Goal: Transaction & Acquisition: Purchase product/service

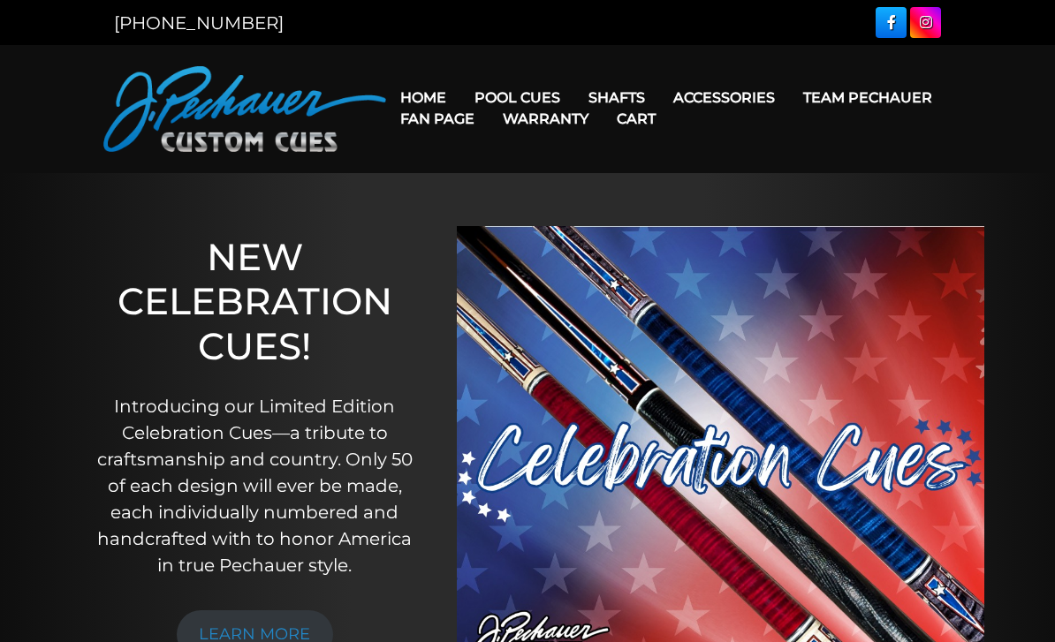
click at [488, 97] on link "Fan Page" at bounding box center [437, 118] width 102 height 45
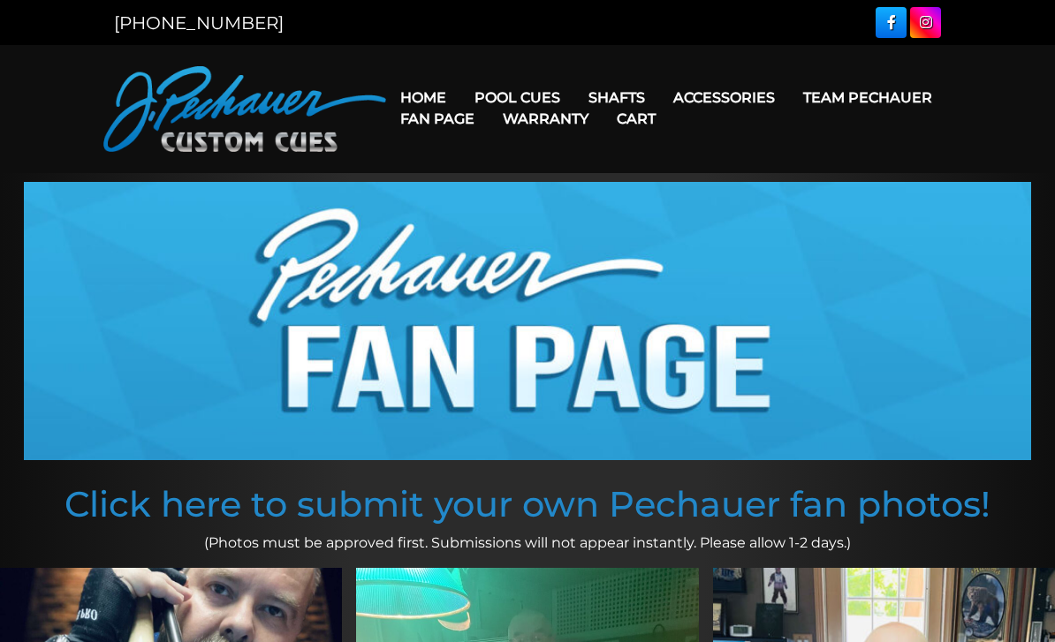
click at [815, 503] on link "Click here to submit your own Pechauer fan photos!" at bounding box center [527, 503] width 926 height 43
click at [65, 382] on img at bounding box center [527, 321] width 1007 height 278
click at [441, 87] on link "Home" at bounding box center [423, 97] width 74 height 45
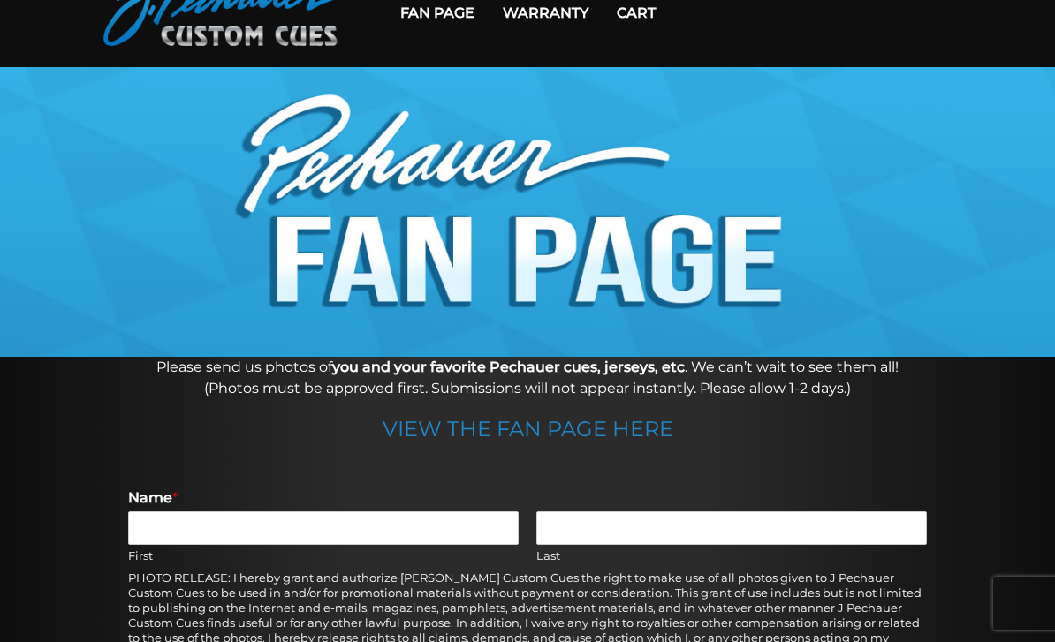
scroll to position [350, 0]
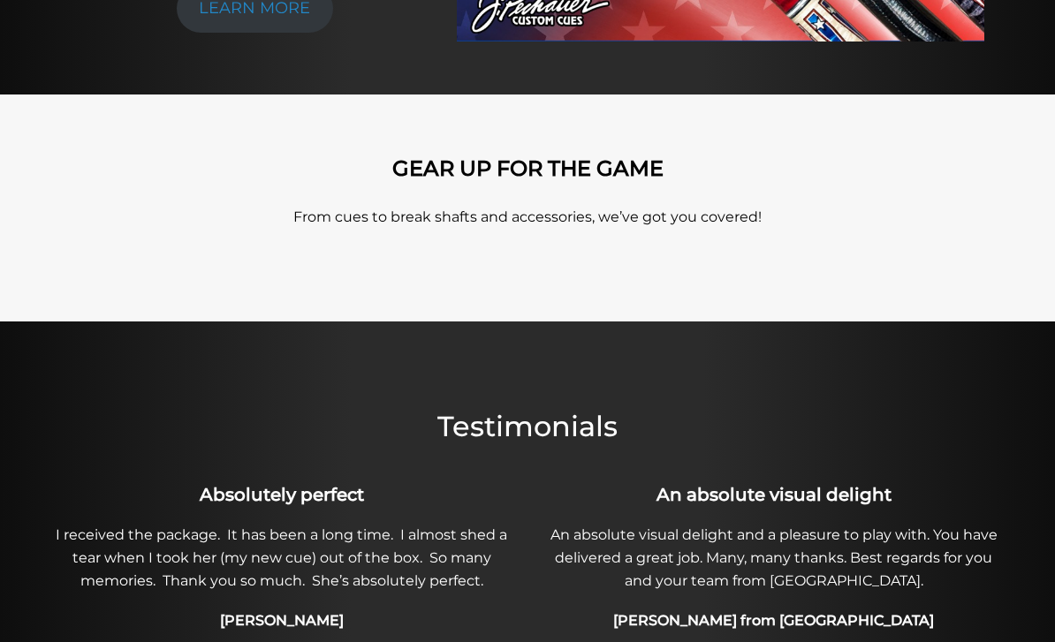
scroll to position [625, 0]
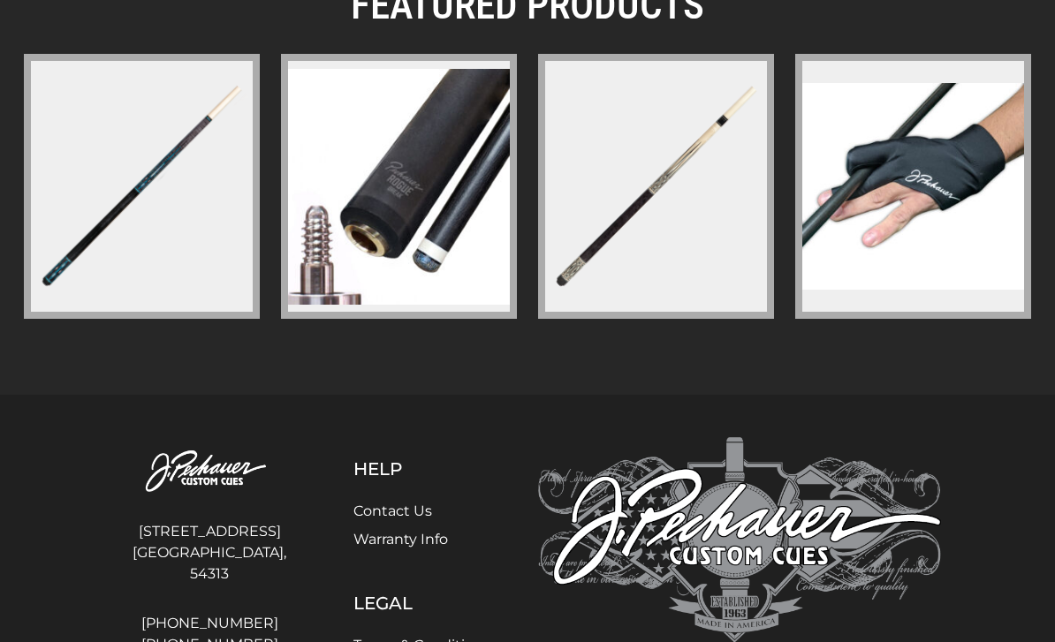
scroll to position [2800, 0]
click at [718, 263] on figure at bounding box center [656, 187] width 236 height 265
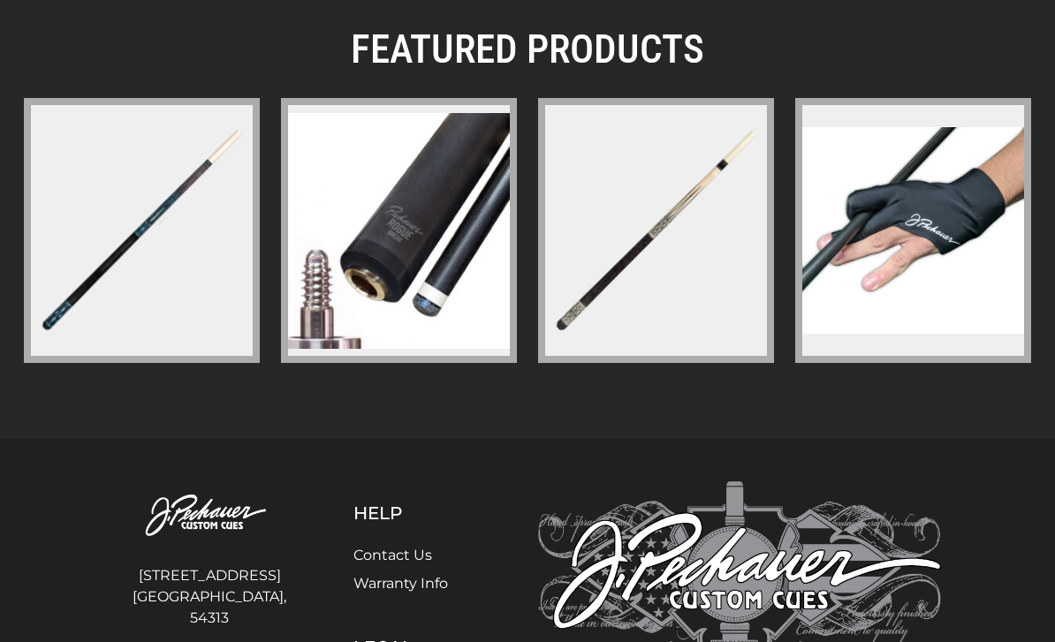
scroll to position [2759, 0]
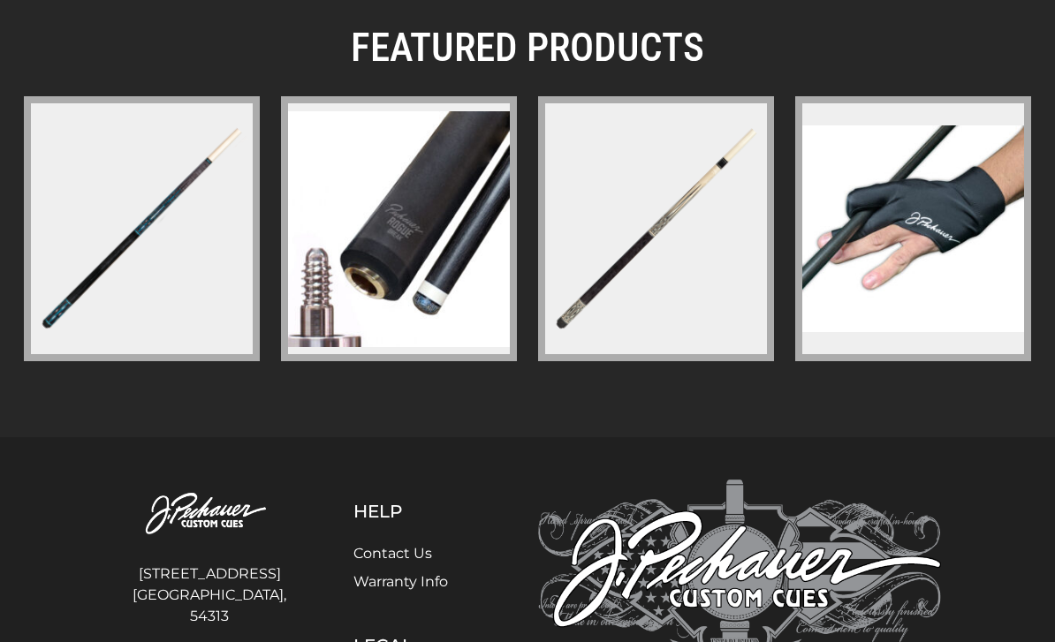
click at [48, 329] on img at bounding box center [141, 229] width 229 height 229
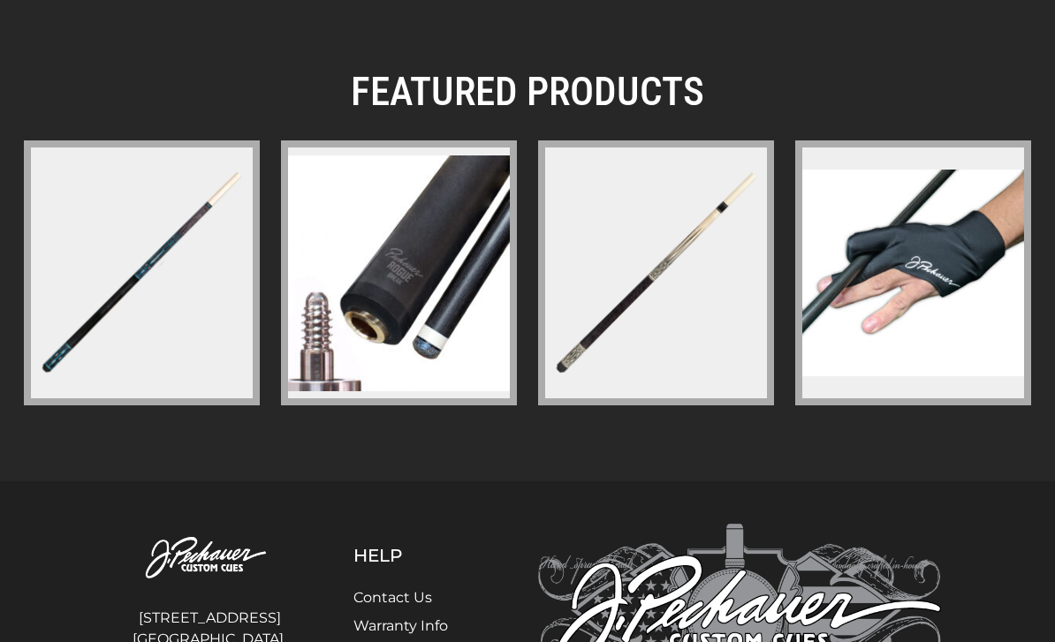
scroll to position [2697, 0]
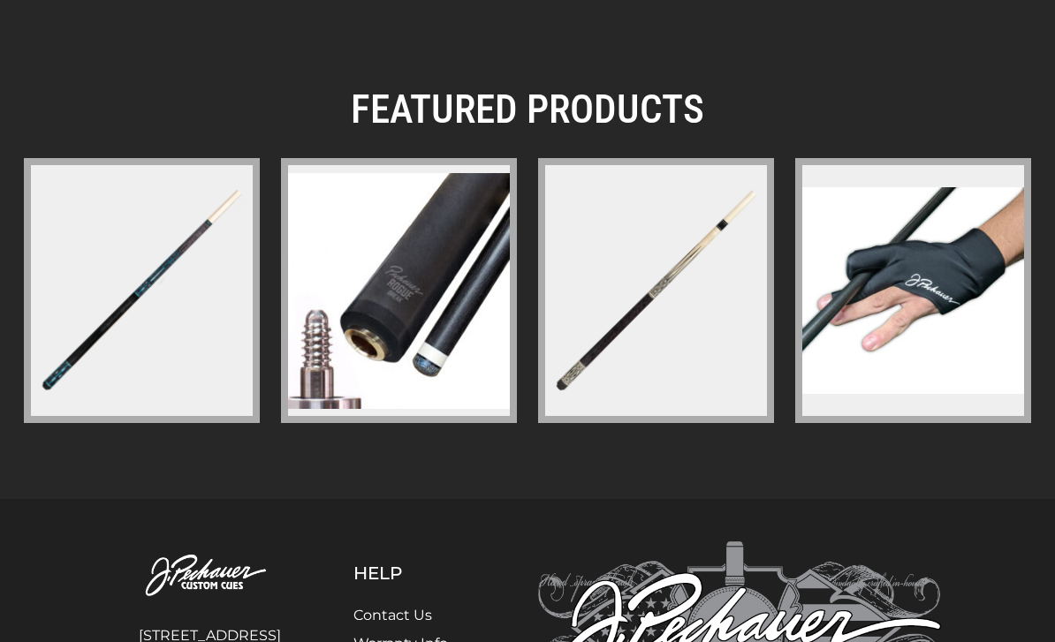
click at [58, 365] on img at bounding box center [141, 291] width 229 height 229
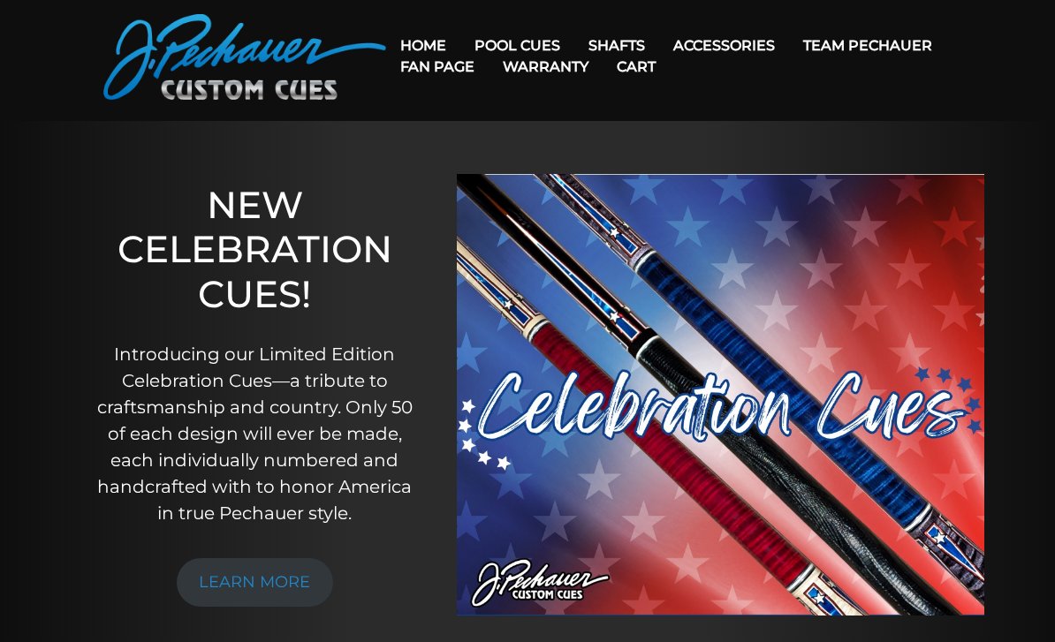
scroll to position [0, 0]
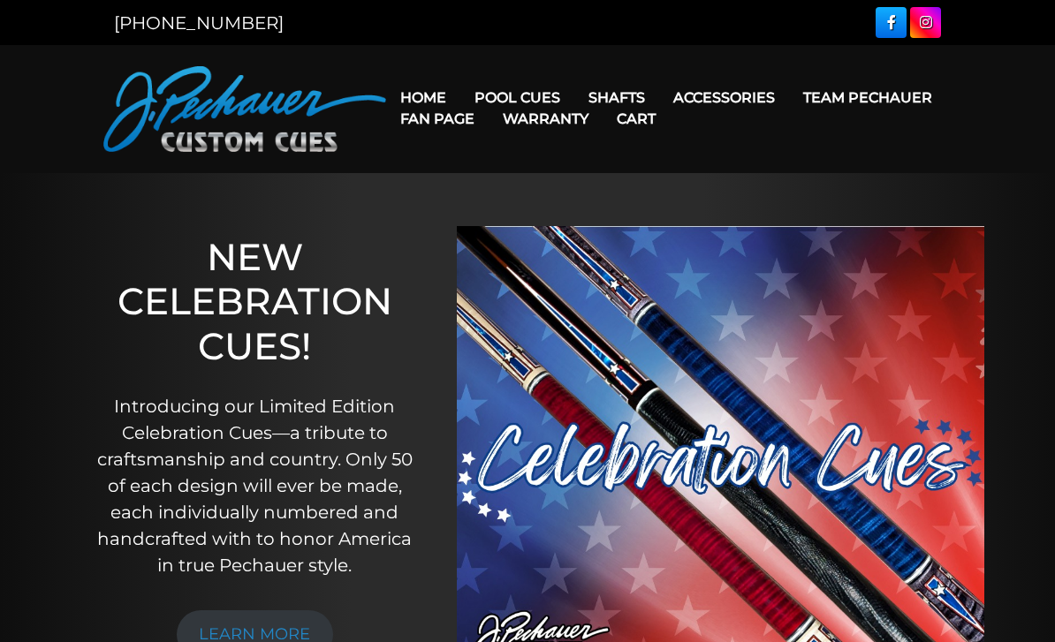
click at [602, 102] on link "Warranty" at bounding box center [545, 118] width 114 height 45
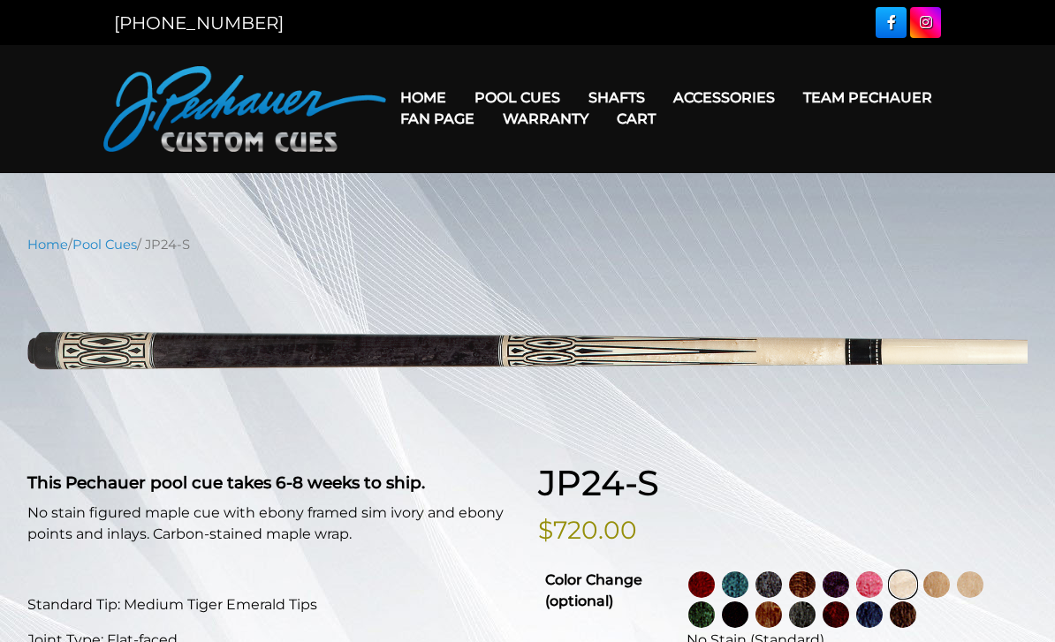
select select "********"
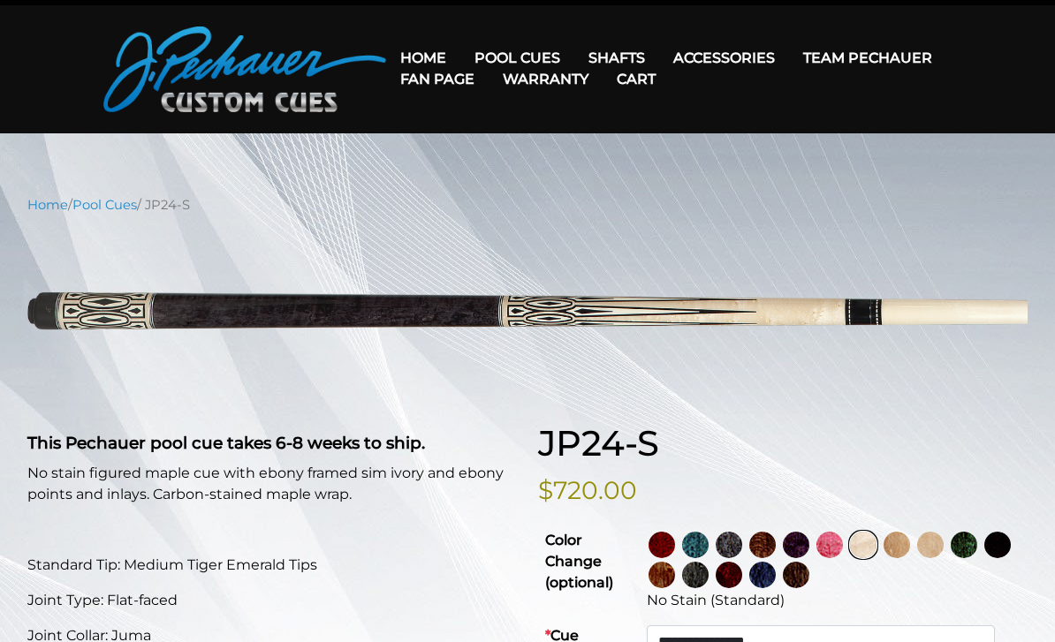
scroll to position [44, 0]
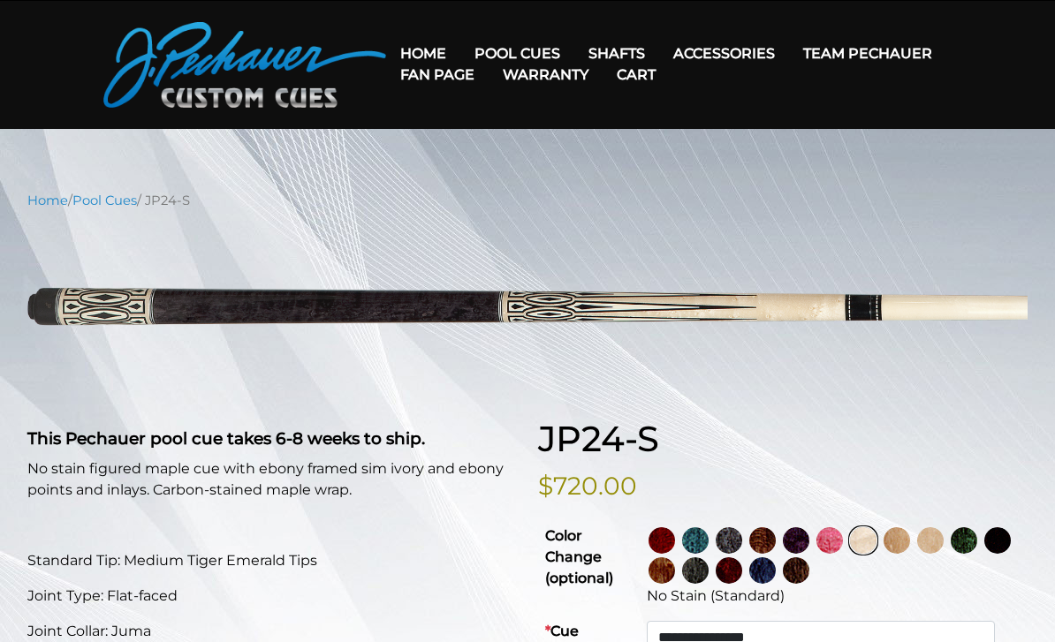
click at [675, 536] on img at bounding box center [661, 540] width 26 height 26
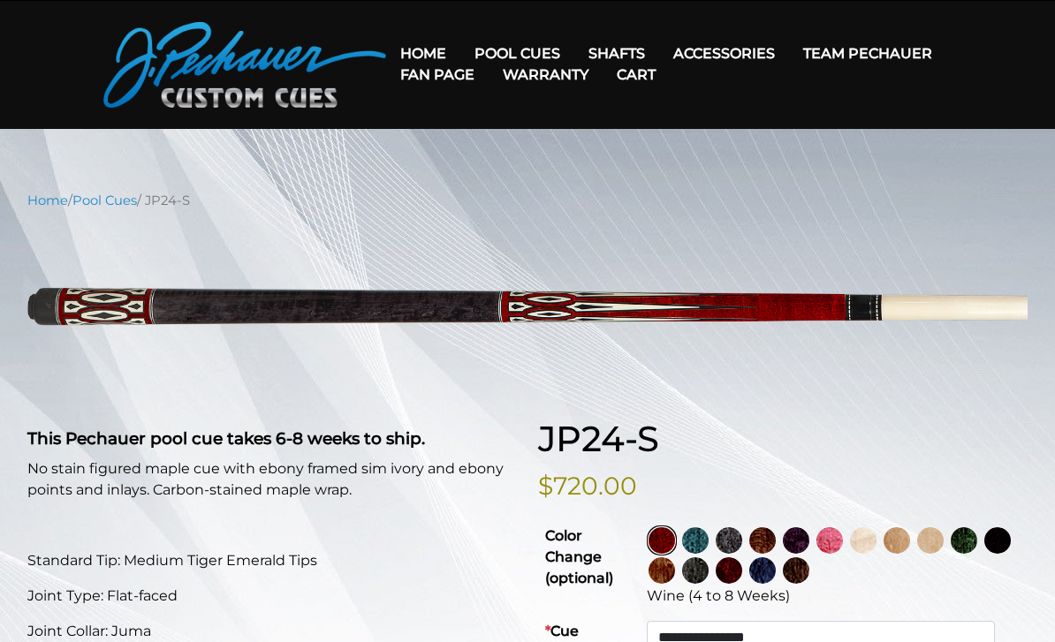
click at [708, 541] on img at bounding box center [695, 540] width 26 height 26
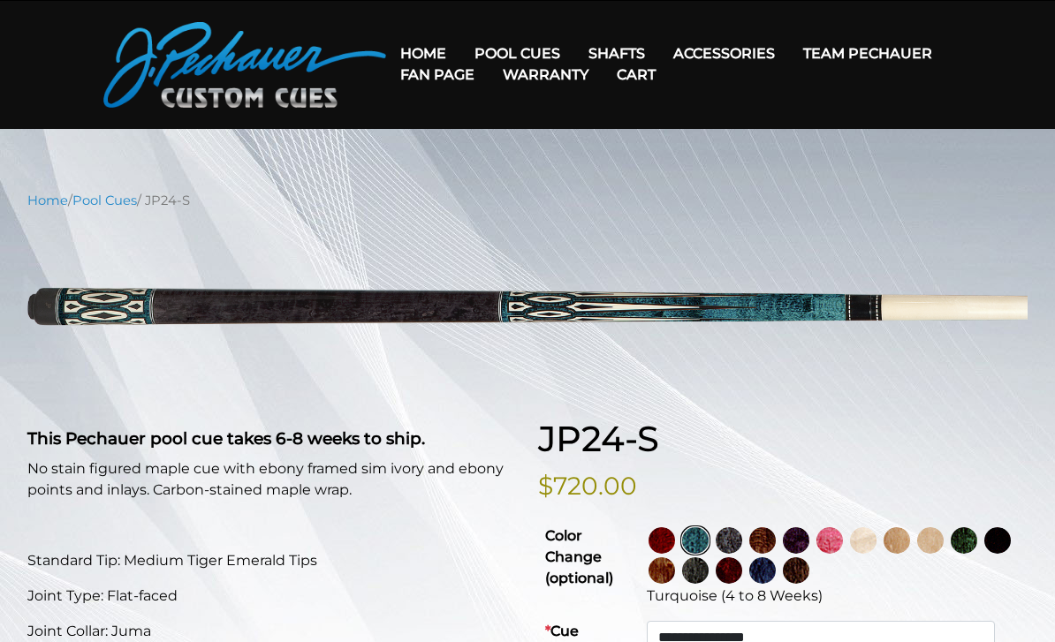
click at [742, 552] on img at bounding box center [728, 540] width 26 height 26
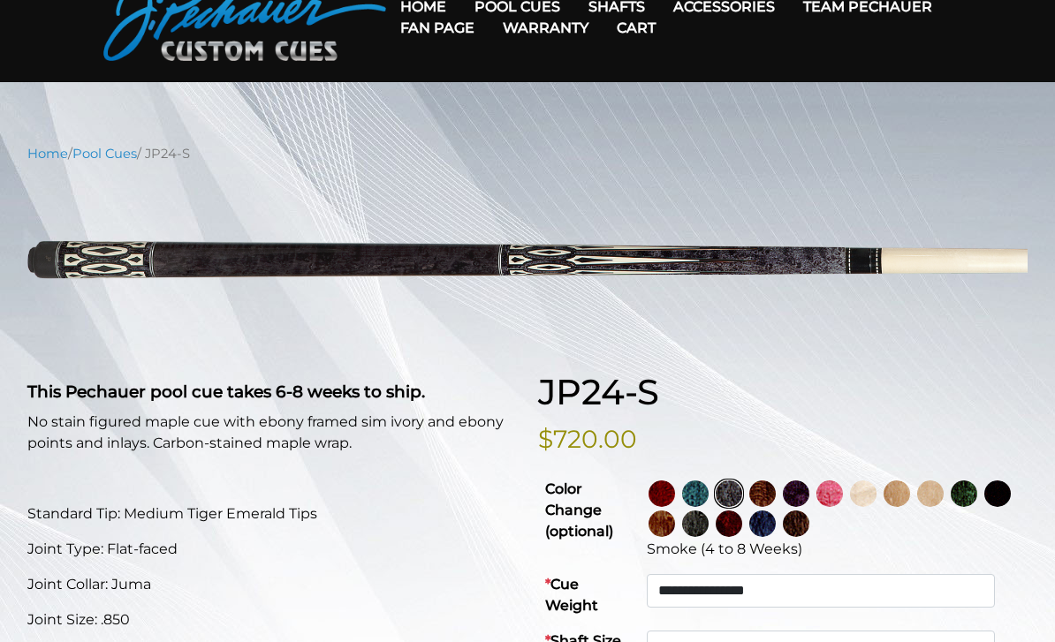
scroll to position [95, 0]
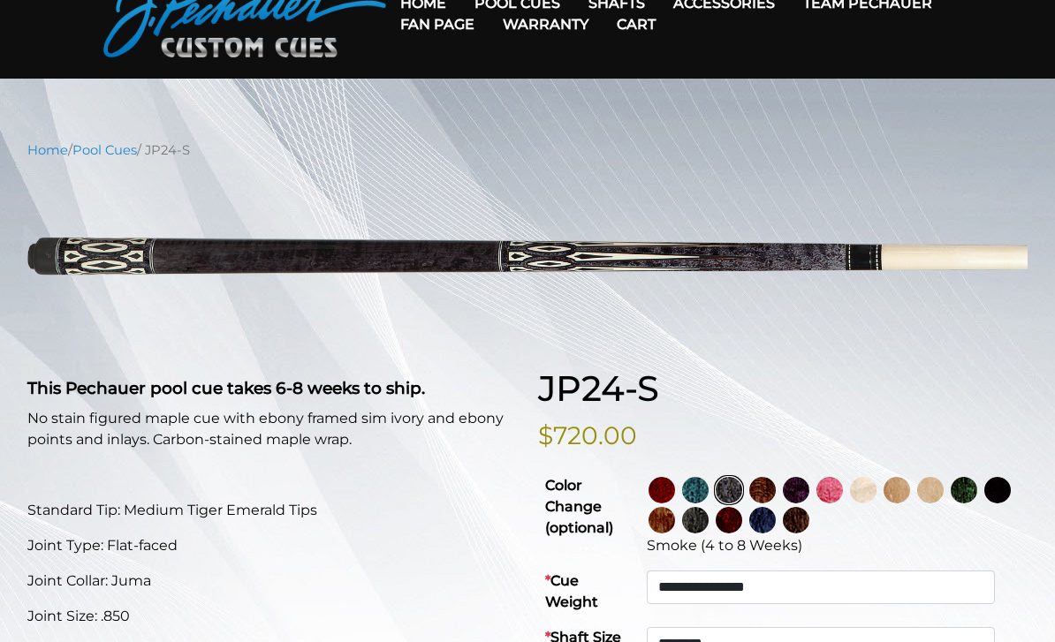
click at [776, 496] on img at bounding box center [762, 490] width 26 height 26
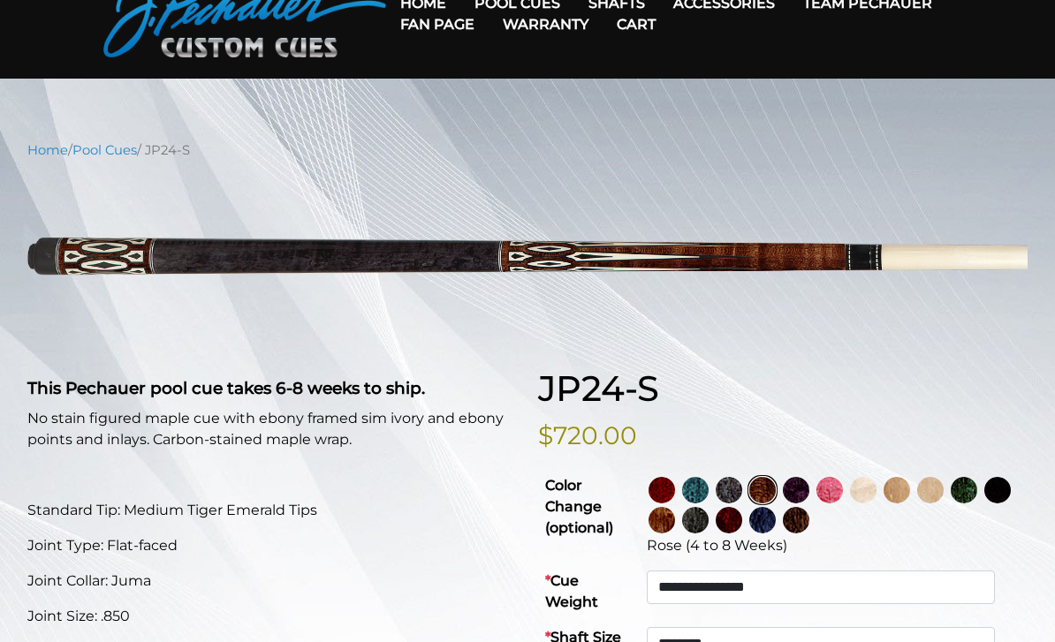
click at [876, 494] on img at bounding box center [863, 490] width 26 height 26
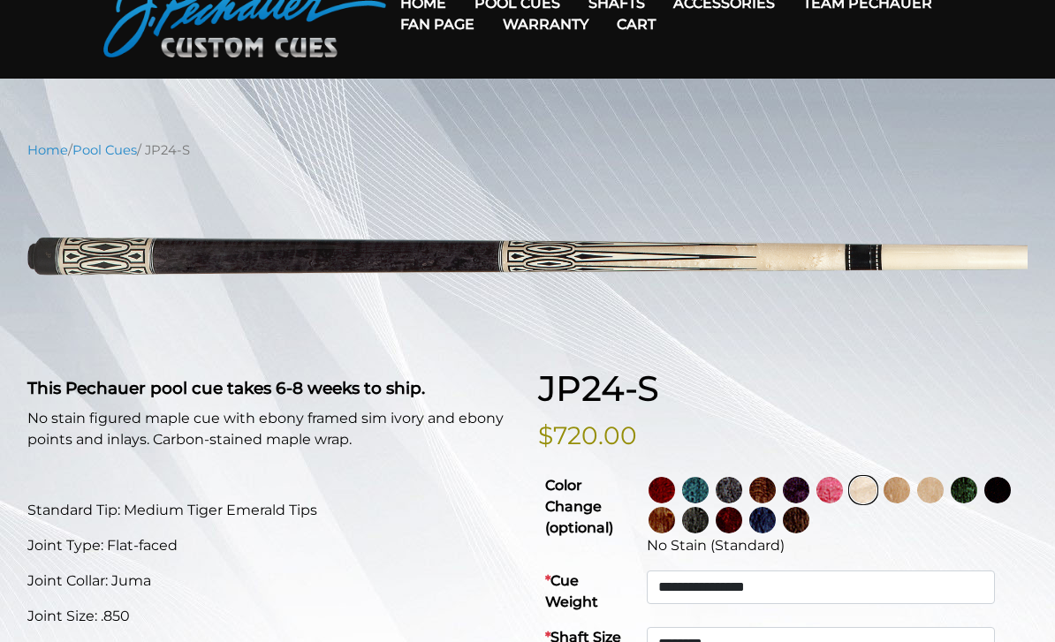
click at [742, 493] on img at bounding box center [728, 490] width 26 height 26
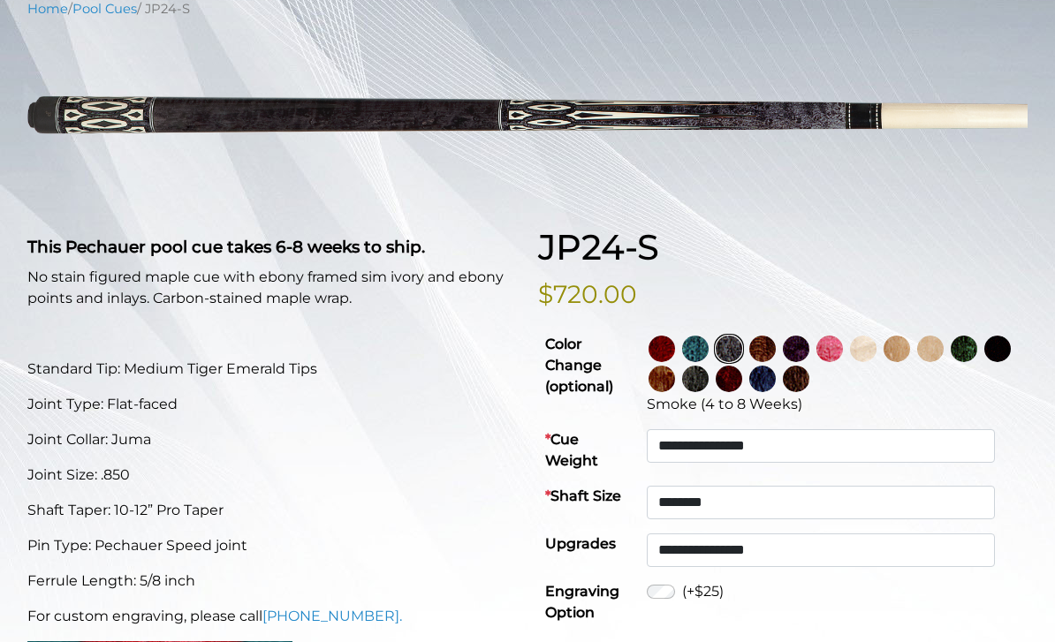
scroll to position [238, 0]
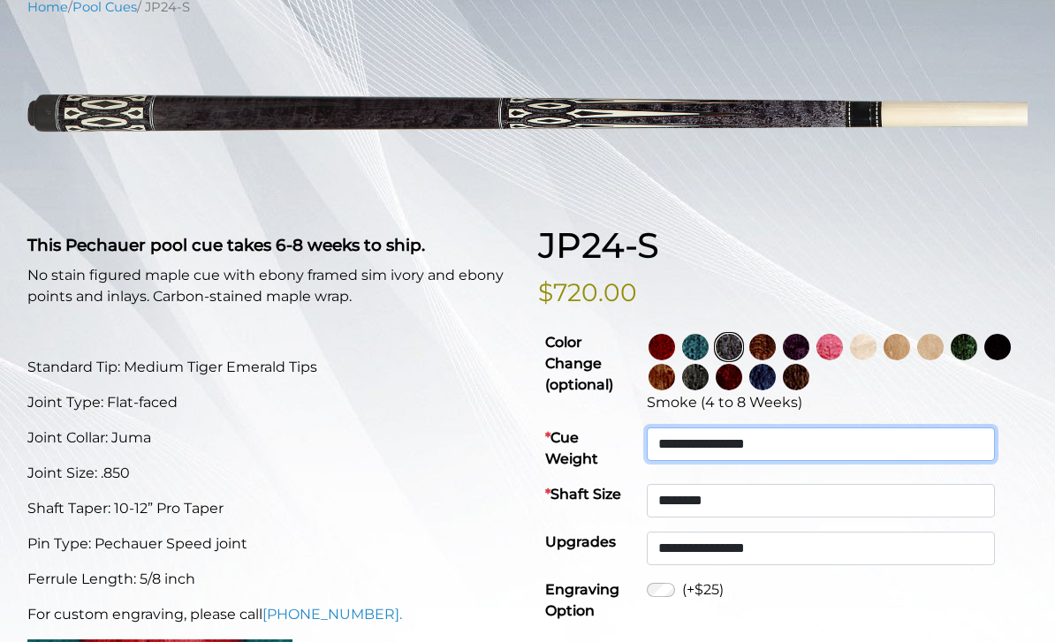
click at [806, 444] on select "**********" at bounding box center [821, 445] width 348 height 34
select select "*****"
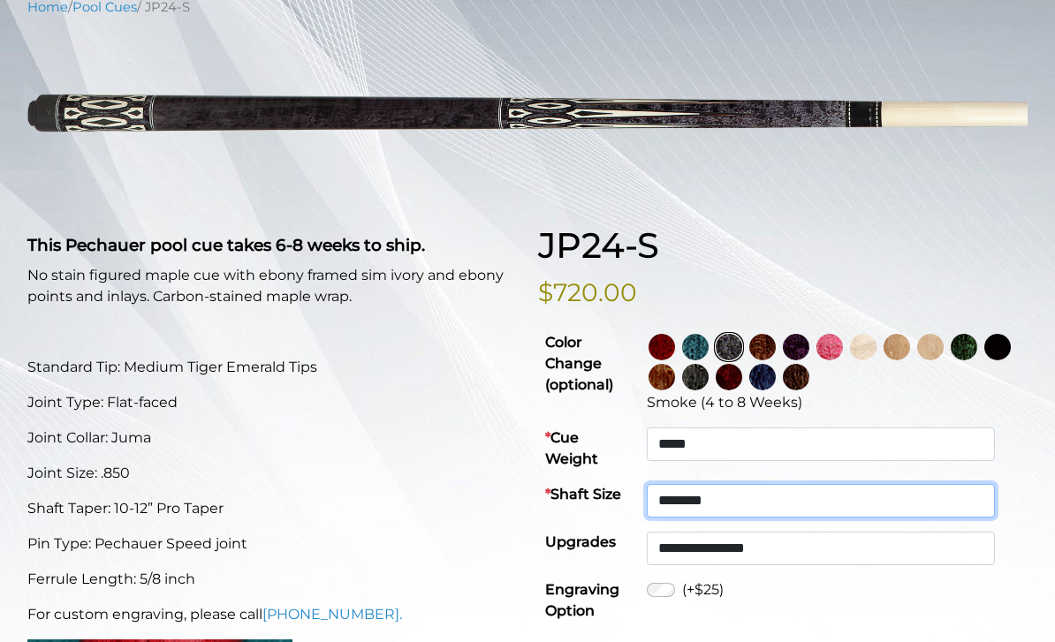
click at [835, 484] on select "**********" at bounding box center [821, 501] width 348 height 34
click at [880, 499] on select "**********" at bounding box center [821, 501] width 348 height 34
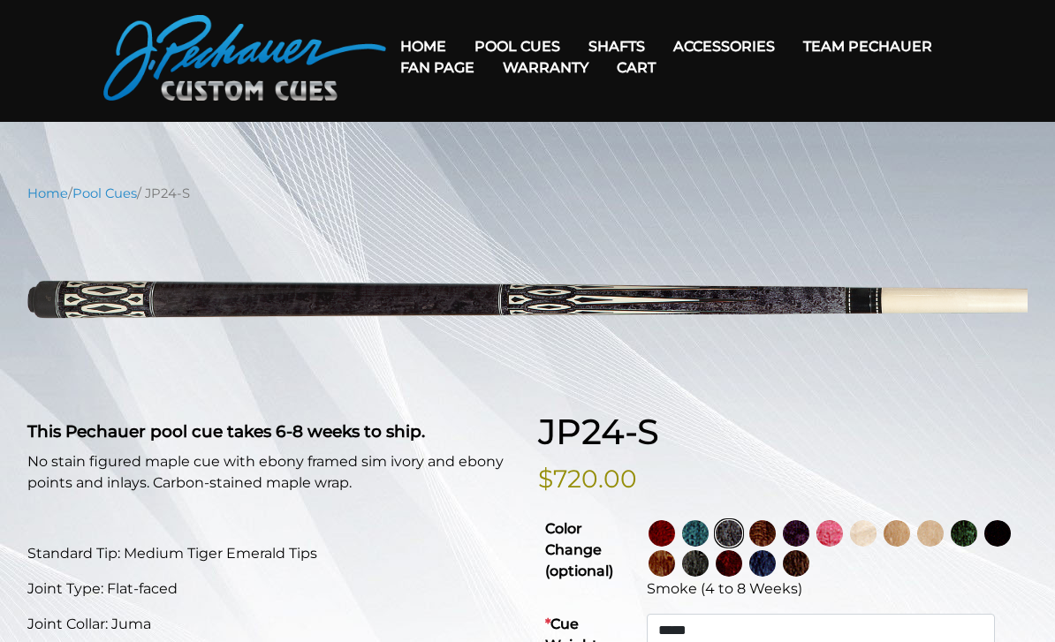
scroll to position [52, 0]
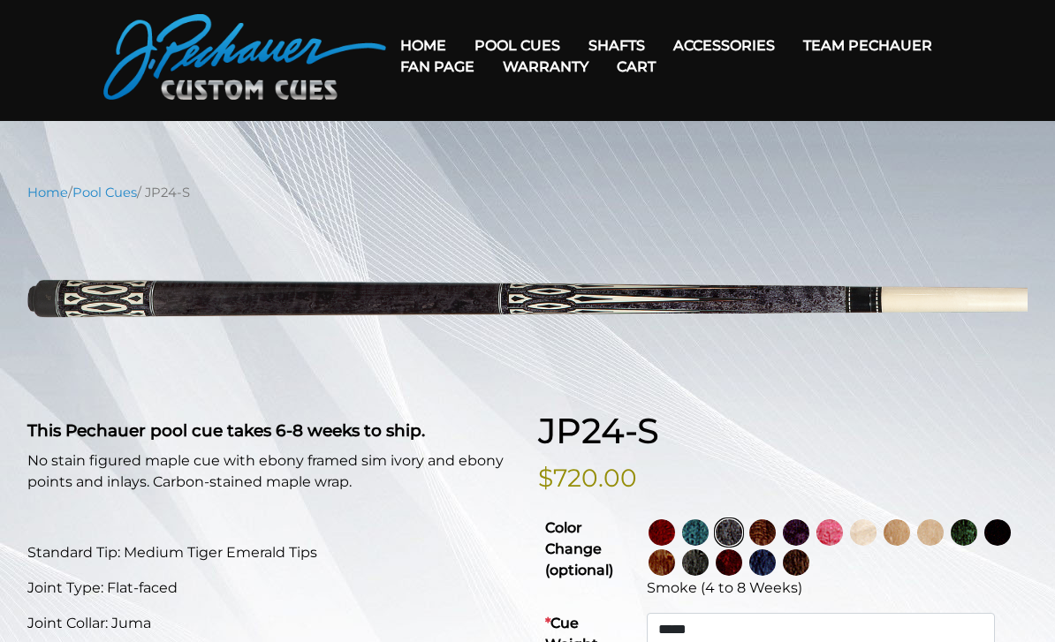
click at [977, 537] on img at bounding box center [963, 532] width 26 height 26
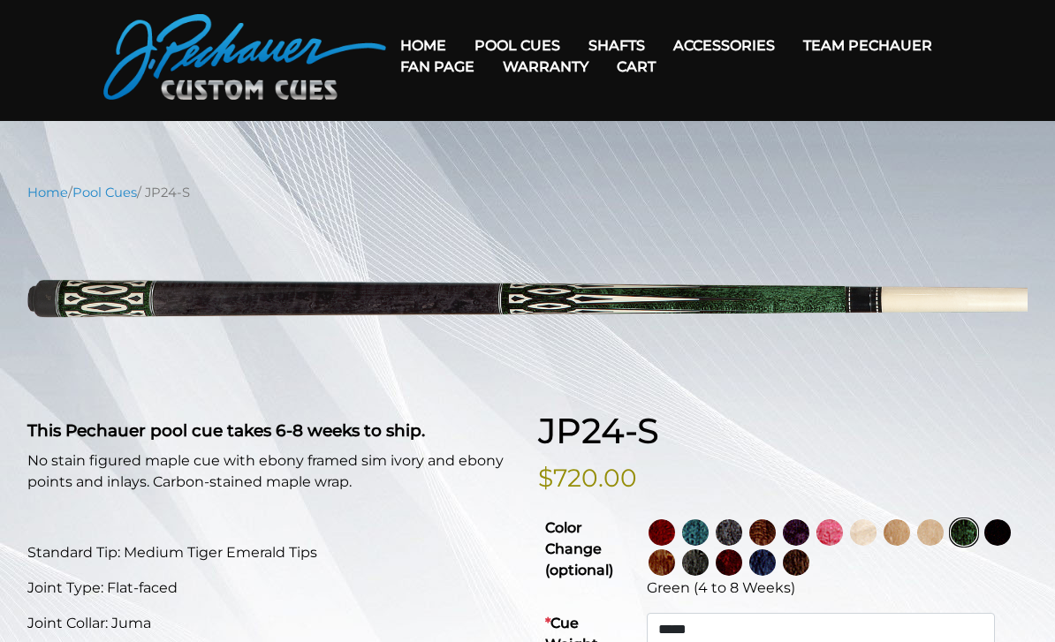
click at [977, 529] on img at bounding box center [963, 532] width 26 height 26
click at [943, 535] on img at bounding box center [930, 532] width 26 height 26
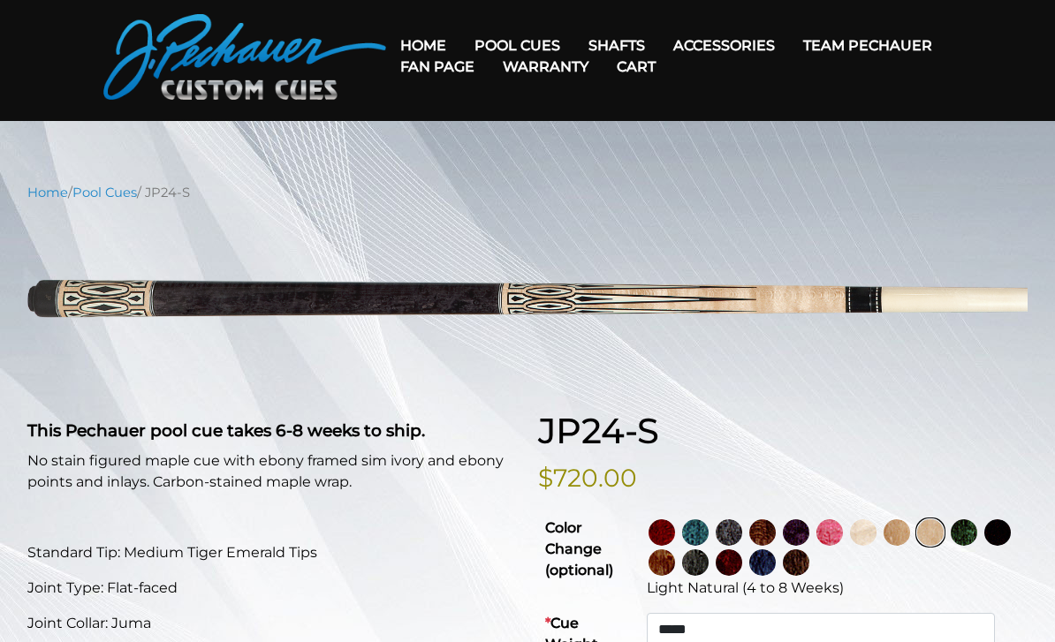
click at [809, 569] on img at bounding box center [796, 562] width 26 height 26
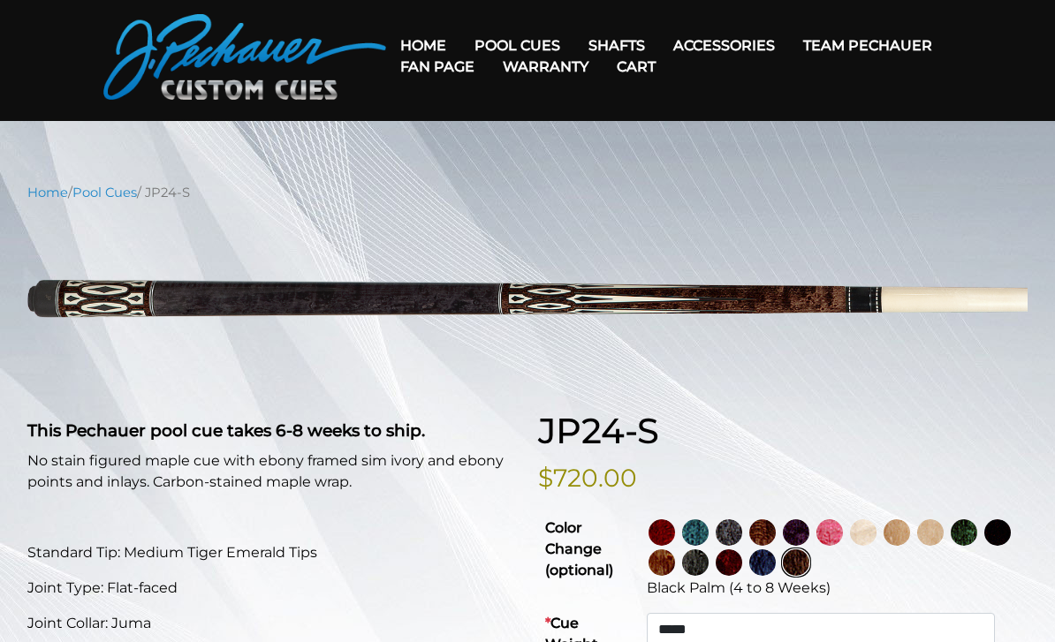
click at [776, 554] on img at bounding box center [762, 562] width 26 height 26
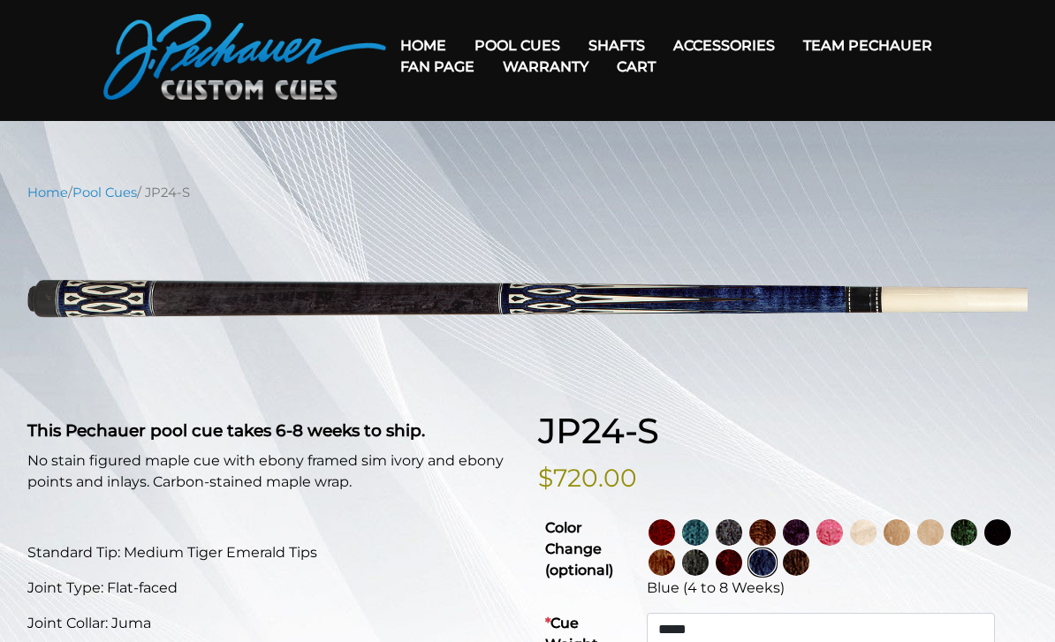
click at [742, 569] on img at bounding box center [728, 562] width 26 height 26
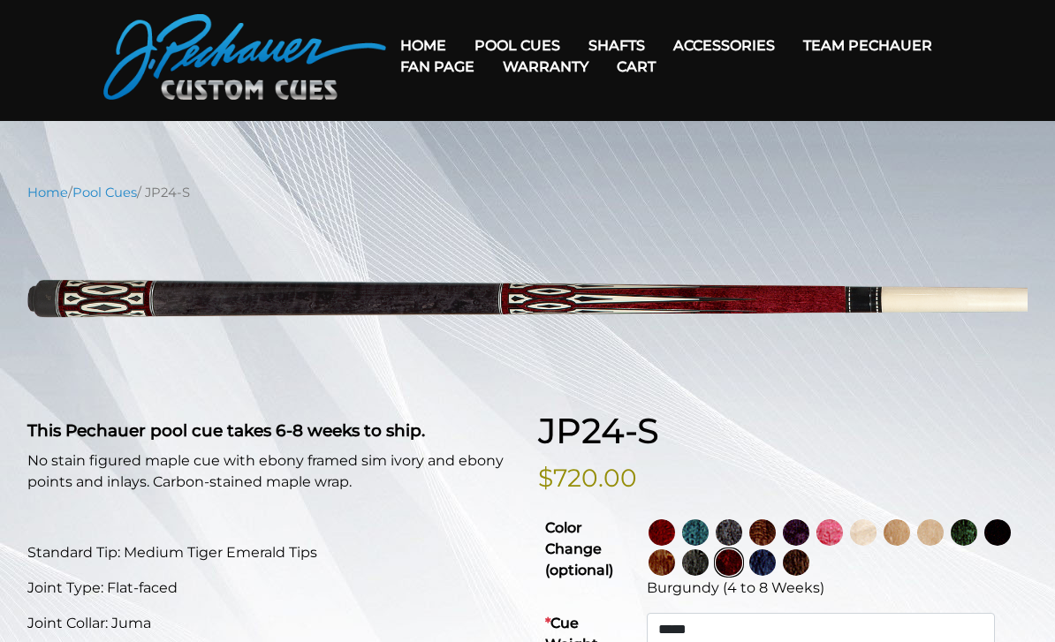
click at [708, 564] on img at bounding box center [695, 562] width 26 height 26
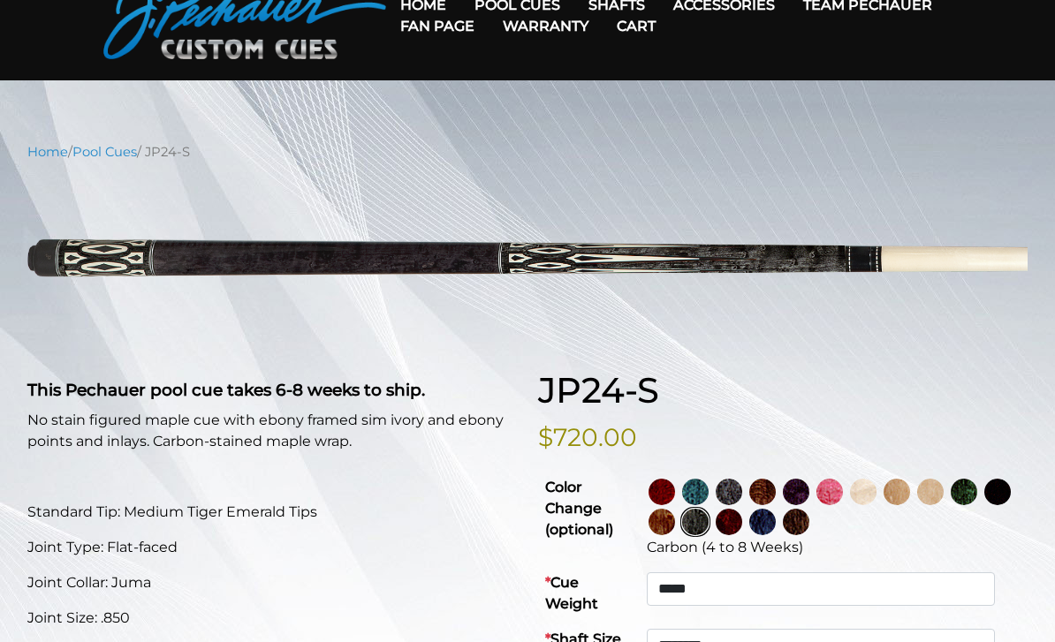
scroll to position [107, 0]
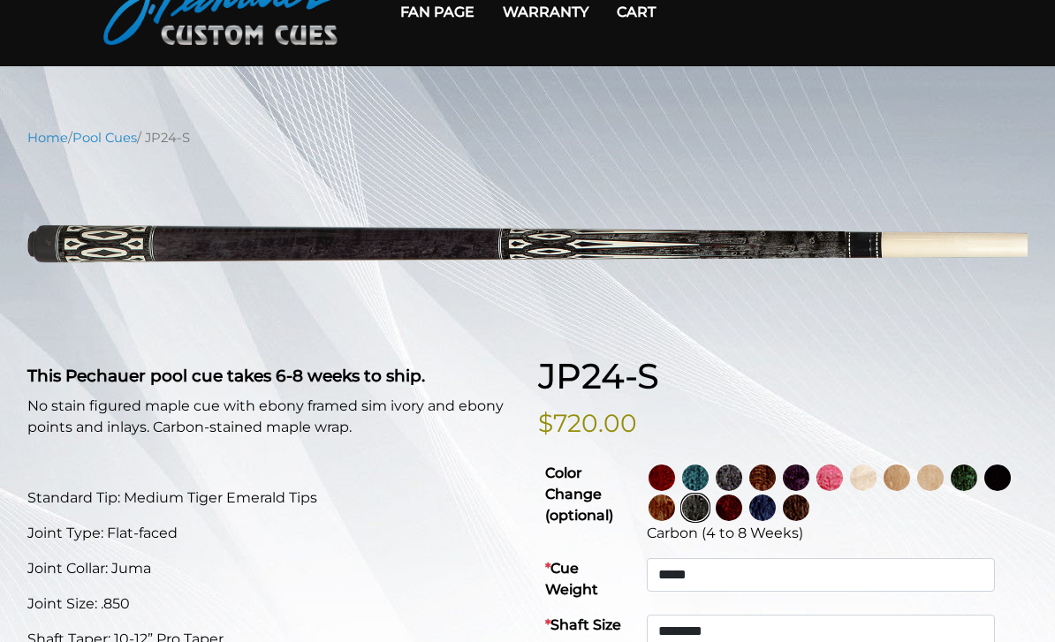
click at [675, 473] on img at bounding box center [661, 478] width 26 height 26
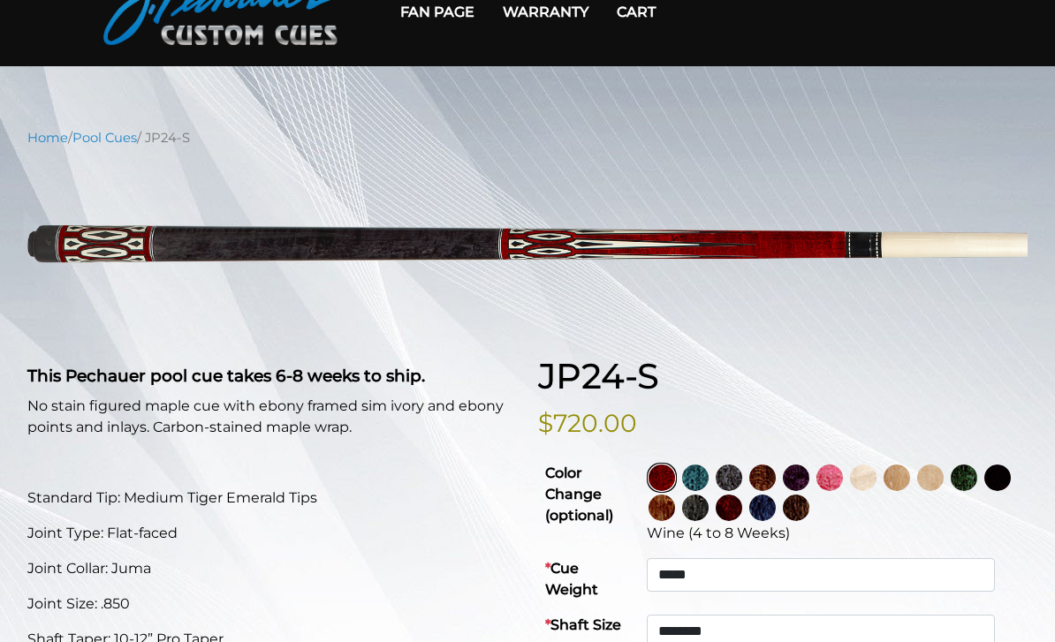
click at [984, 491] on img at bounding box center [997, 478] width 26 height 26
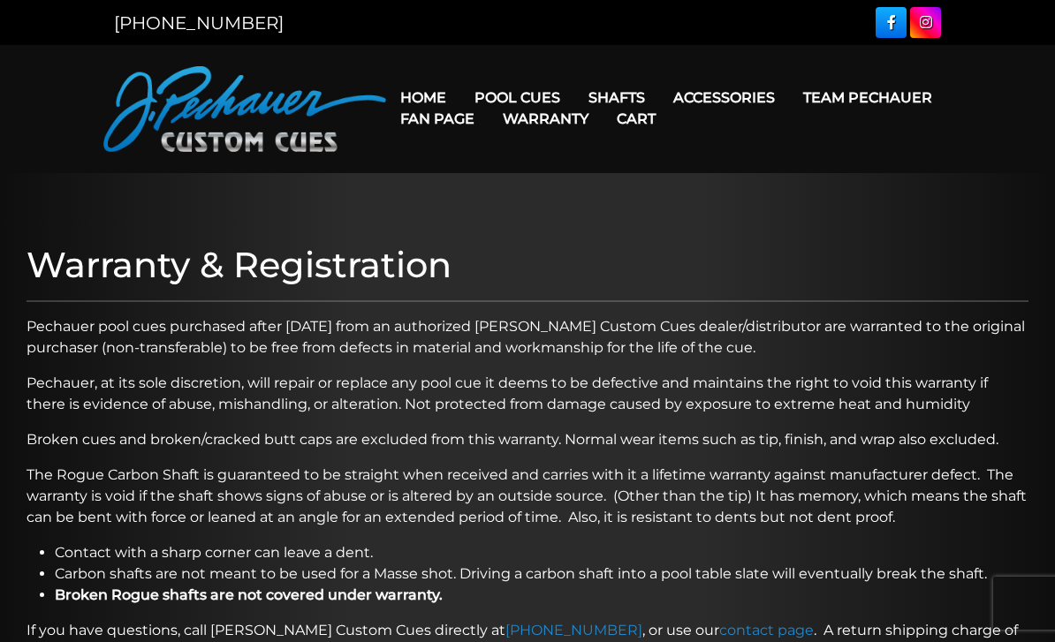
click at [445, 85] on link "Home" at bounding box center [423, 97] width 74 height 45
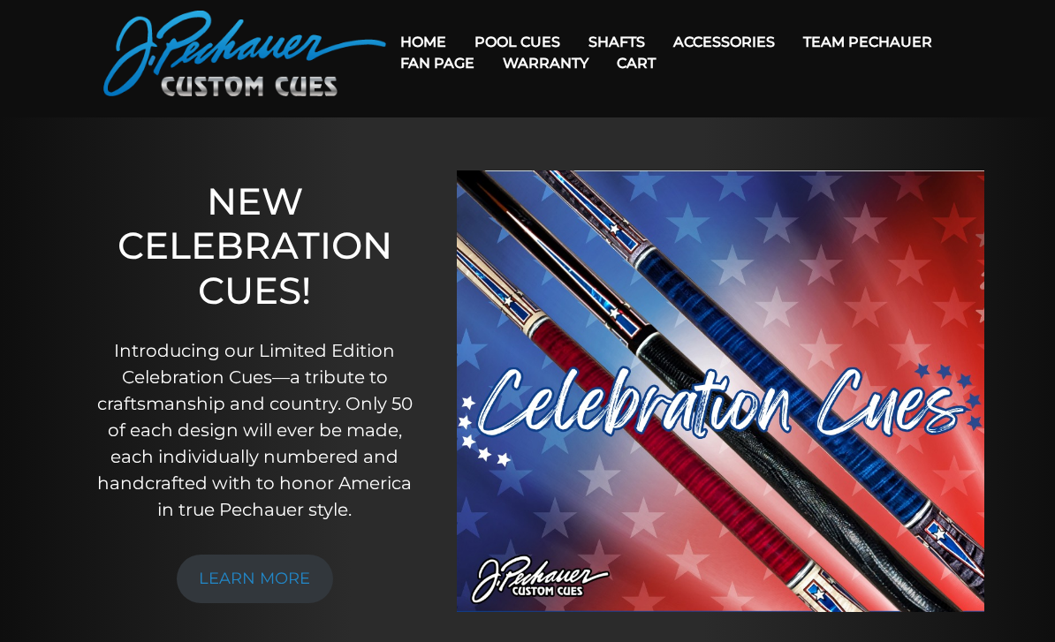
scroll to position [64, 0]
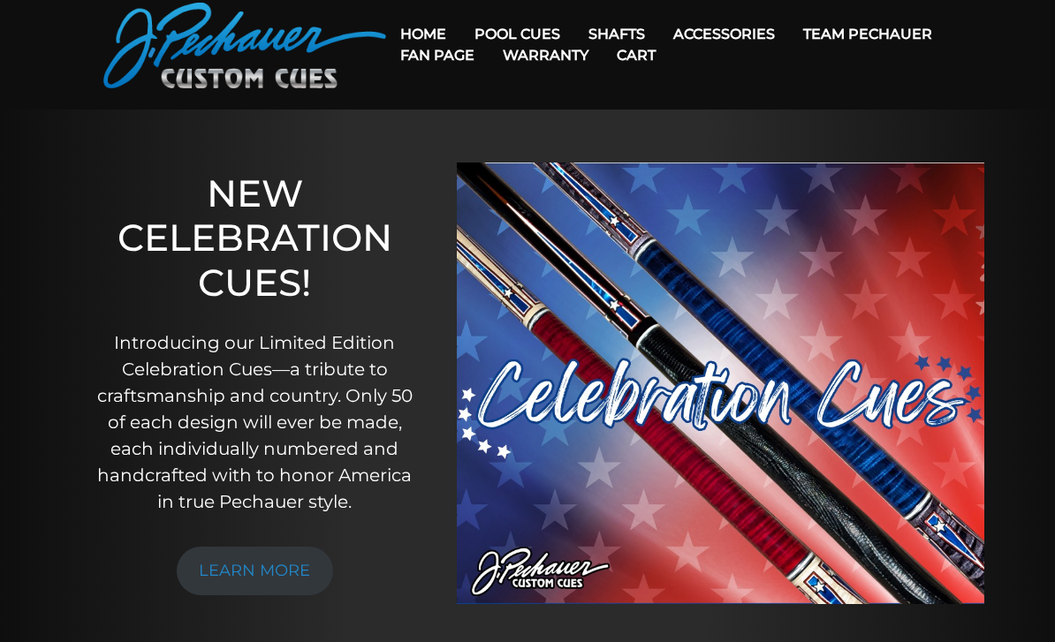
click at [228, 579] on link "LEARN MORE" at bounding box center [255, 571] width 157 height 49
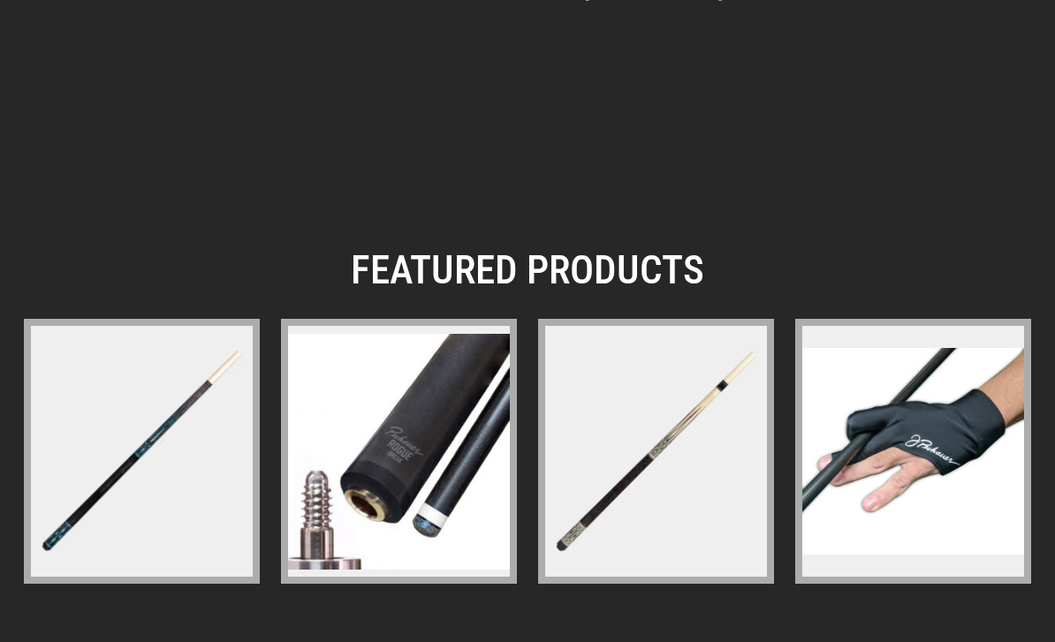
scroll to position [2702, 0]
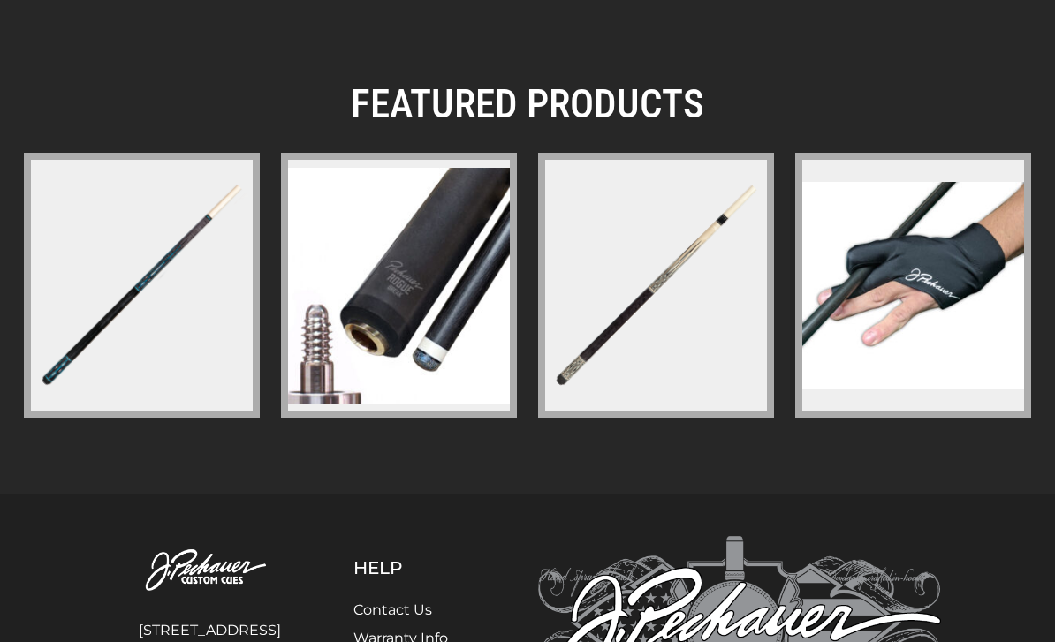
click at [606, 396] on figure at bounding box center [656, 285] width 236 height 265
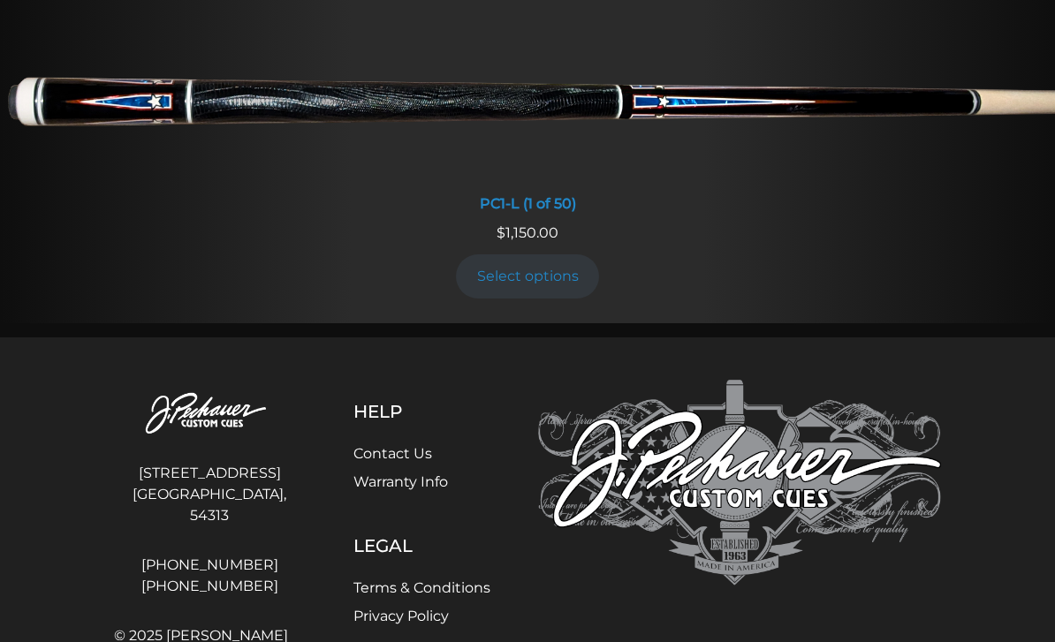
scroll to position [1336, 0]
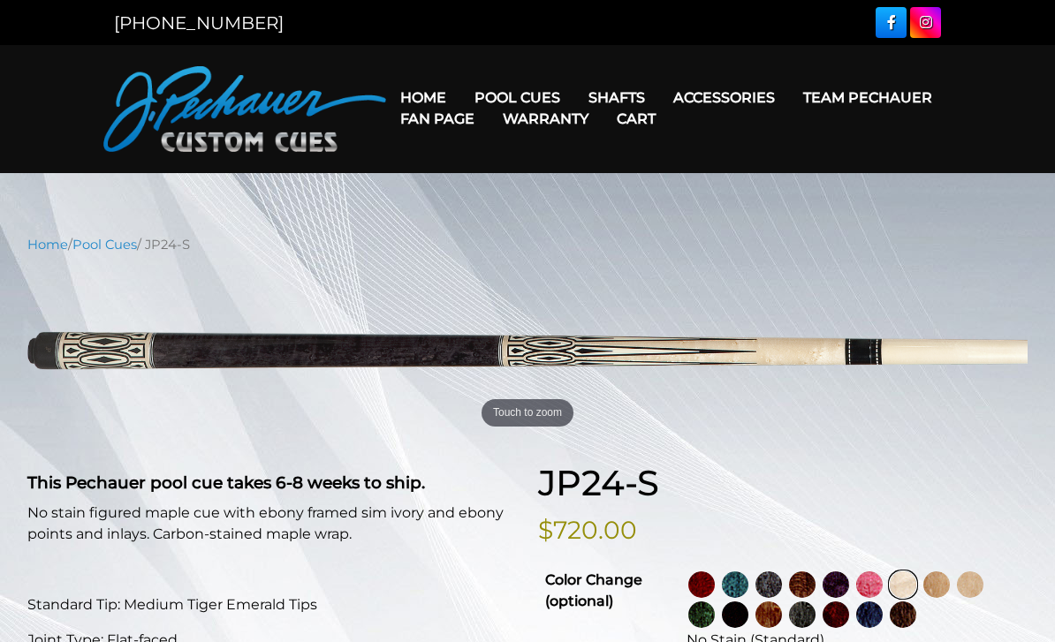
select select "********"
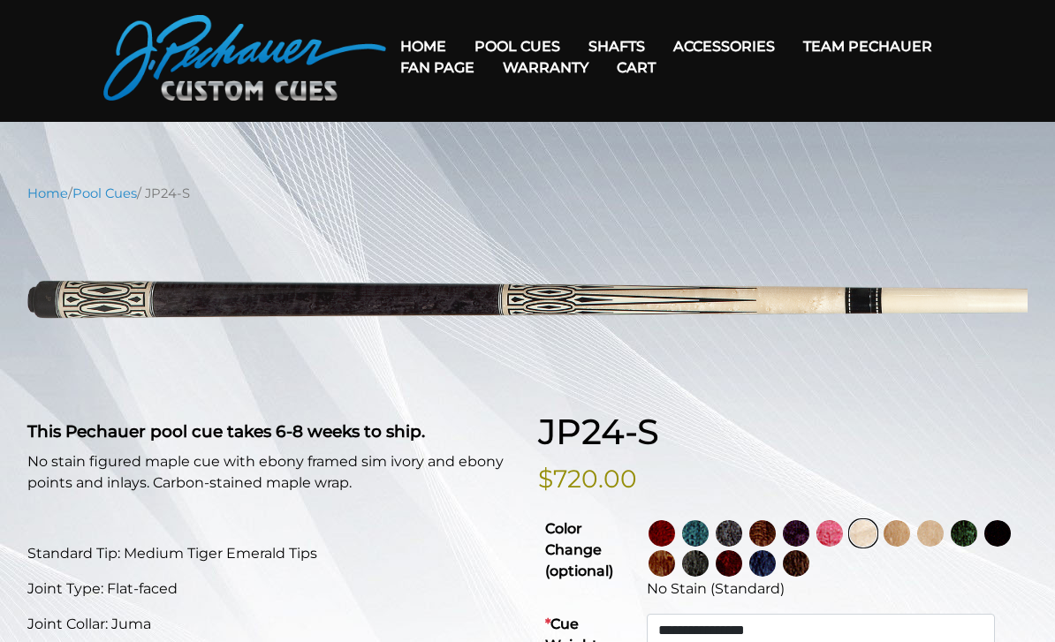
scroll to position [53, 0]
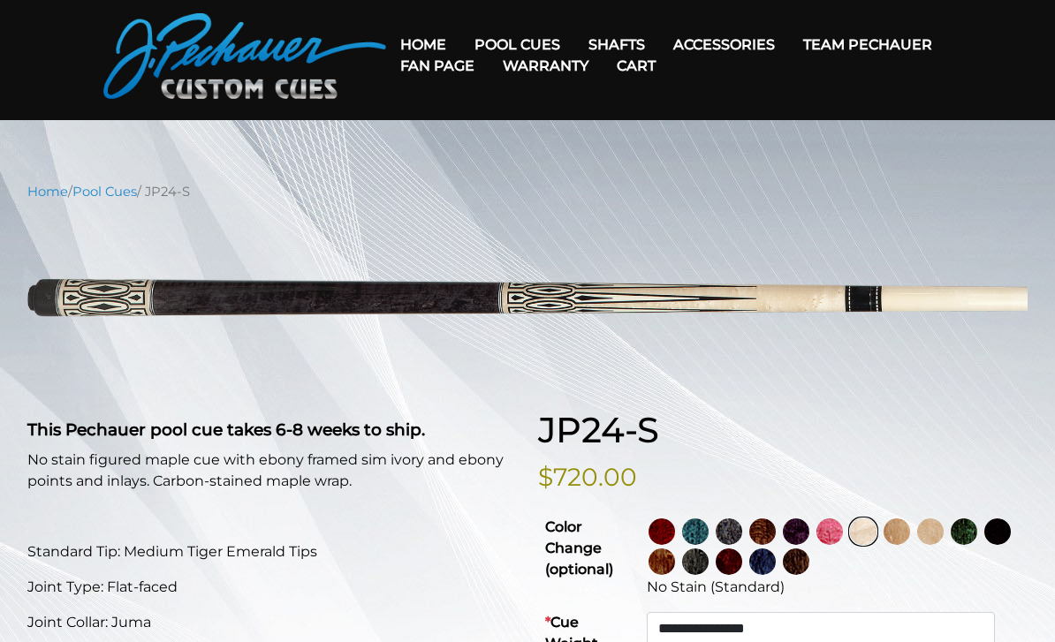
click at [708, 532] on img at bounding box center [695, 531] width 26 height 26
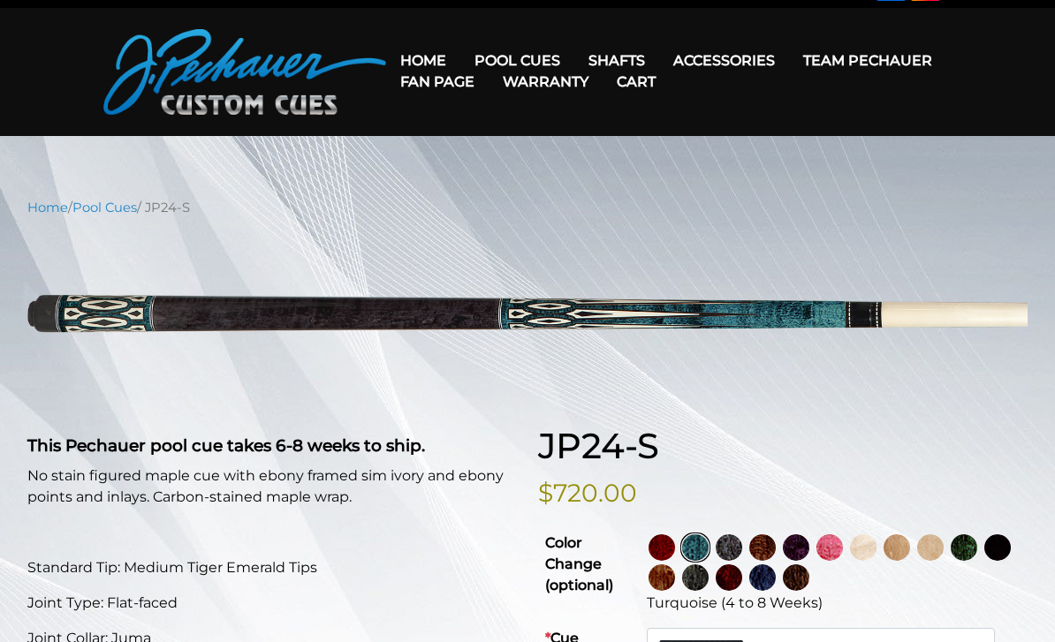
scroll to position [33, 0]
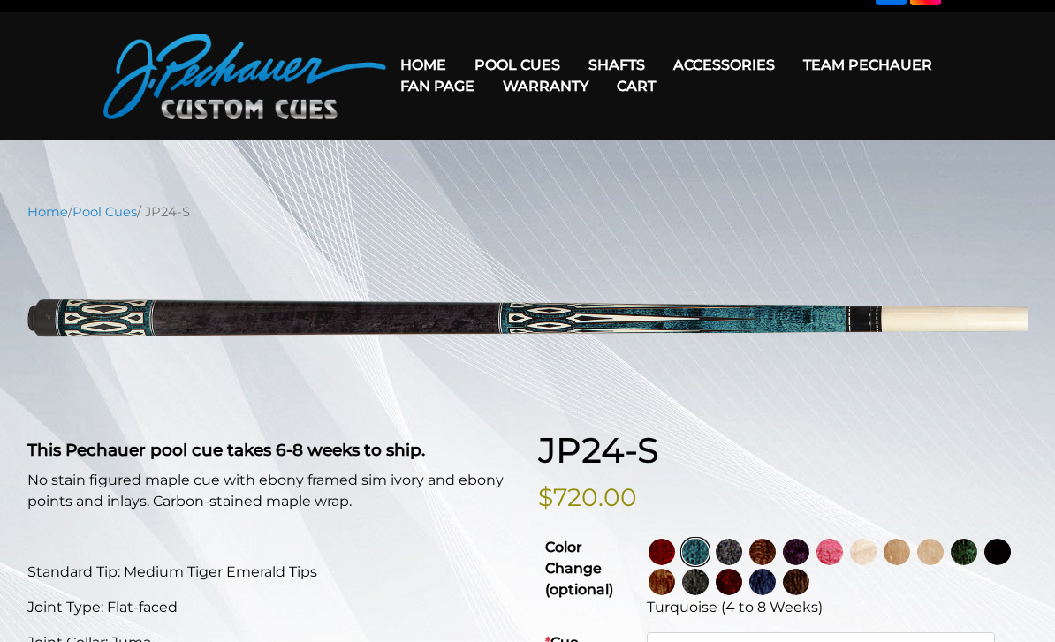
click at [742, 549] on img at bounding box center [728, 552] width 26 height 26
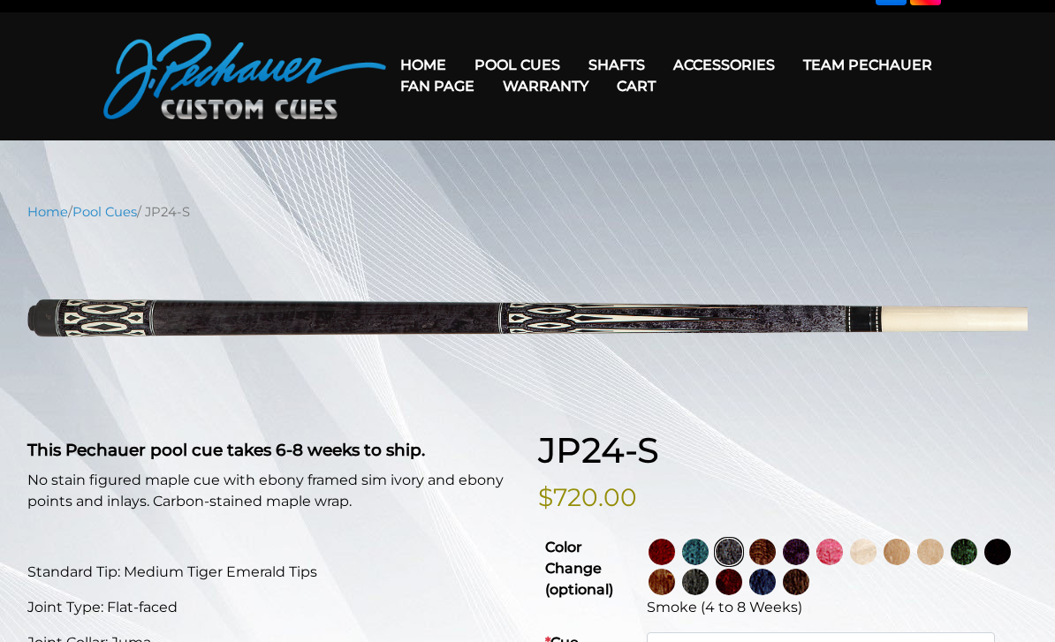
click at [675, 549] on img at bounding box center [661, 552] width 26 height 26
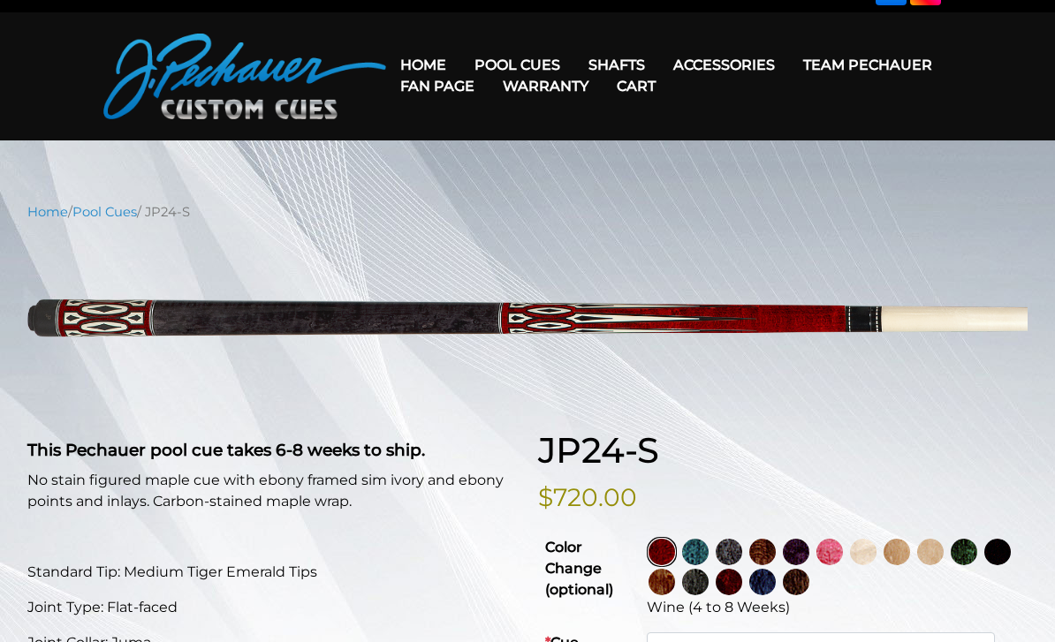
click at [708, 546] on img at bounding box center [695, 552] width 26 height 26
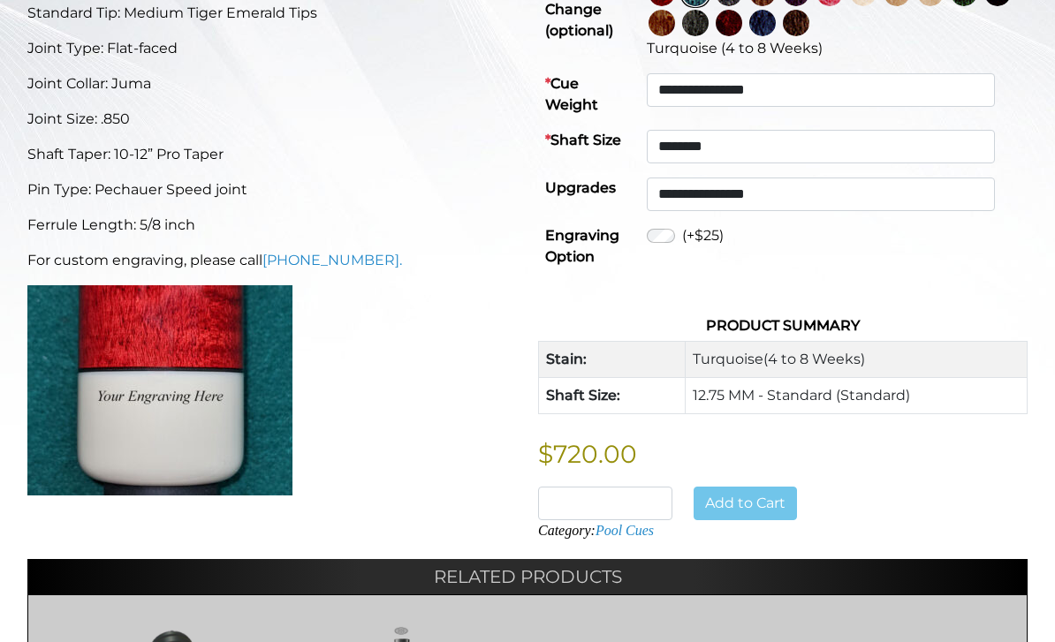
scroll to position [602, 0]
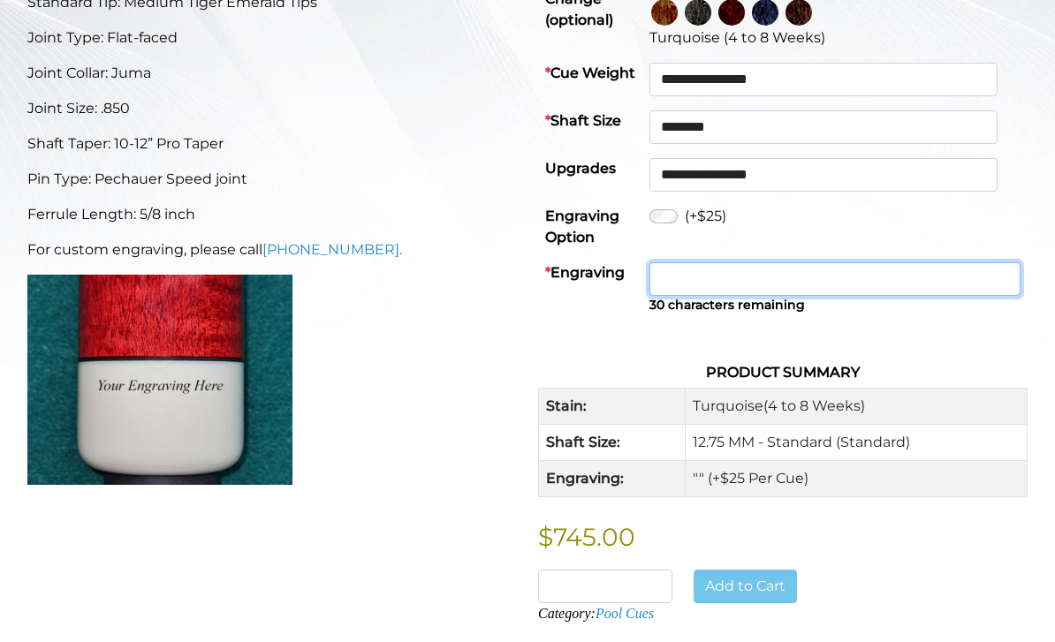
click at [811, 291] on input "text" at bounding box center [834, 279] width 371 height 34
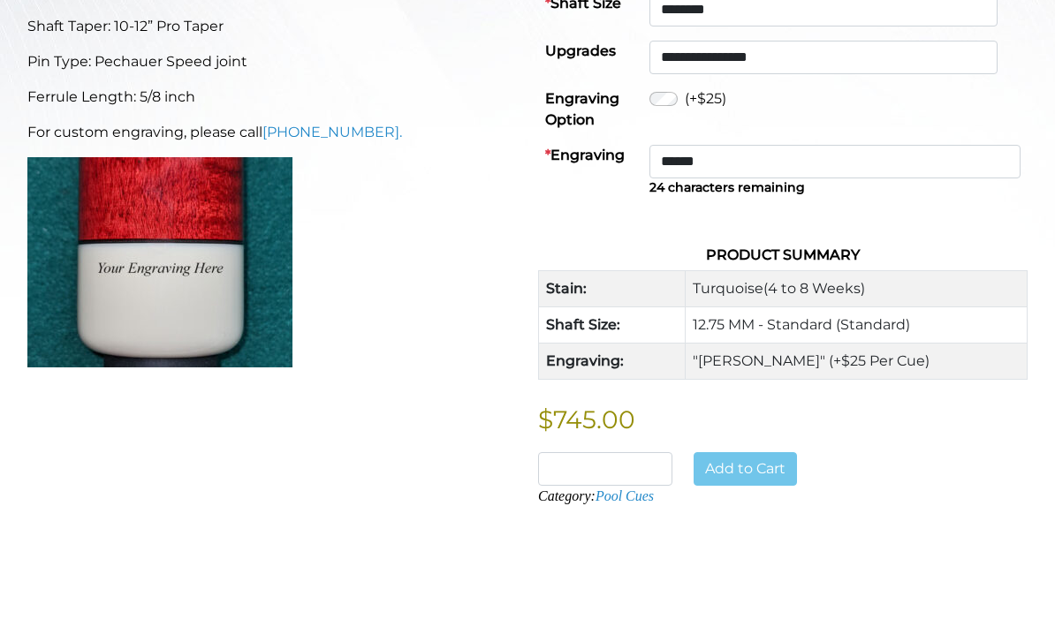
scroll to position [720, 0]
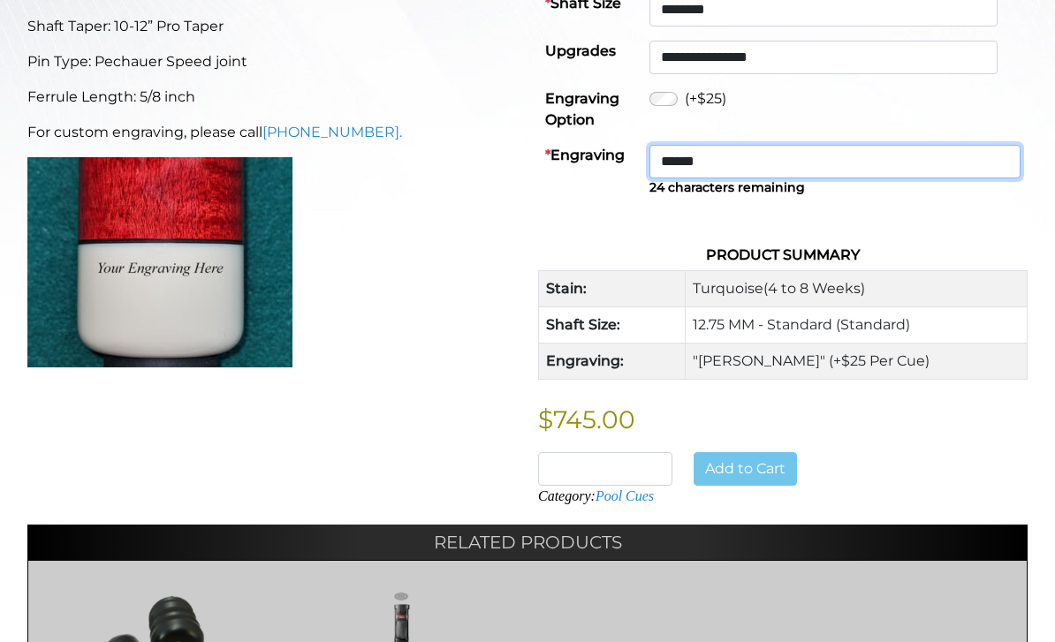
click at [852, 160] on input "******" at bounding box center [834, 162] width 371 height 34
type input "******"
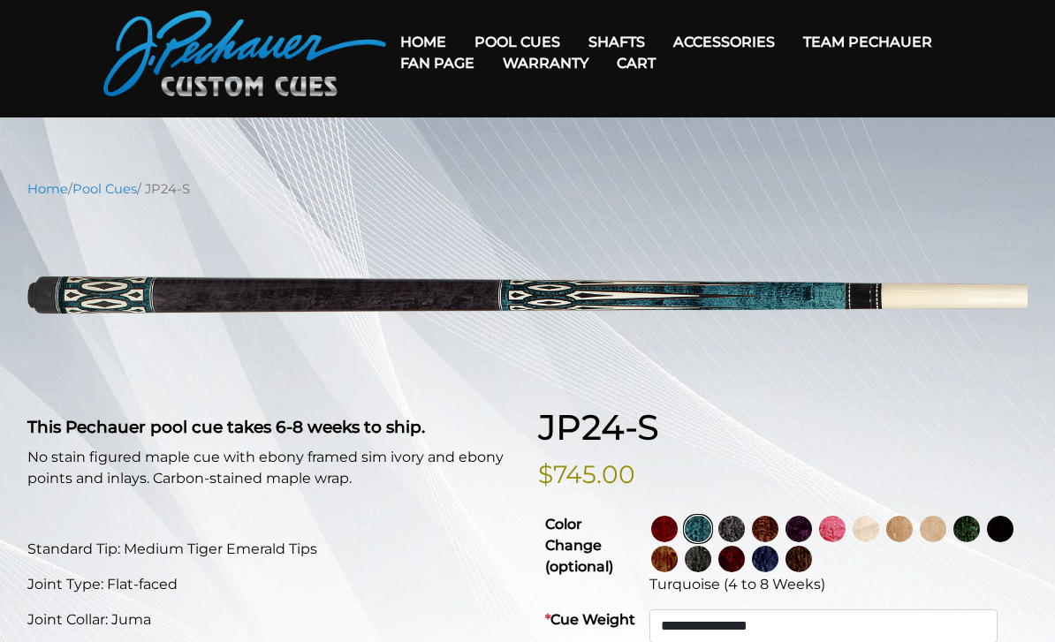
scroll to position [57, 0]
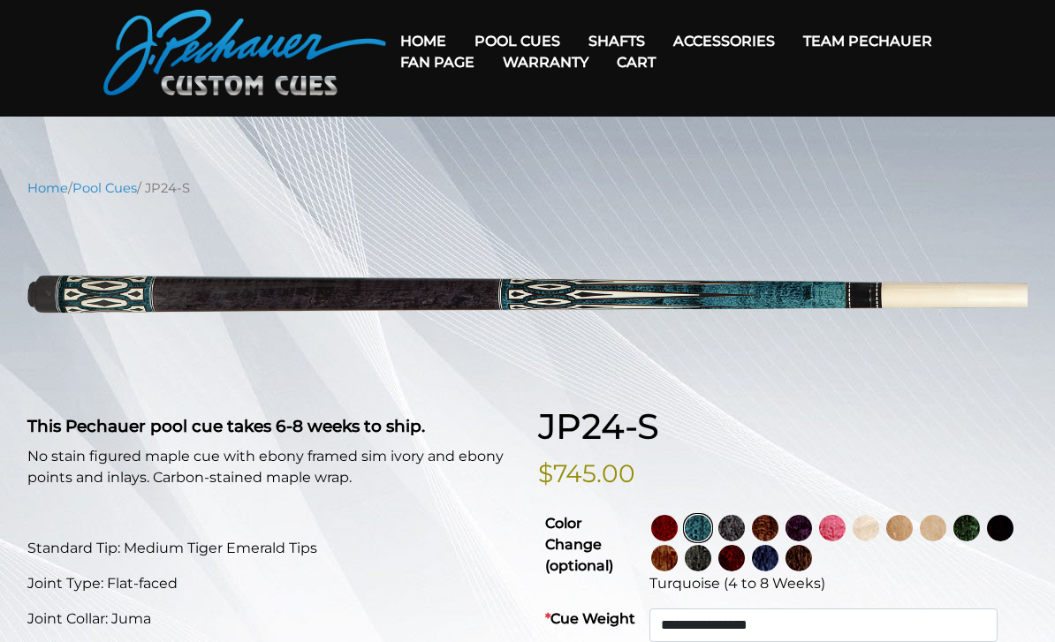
click at [745, 517] on img at bounding box center [731, 528] width 26 height 26
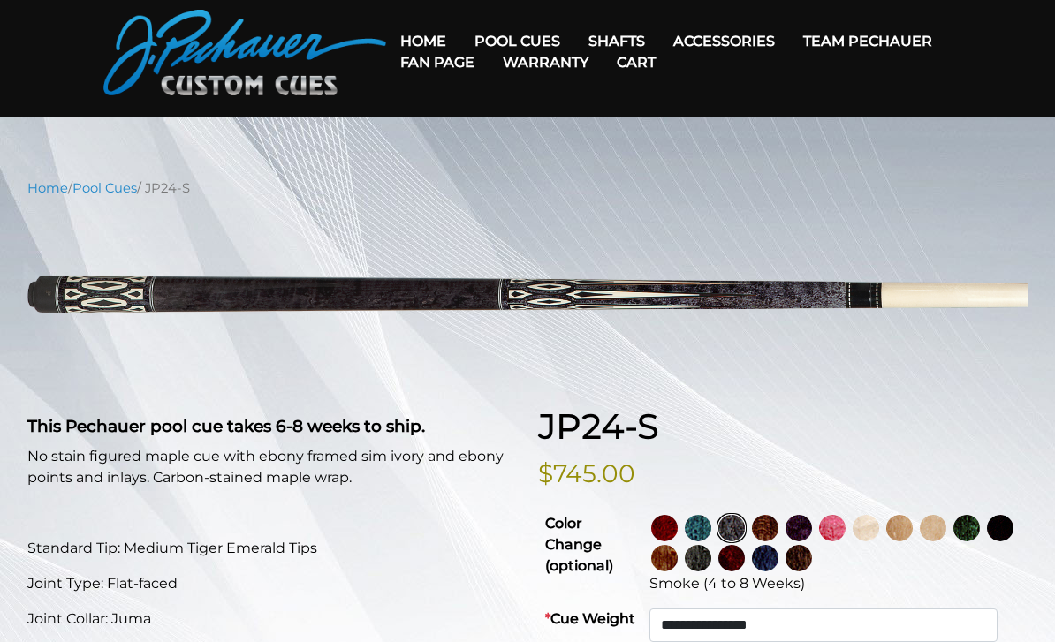
click at [778, 526] on img at bounding box center [765, 528] width 26 height 26
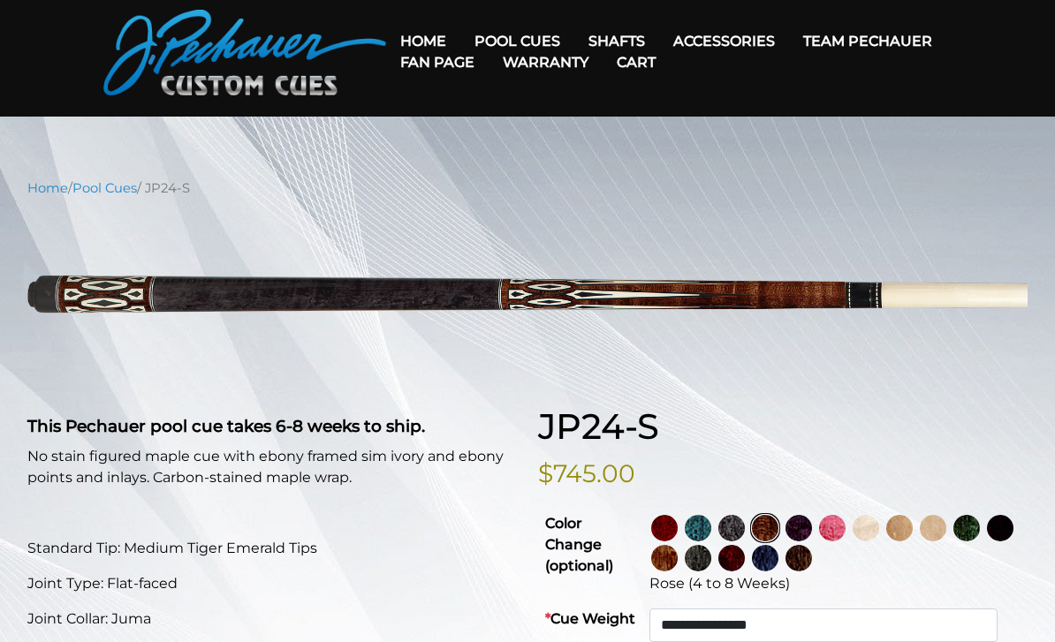
click at [812, 525] on img at bounding box center [798, 528] width 26 height 26
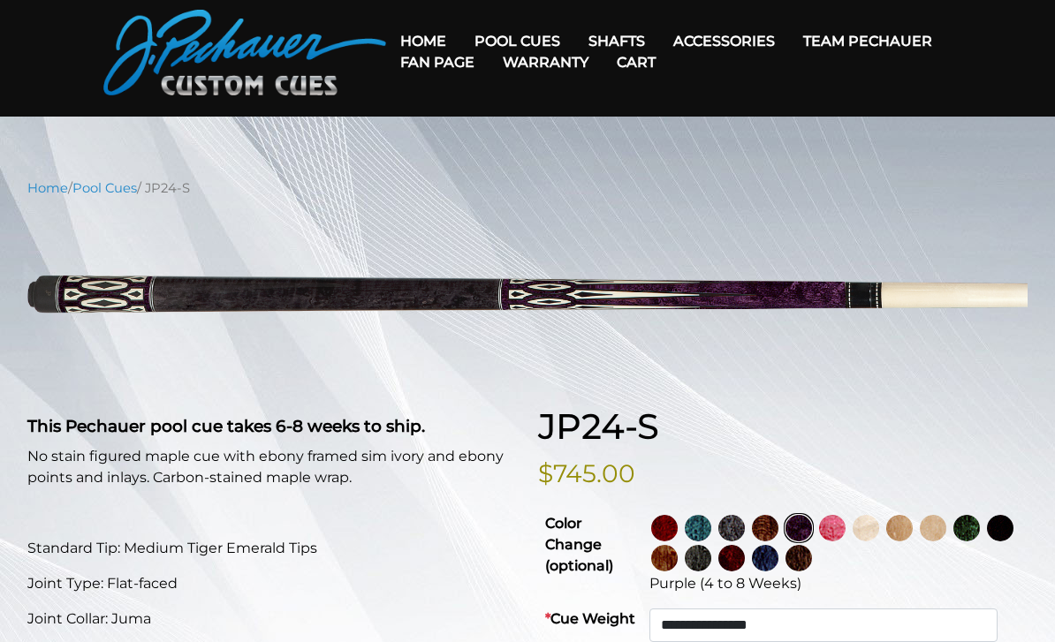
click at [845, 534] on img at bounding box center [832, 528] width 26 height 26
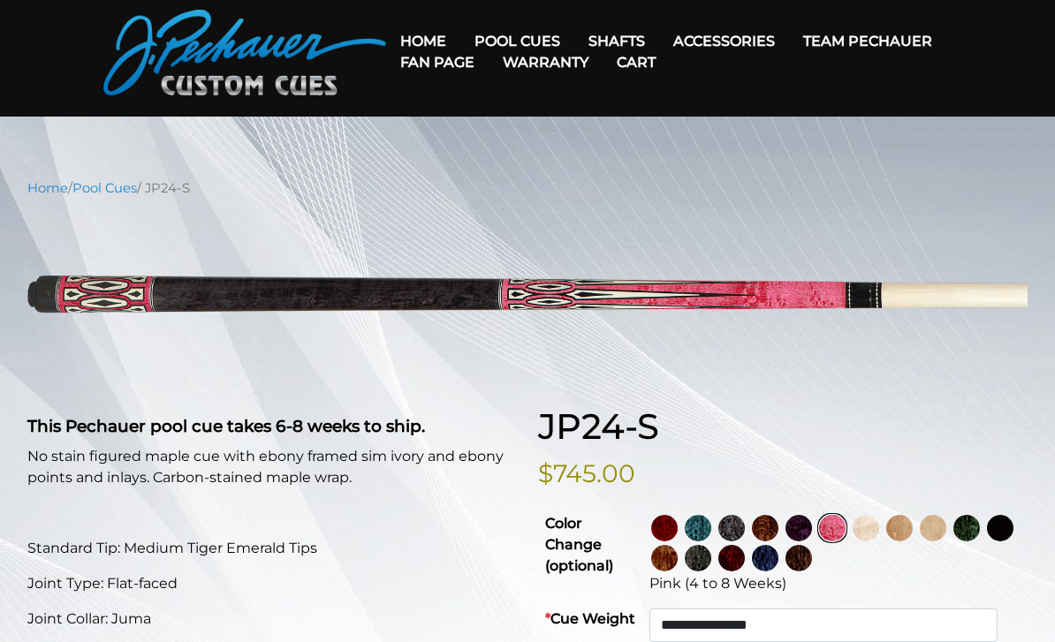
click at [879, 527] on img at bounding box center [865, 528] width 26 height 26
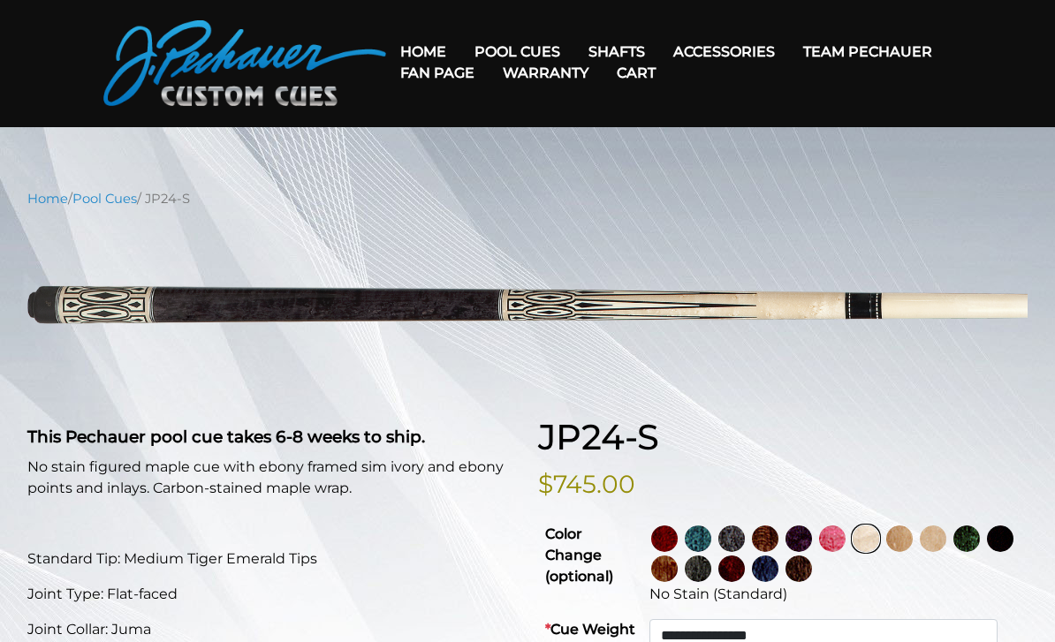
scroll to position [45, 0]
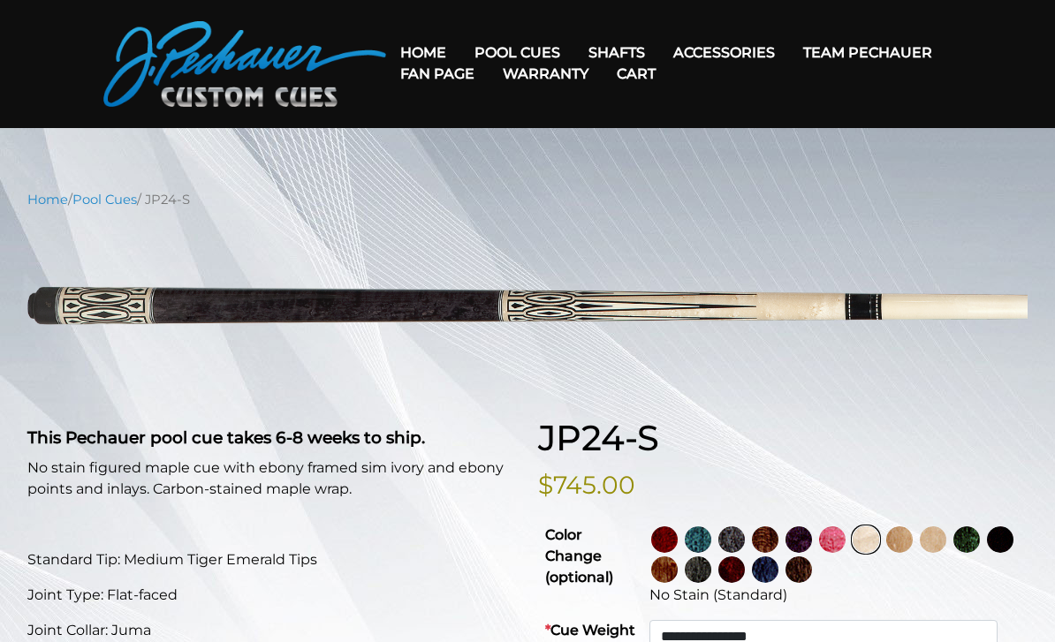
click at [745, 540] on img at bounding box center [731, 539] width 26 height 26
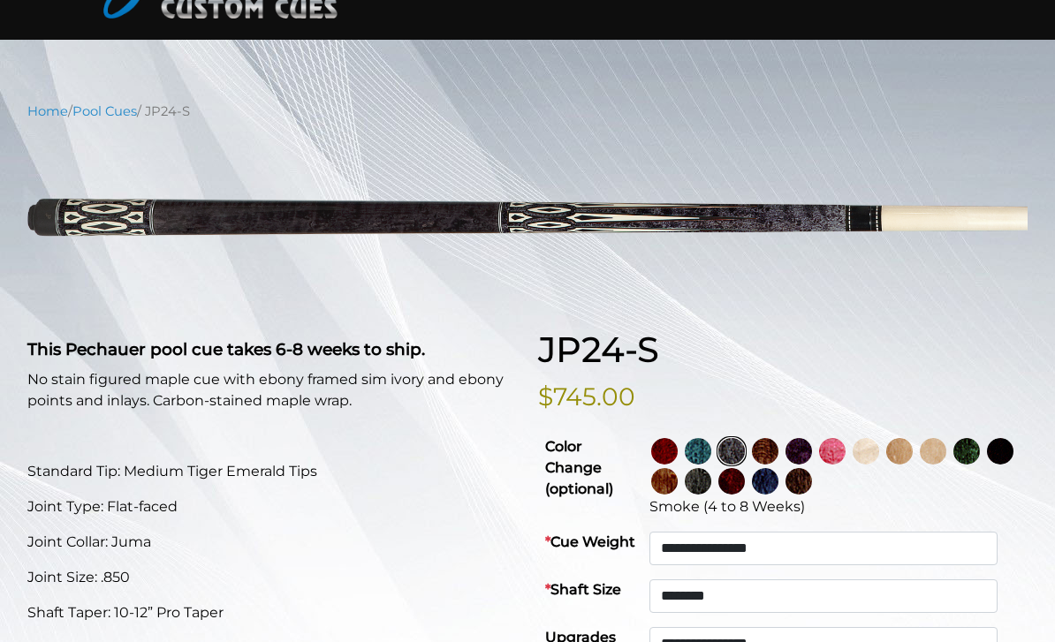
scroll to position [134, 0]
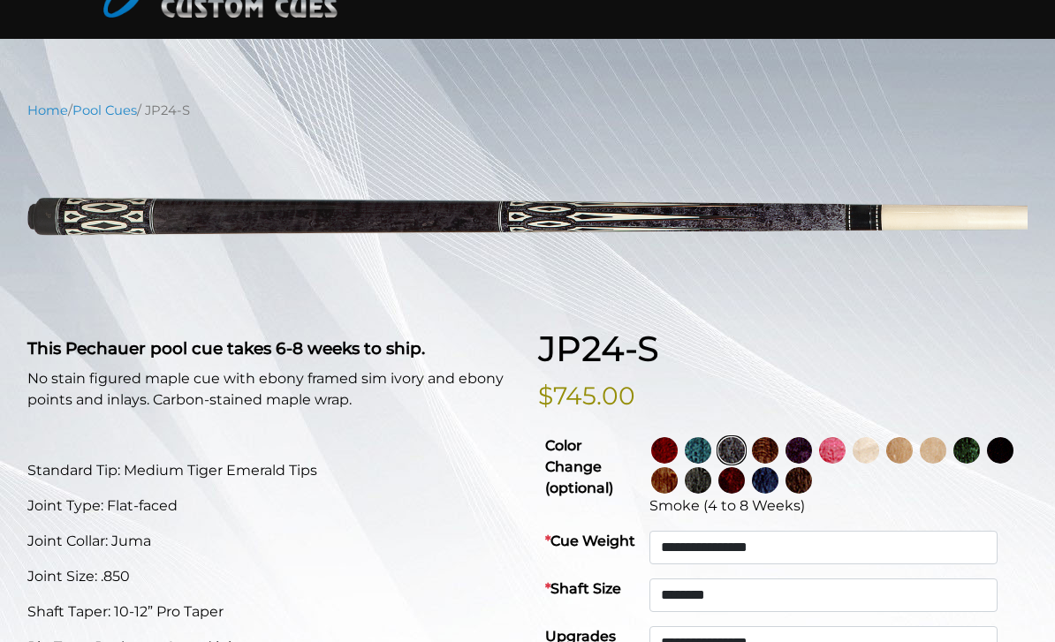
click at [711, 481] on img at bounding box center [698, 480] width 26 height 26
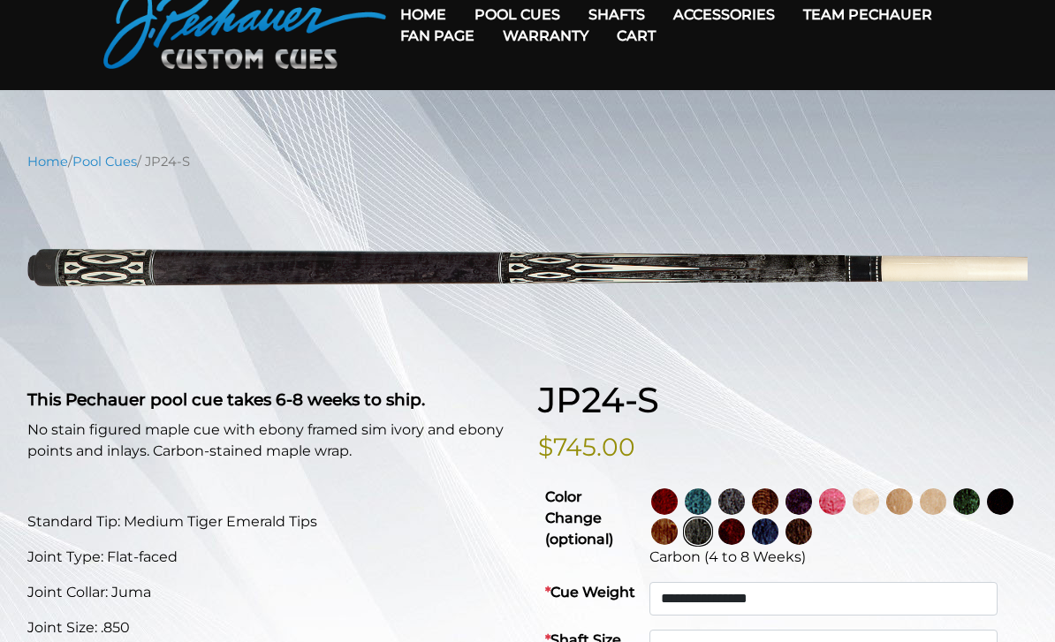
scroll to position [72, 0]
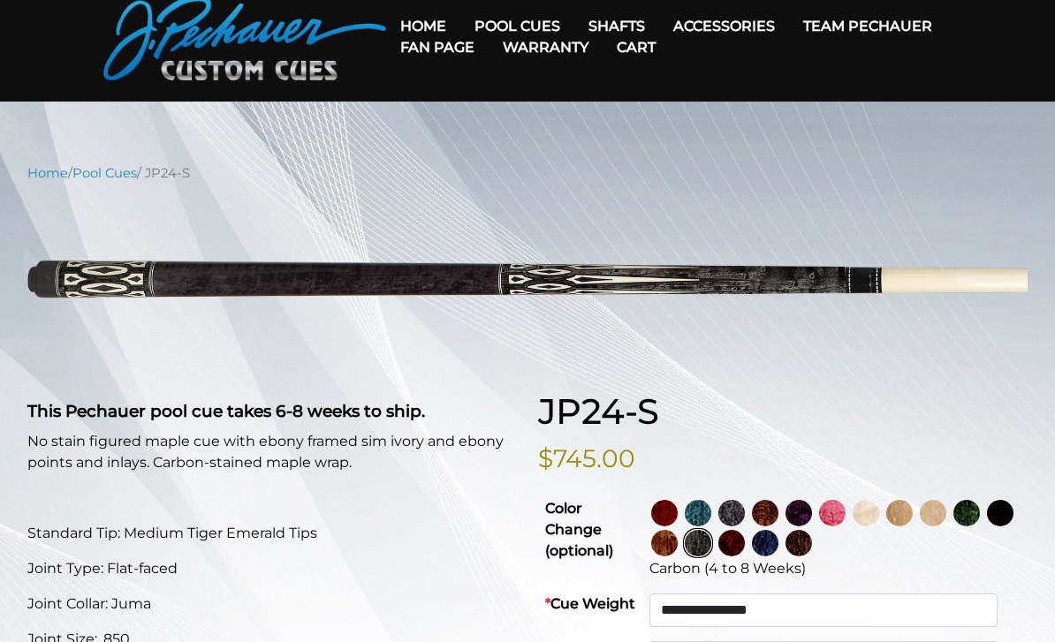
click at [912, 521] on img at bounding box center [899, 513] width 26 height 26
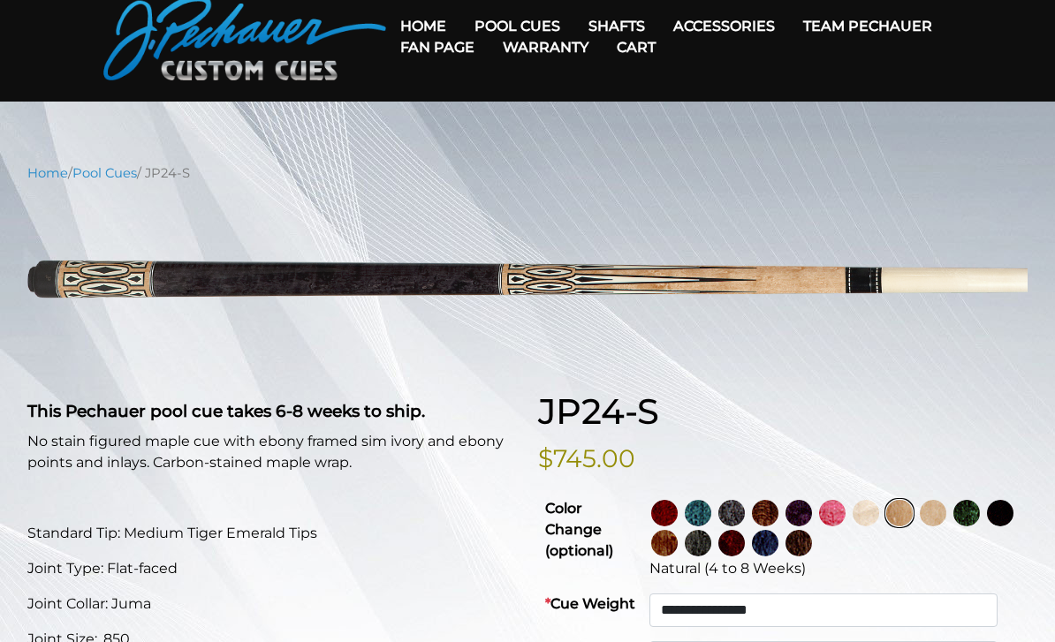
click at [812, 544] on img at bounding box center [798, 543] width 26 height 26
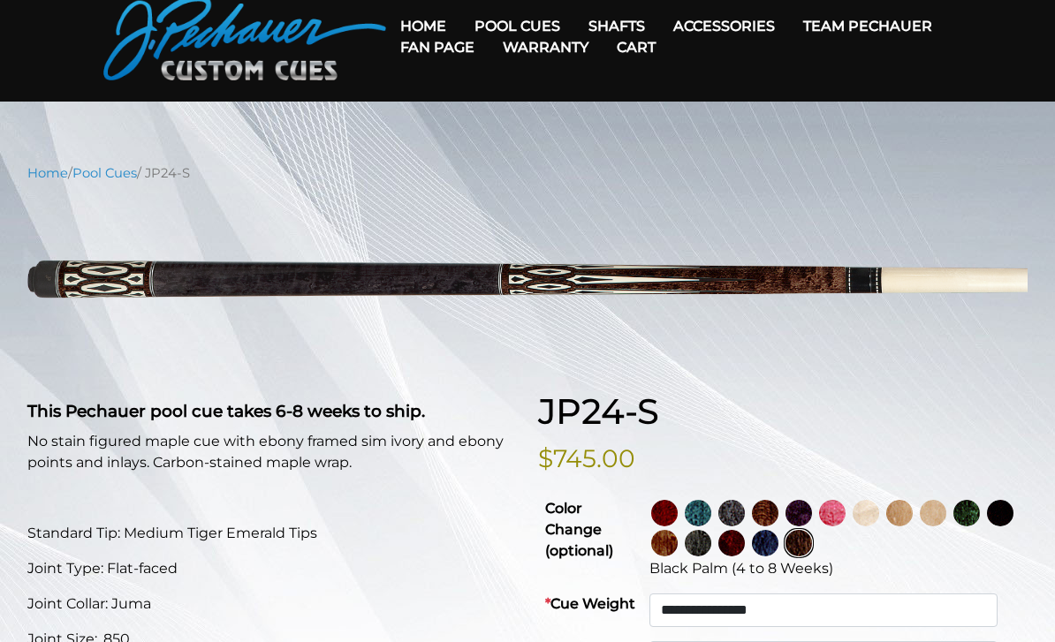
click at [711, 544] on img at bounding box center [698, 543] width 26 height 26
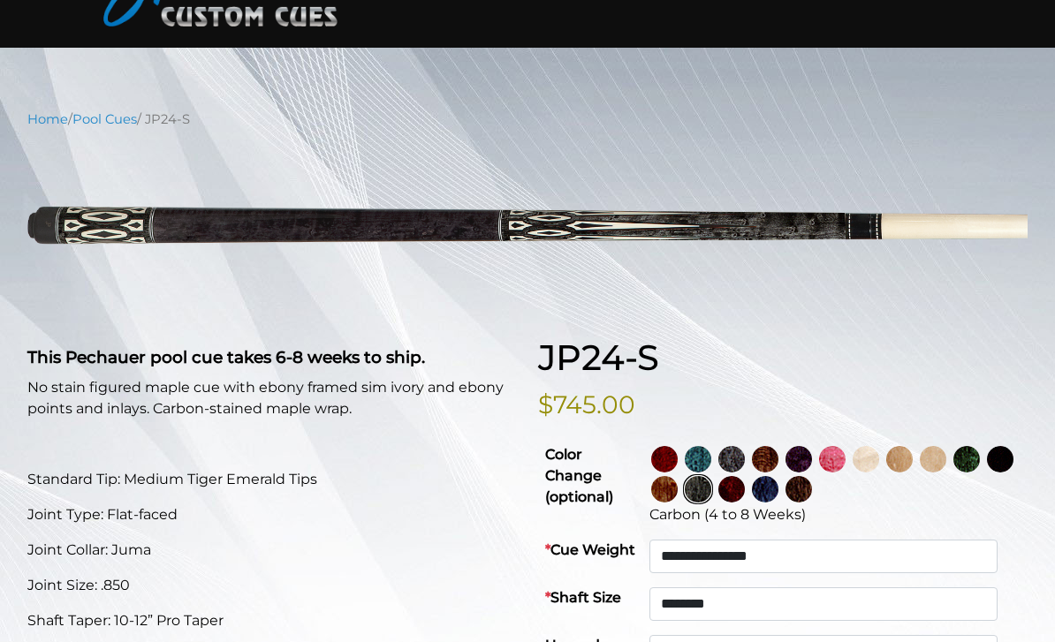
scroll to position [0, 0]
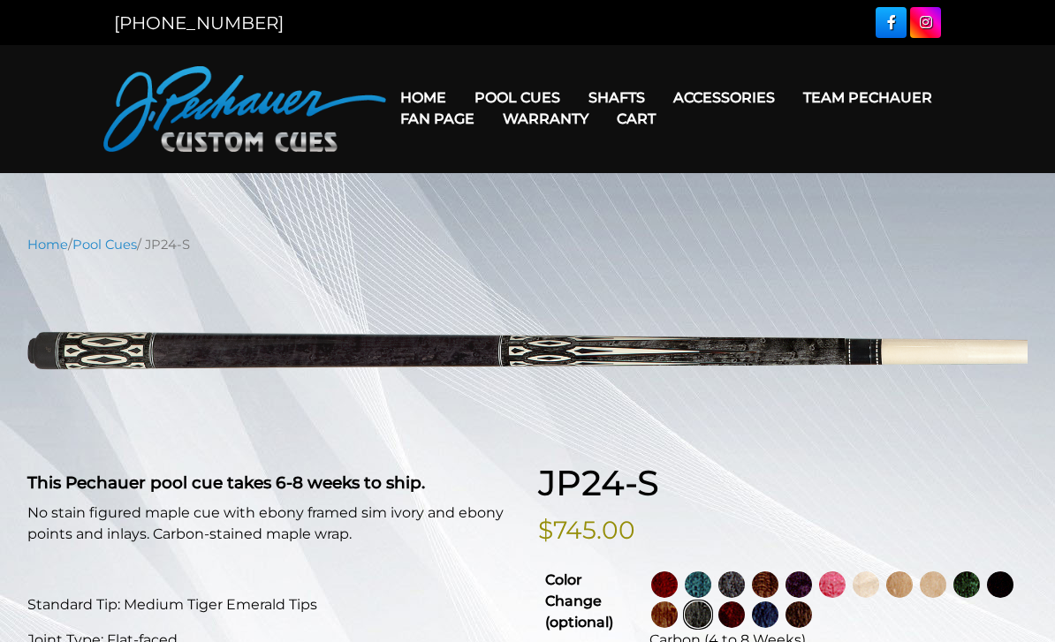
click at [670, 118] on link "Cart" at bounding box center [635, 118] width 67 height 45
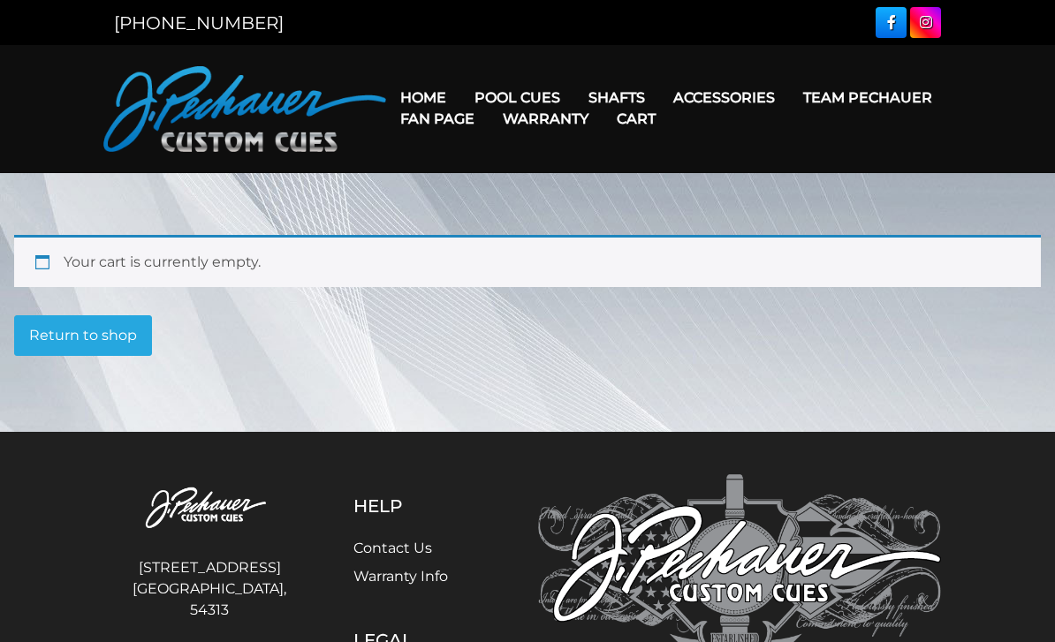
click at [486, 131] on link "Celebration Cue" at bounding box center [570, 122] width 217 height 25
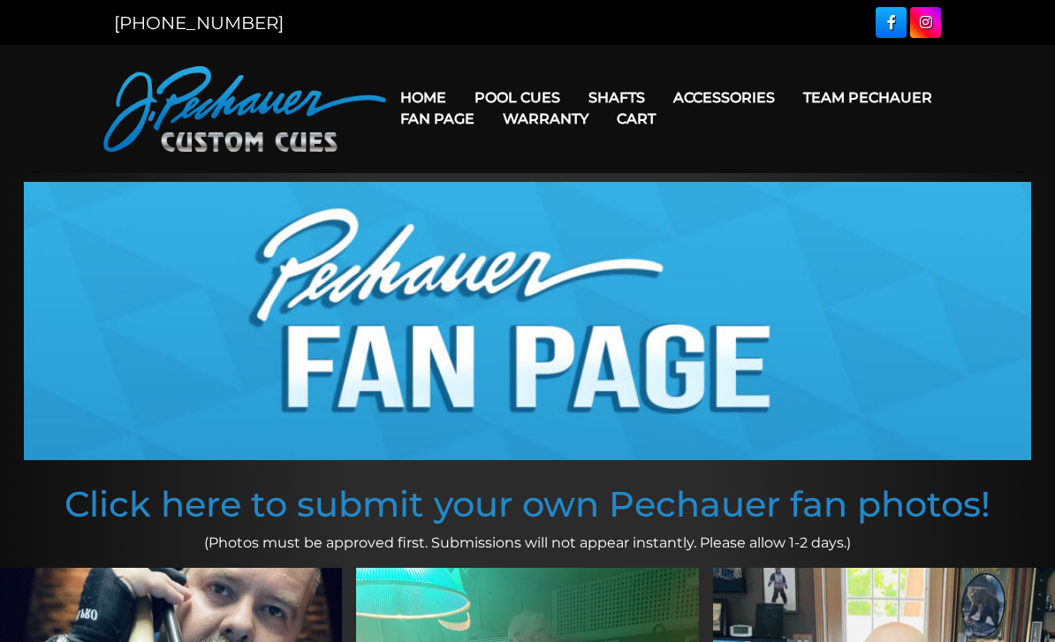
click at [789, 98] on link "Team Pechauer" at bounding box center [867, 97] width 157 height 45
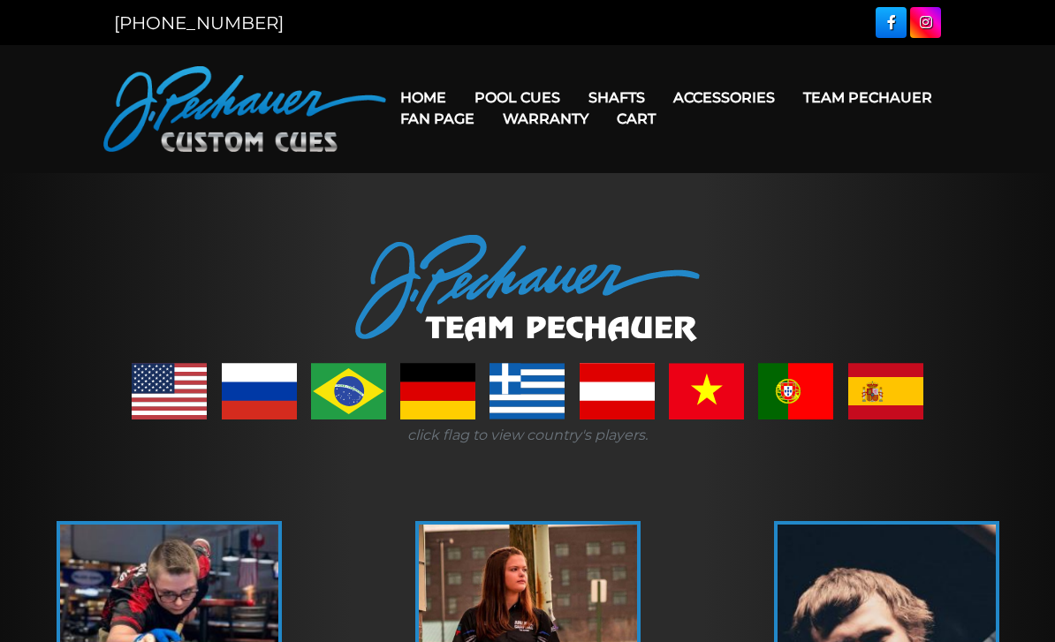
scroll to position [28, 0]
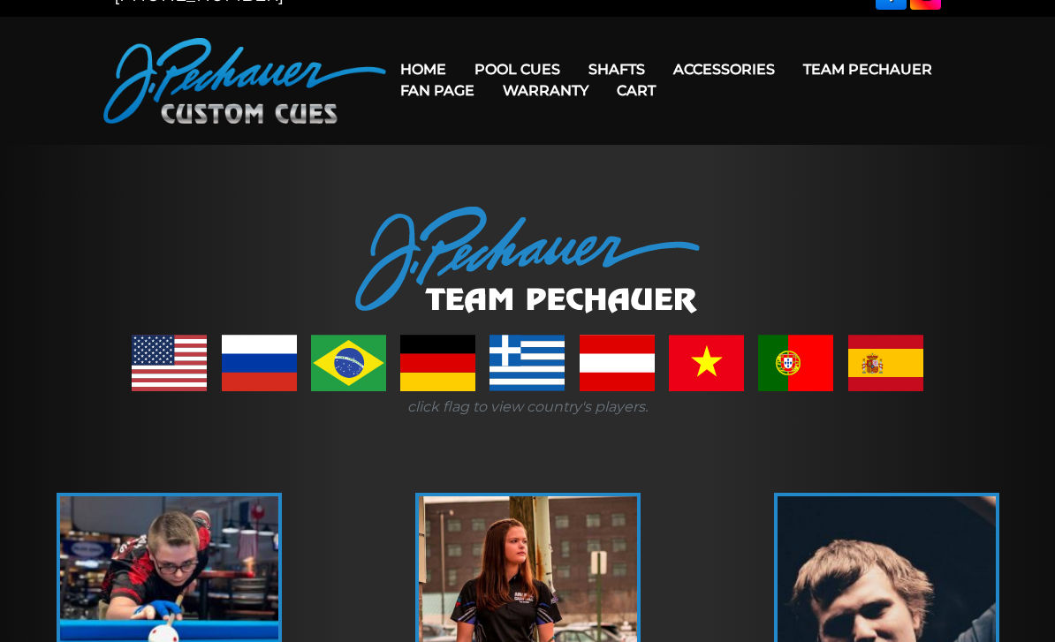
click at [490, 128] on link "JP Series (T) – NEW" at bounding box center [570, 119] width 217 height 25
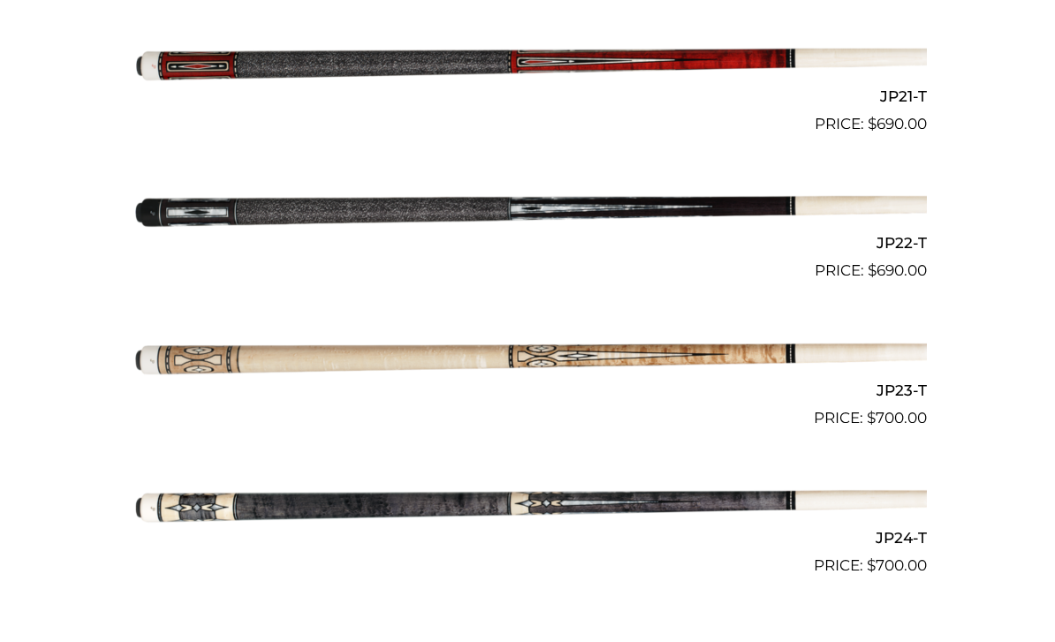
scroll to position [3675, 0]
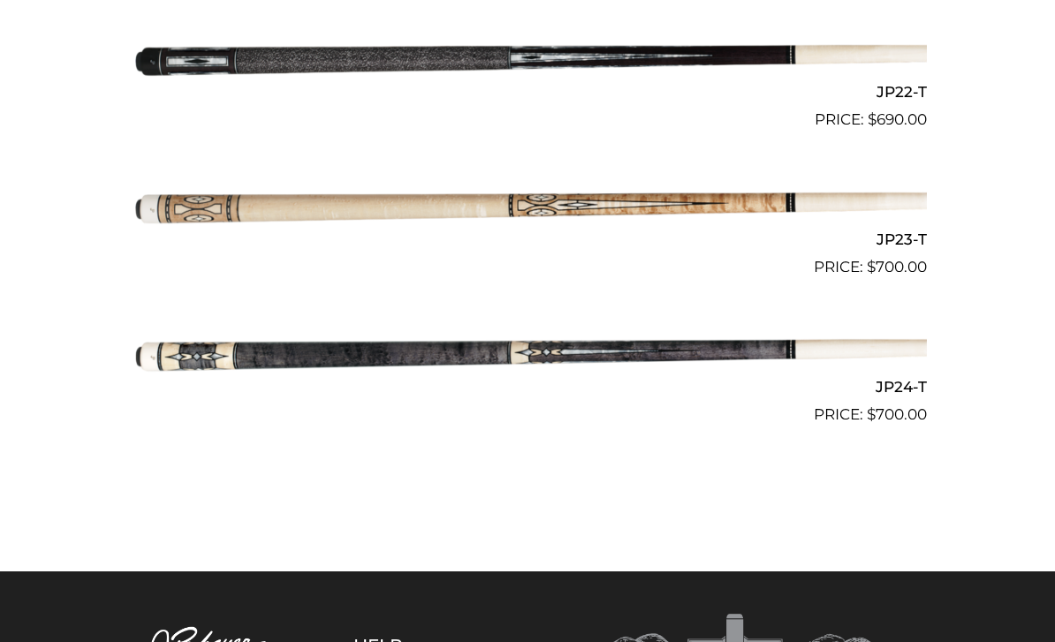
click at [907, 336] on img at bounding box center [527, 352] width 799 height 132
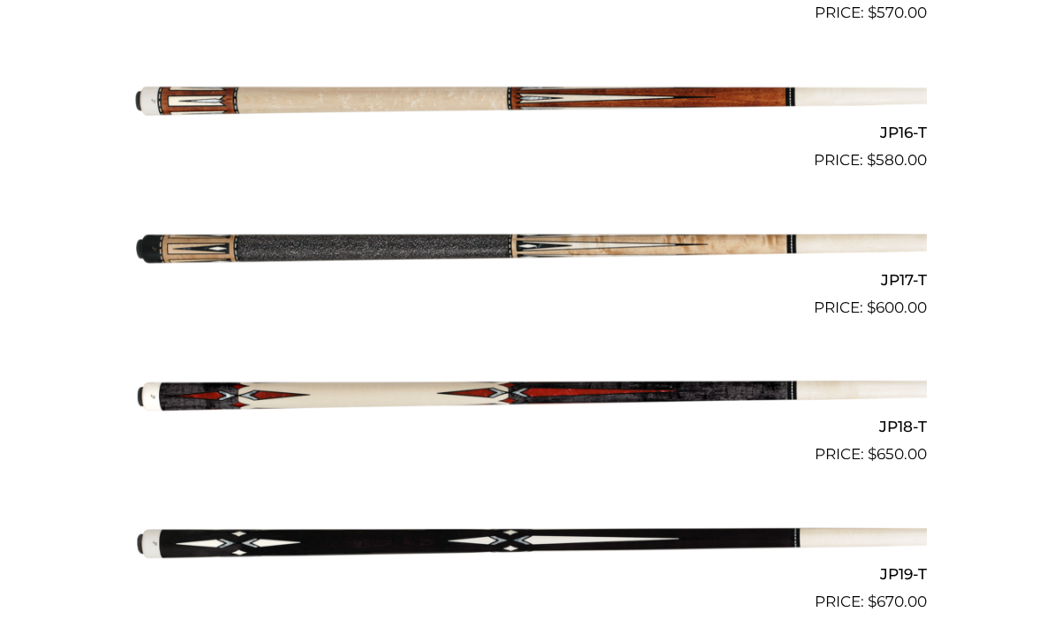
scroll to position [2706, 0]
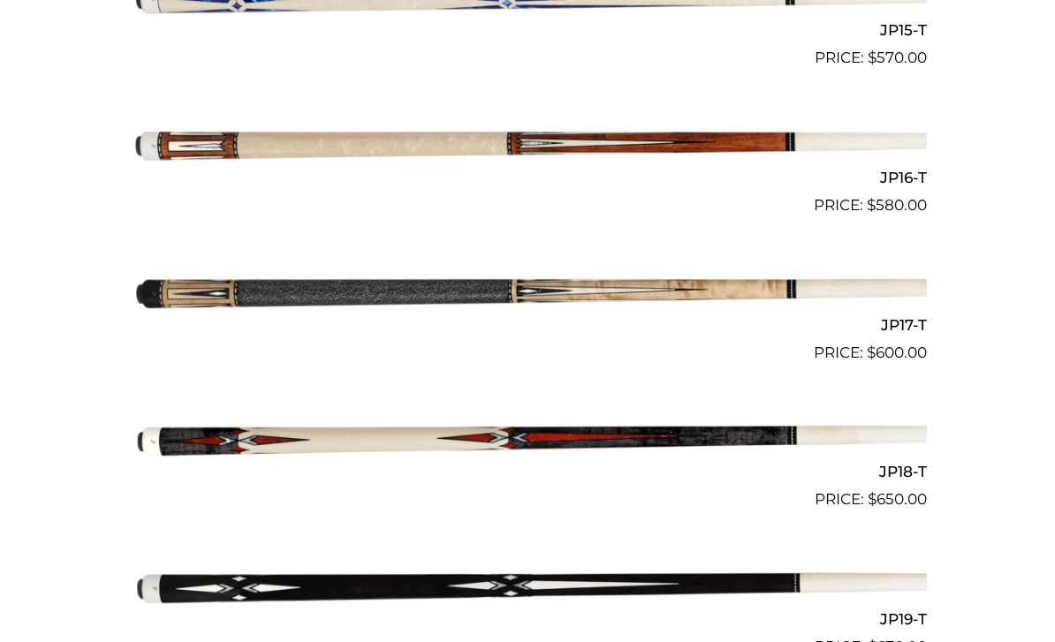
click at [902, 277] on img at bounding box center [527, 290] width 799 height 132
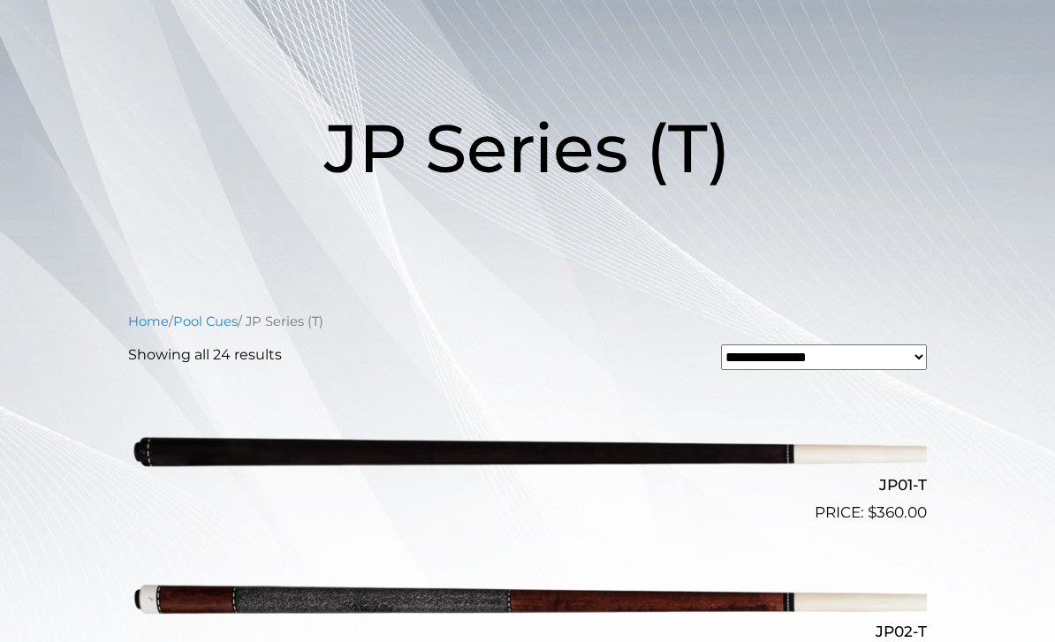
scroll to position [0, 0]
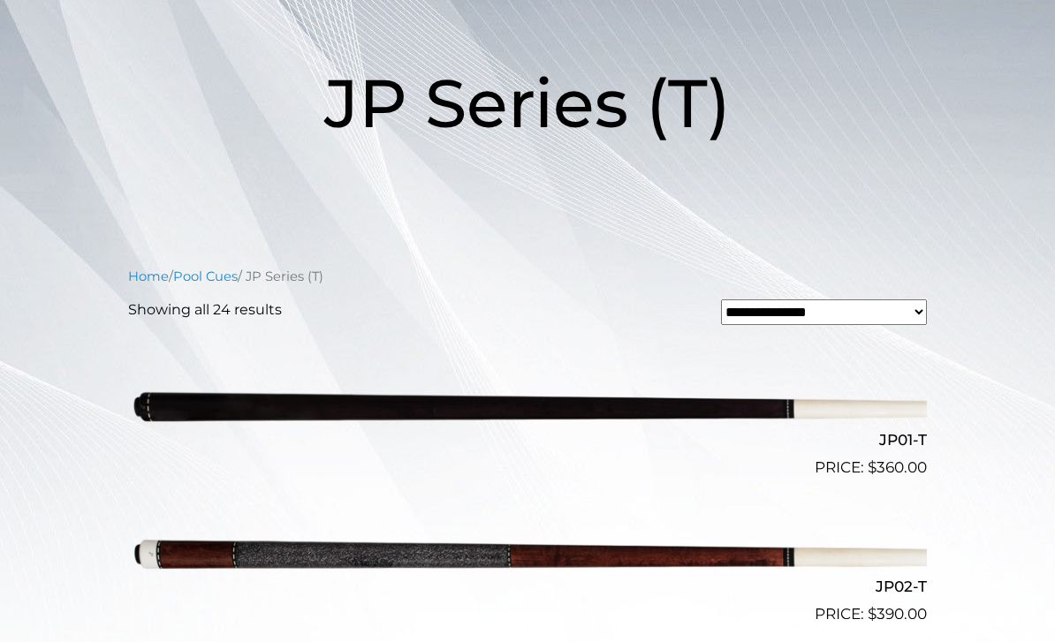
click at [837, 317] on select "**********" at bounding box center [824, 313] width 206 height 26
select select "*****"
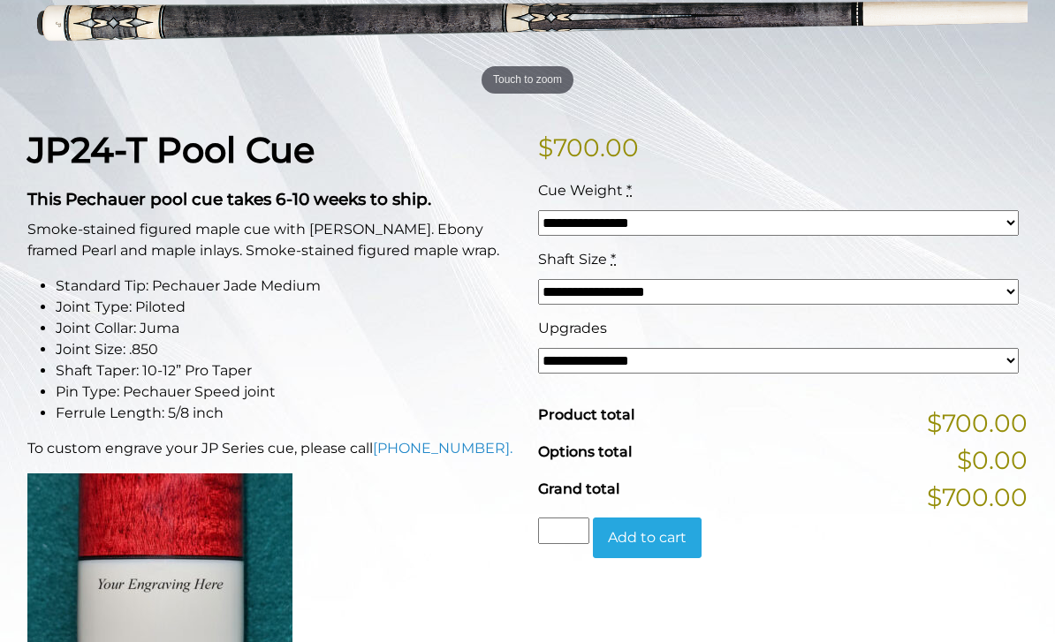
scroll to position [341, 0]
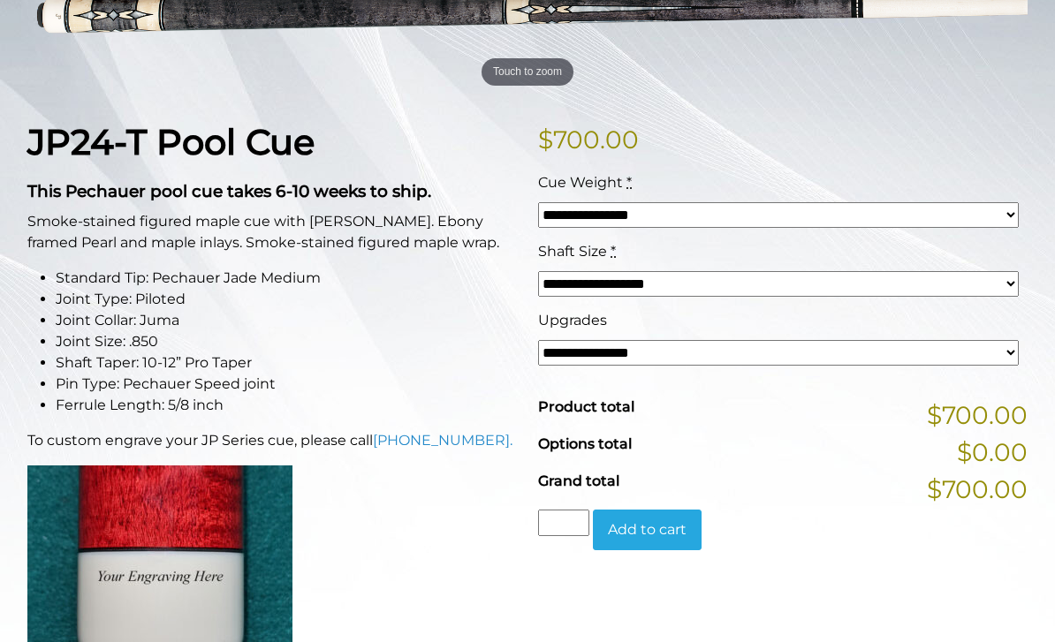
click at [923, 225] on select "**********" at bounding box center [778, 215] width 481 height 26
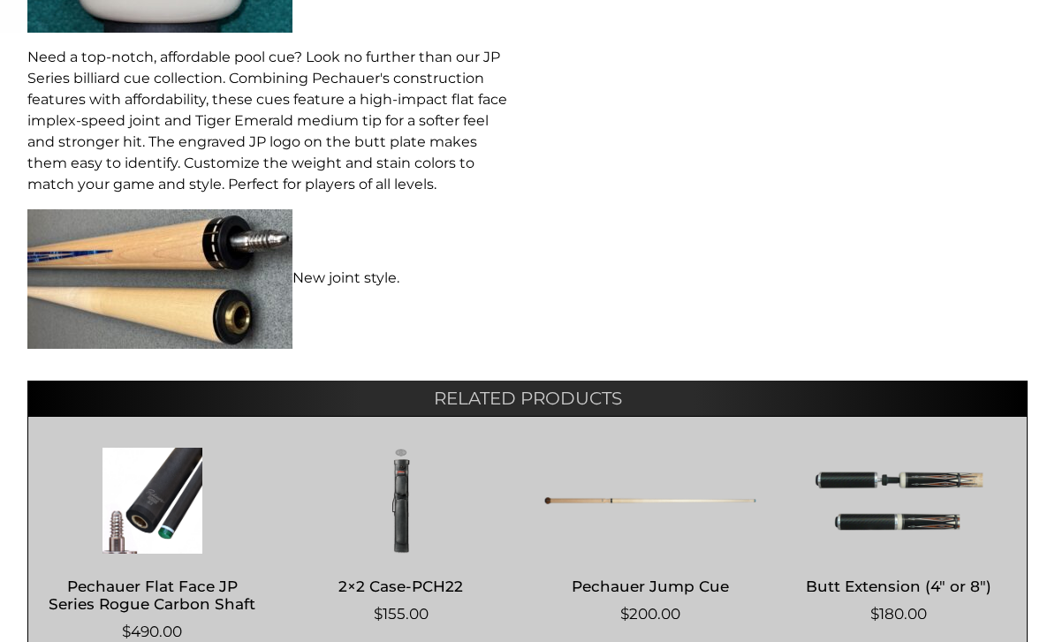
scroll to position [983, 0]
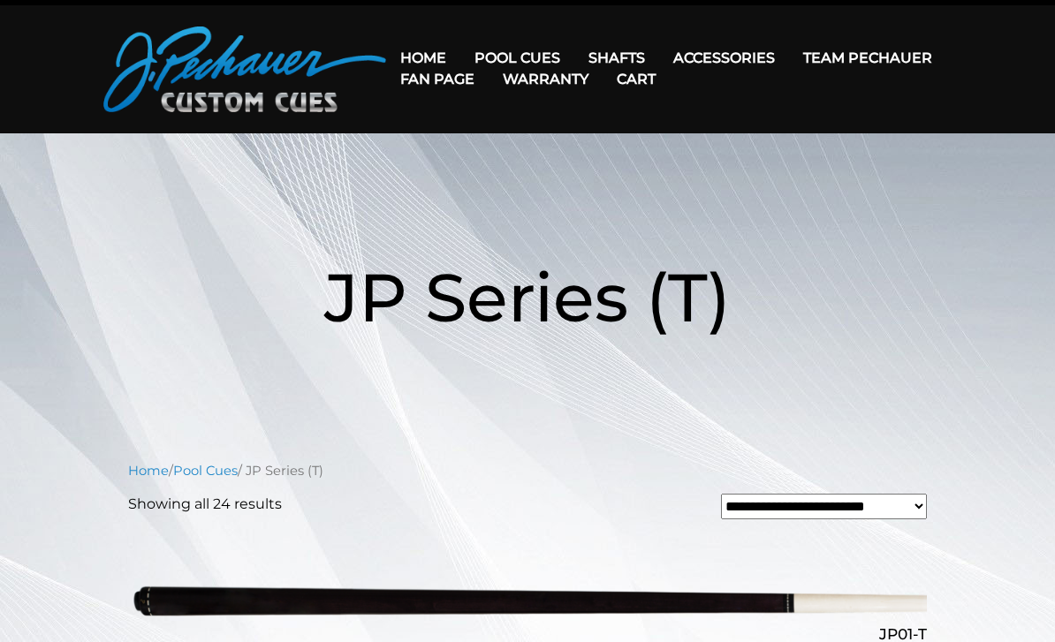
scroll to position [43, 0]
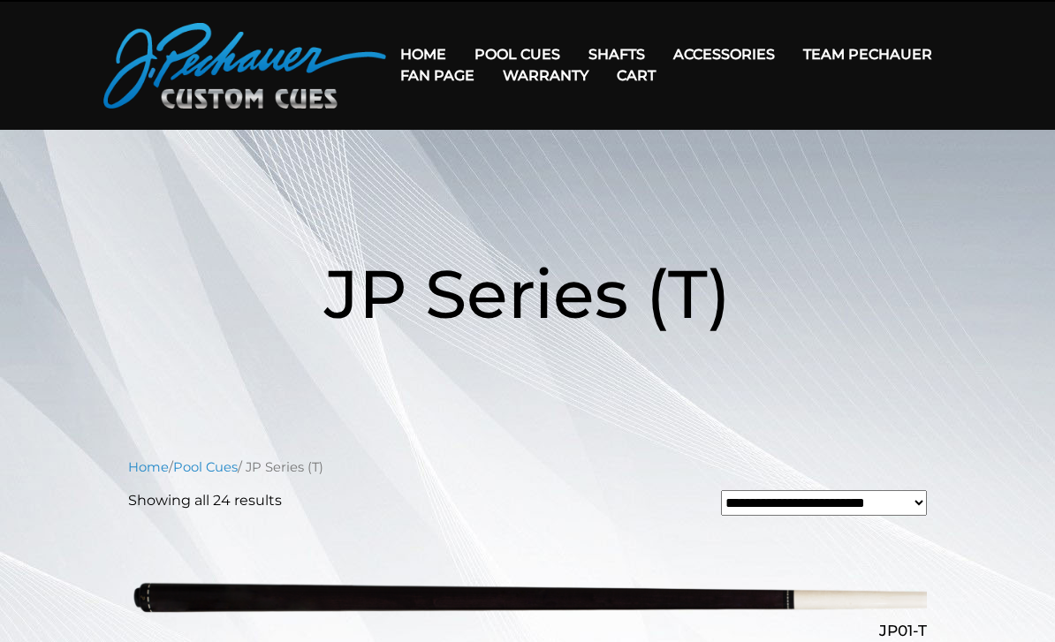
click at [641, 342] on link "[PERSON_NAME] Collection" at bounding box center [570, 329] width 217 height 25
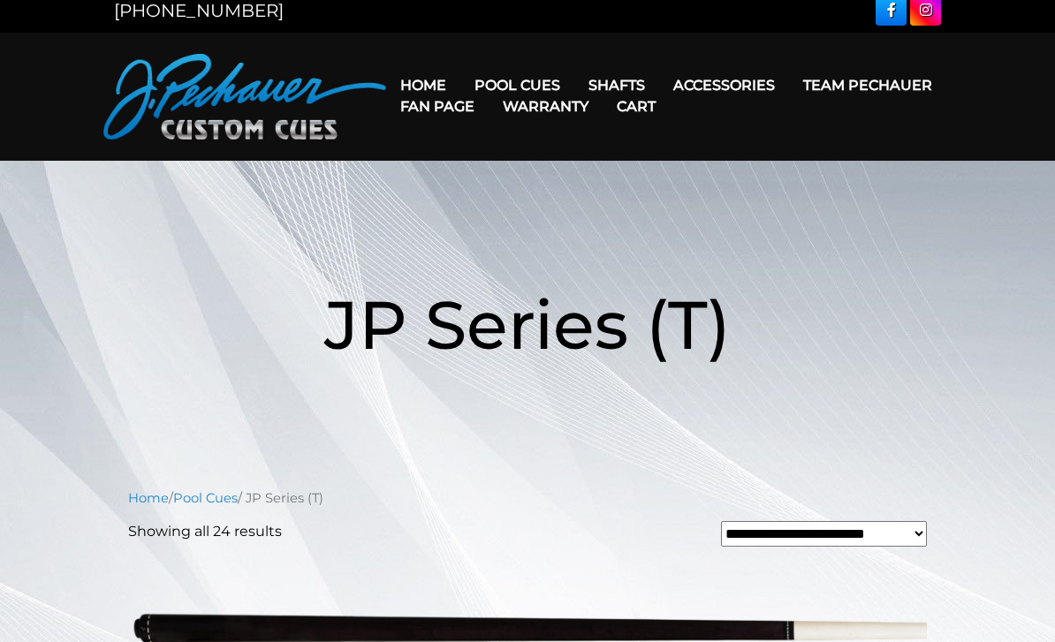
scroll to position [28, 0]
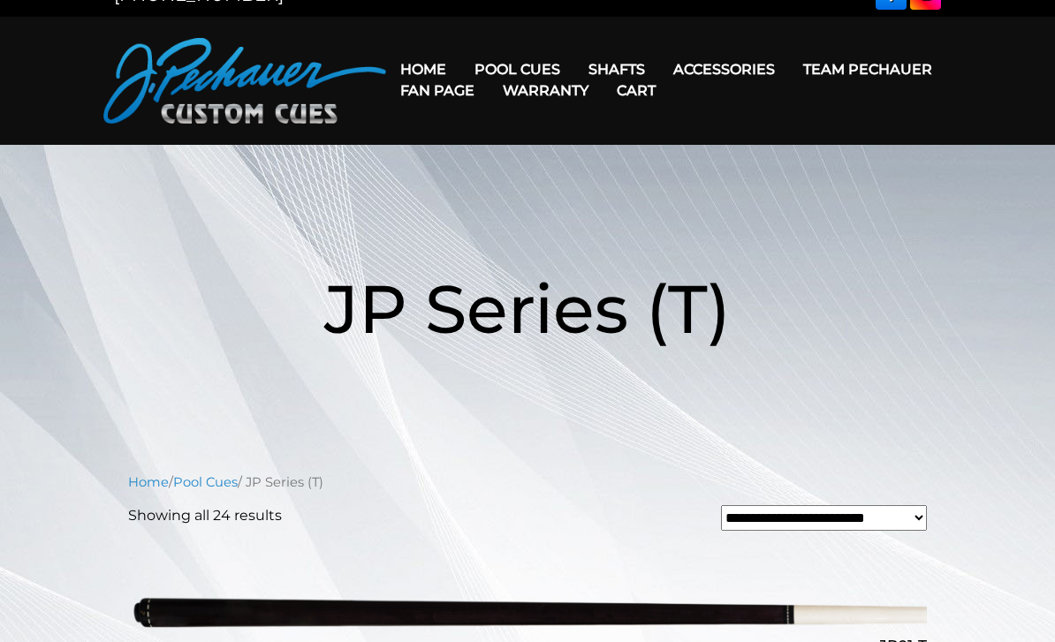
click at [640, 232] on link "People’s Choice Cues" at bounding box center [570, 220] width 217 height 25
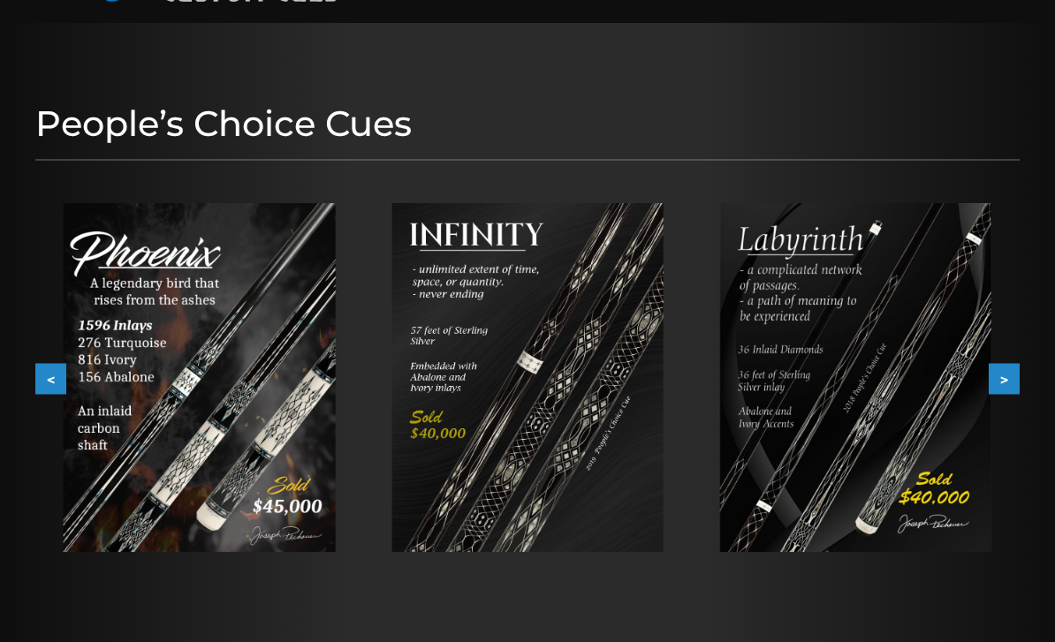
scroll to position [151, 0]
click at [42, 377] on button "<" at bounding box center [50, 377] width 31 height 31
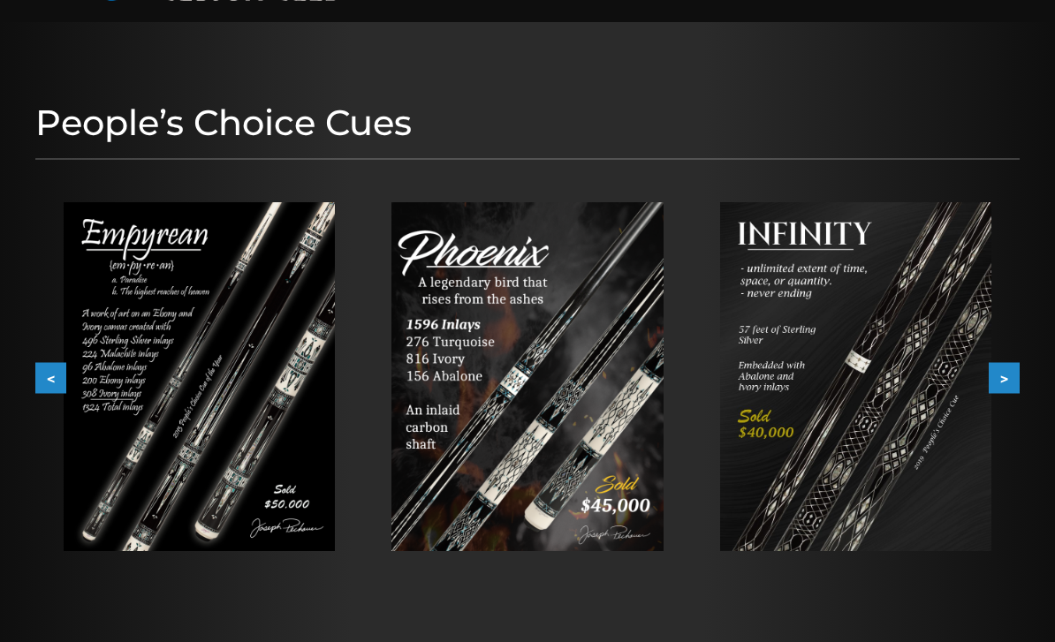
click at [96, 305] on img at bounding box center [199, 376] width 271 height 349
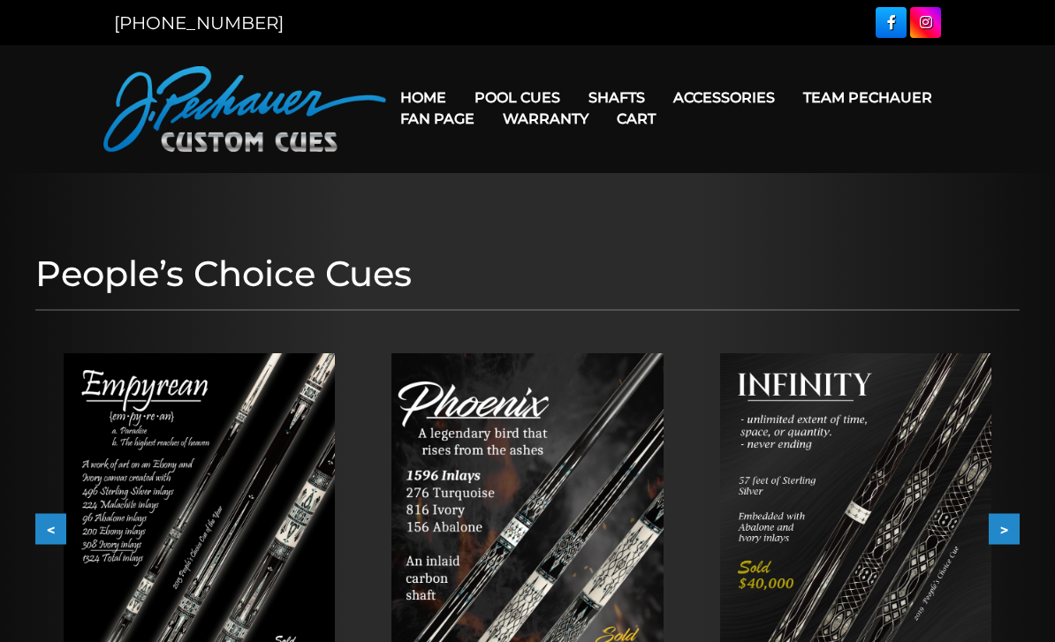
scroll to position [10, 0]
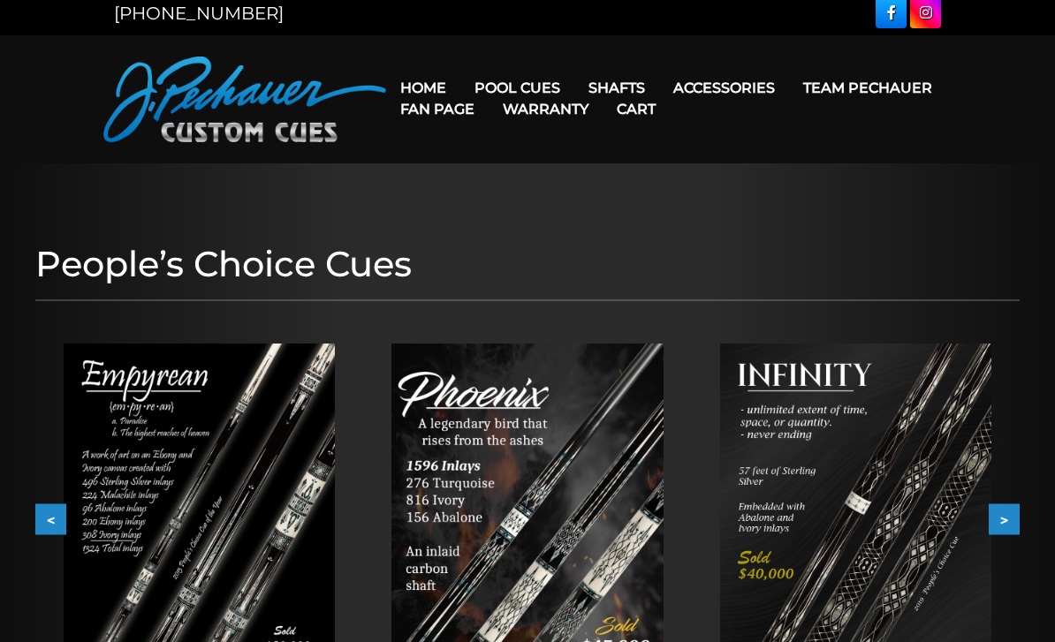
click at [644, 225] on link "Cues for a Cause" at bounding box center [570, 213] width 217 height 25
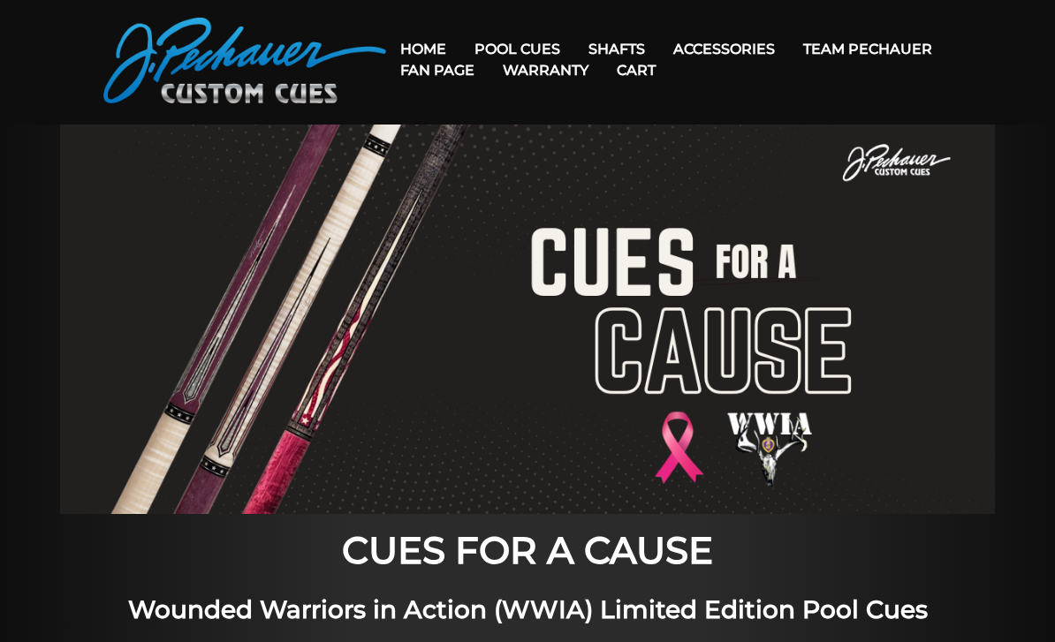
scroll to position [53, 0]
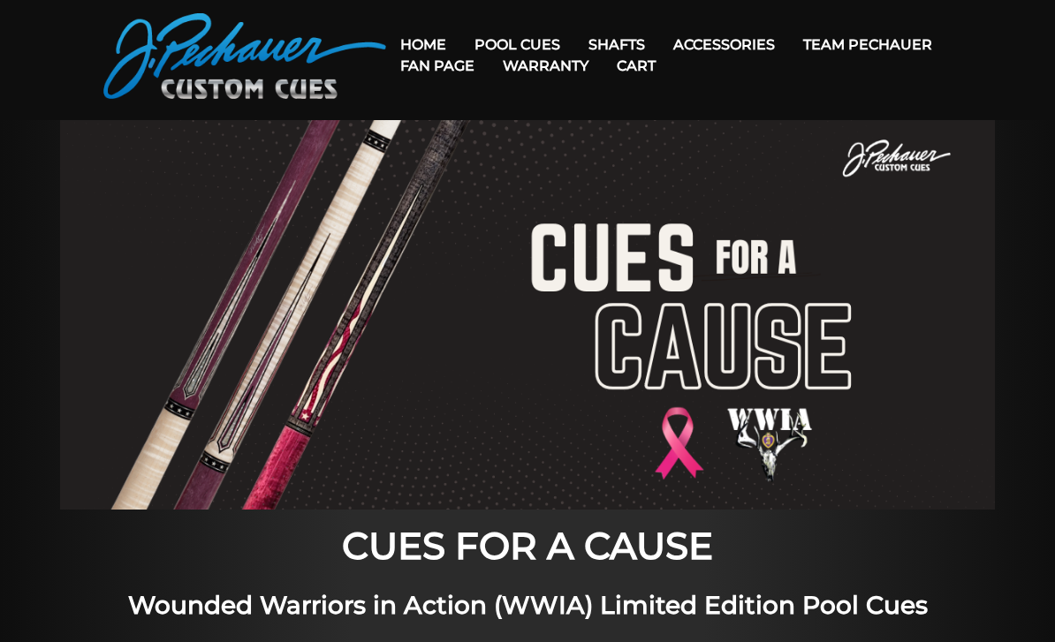
click at [576, 307] on link "Limited Edition" at bounding box center [570, 295] width 217 height 25
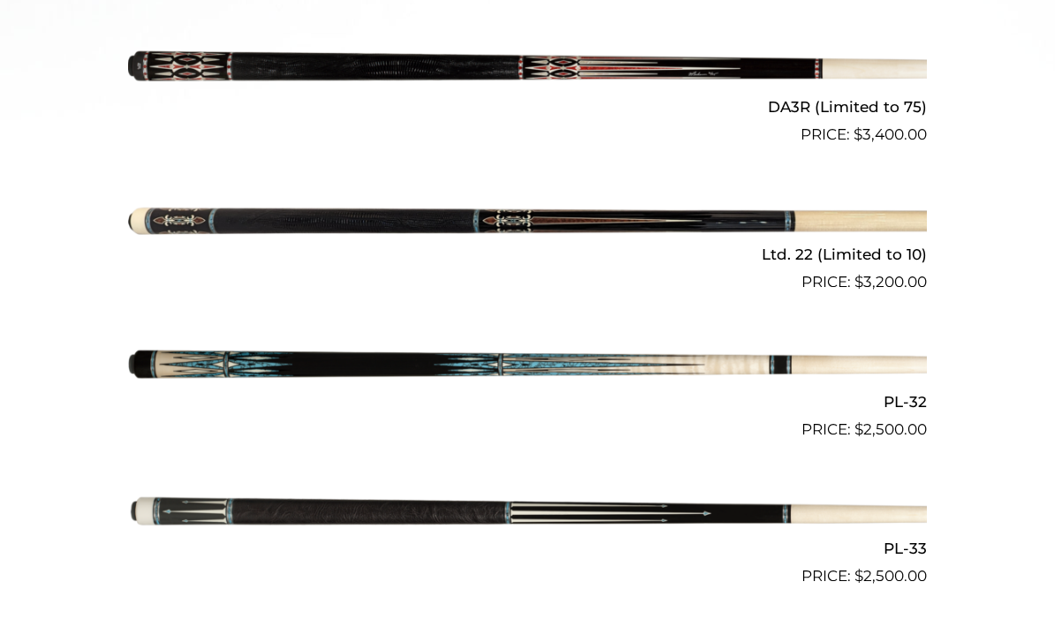
scroll to position [904, 0]
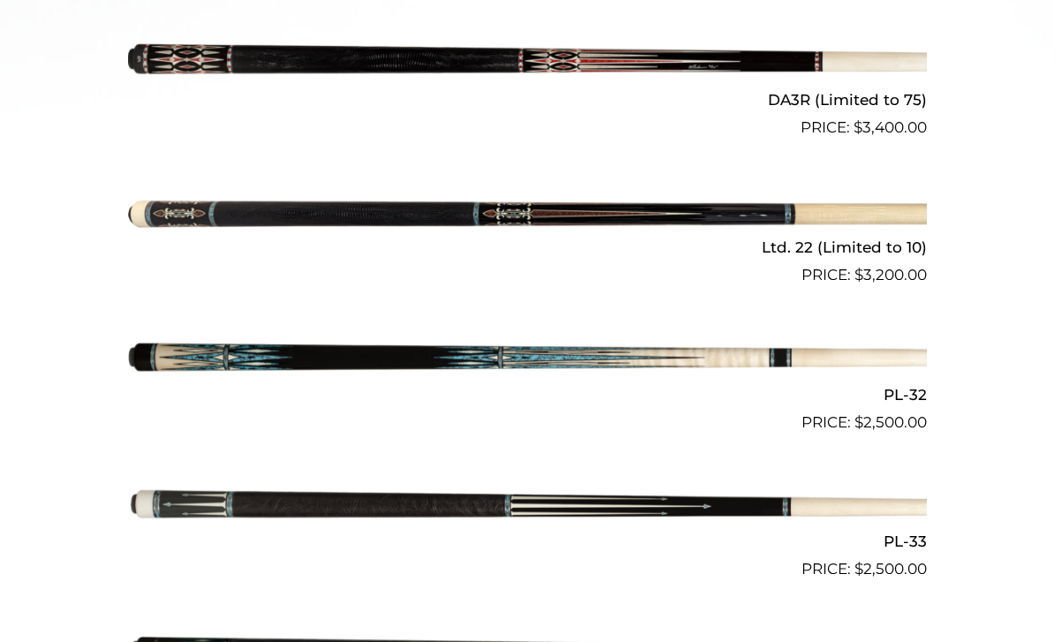
click at [777, 366] on img at bounding box center [527, 360] width 799 height 132
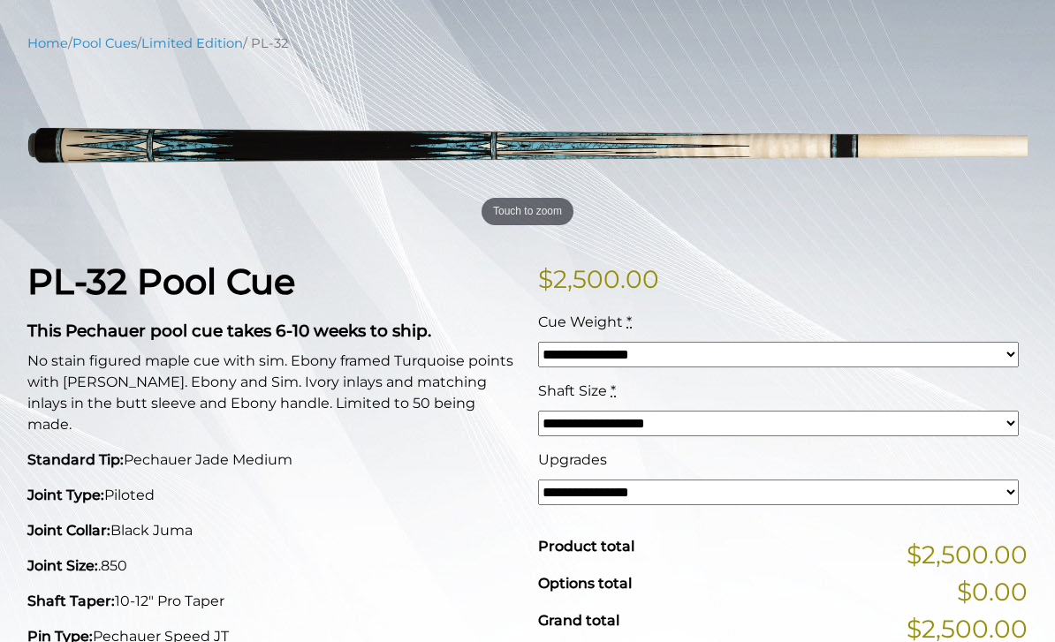
scroll to position [216, 0]
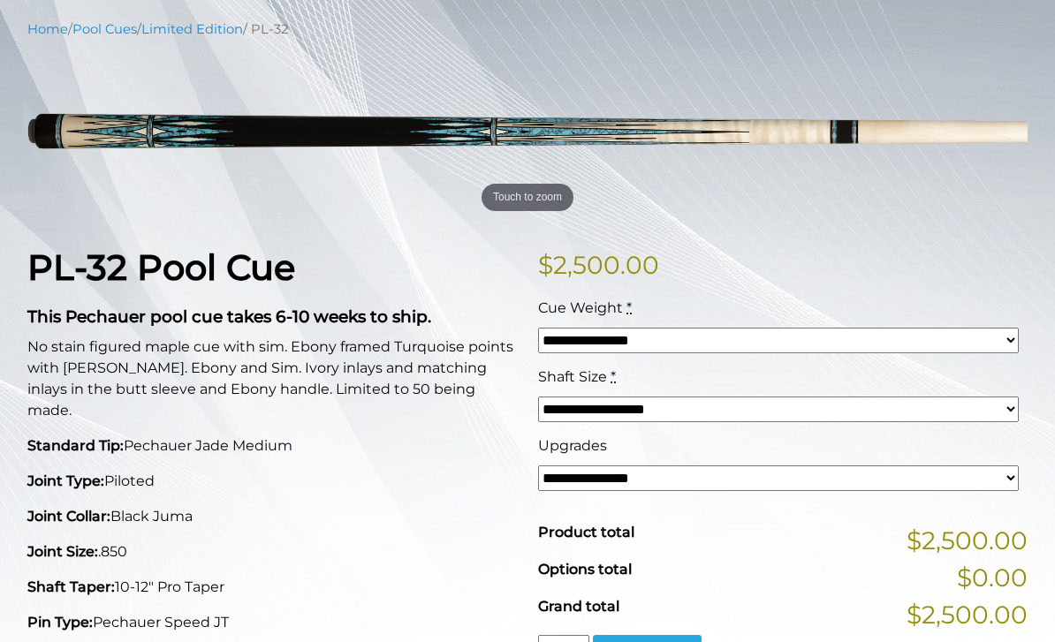
click at [765, 365] on div "**********" at bounding box center [778, 332] width 489 height 69
click at [810, 344] on select "**********" at bounding box center [778, 341] width 481 height 26
click at [836, 352] on select "**********" at bounding box center [778, 341] width 481 height 26
select select "*****"
click at [870, 419] on select "**********" at bounding box center [778, 410] width 481 height 26
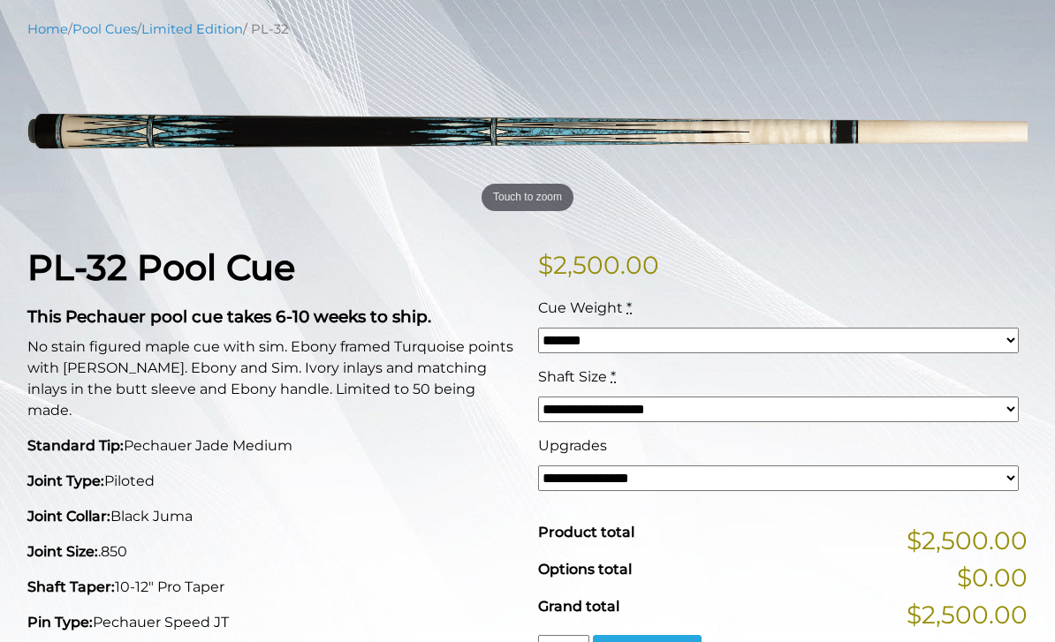
select select "*****"
click at [874, 473] on select "**********" at bounding box center [778, 479] width 481 height 26
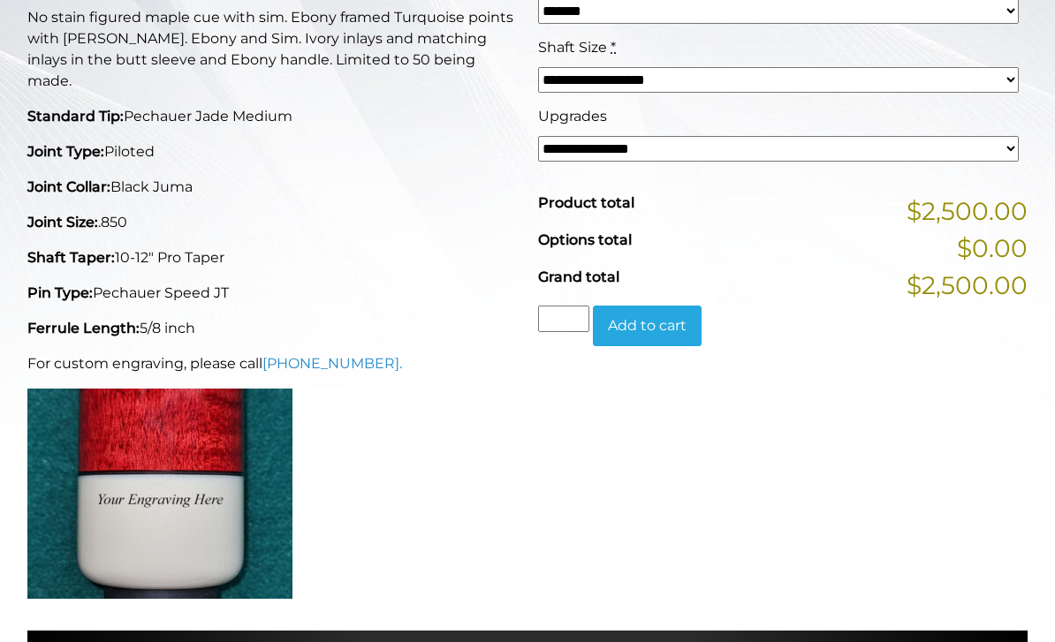
scroll to position [562, 0]
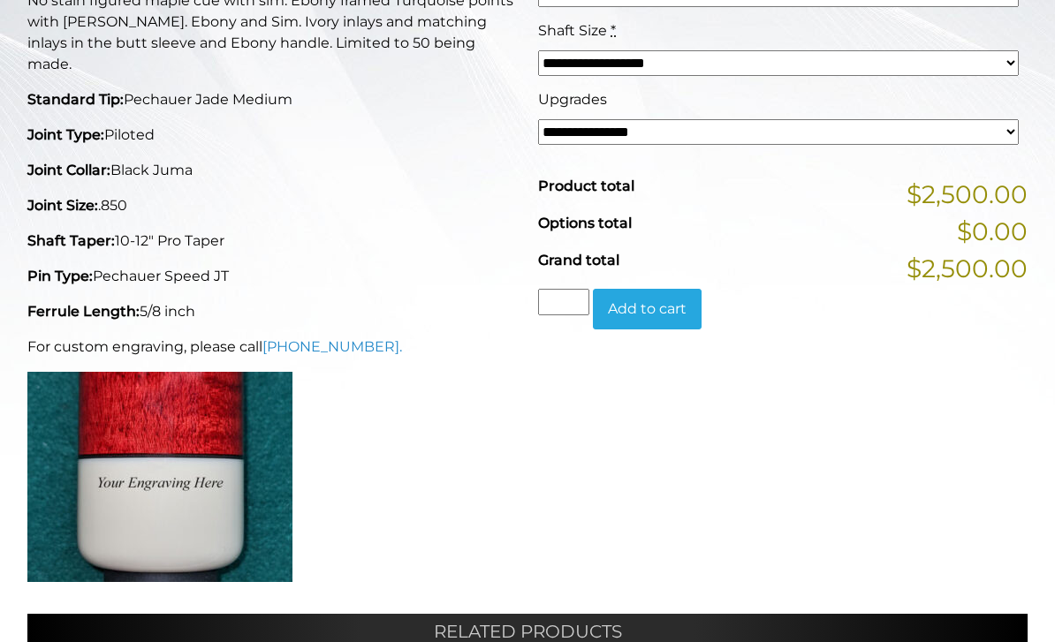
click at [921, 395] on div "**********" at bounding box center [782, 248] width 511 height 696
click at [907, 385] on div "**********" at bounding box center [782, 248] width 511 height 696
click at [903, 388] on div "**********" at bounding box center [782, 248] width 511 height 696
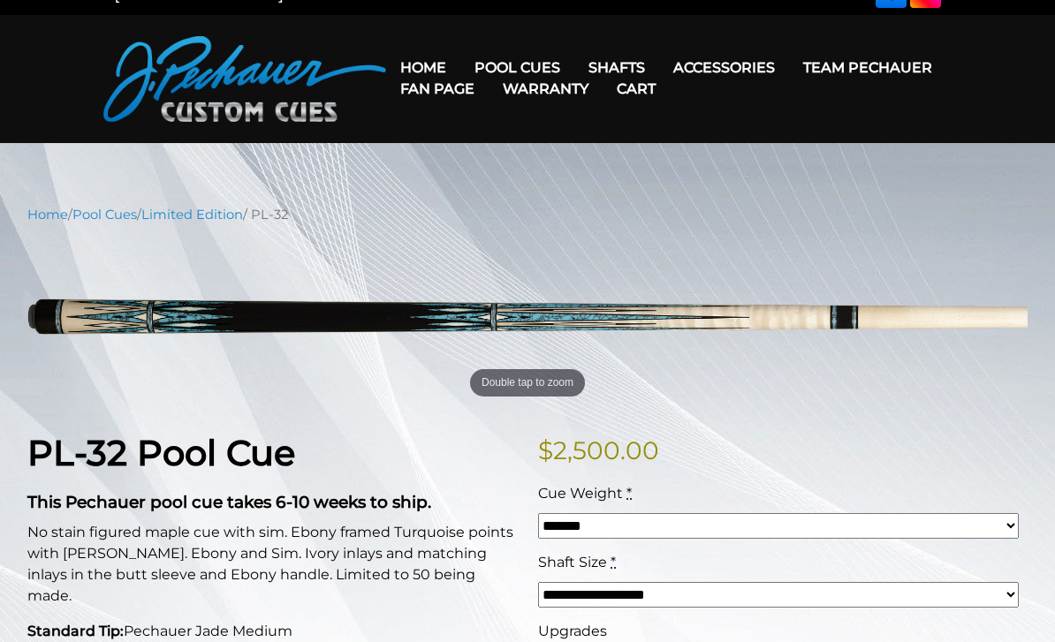
scroll to position [32, 0]
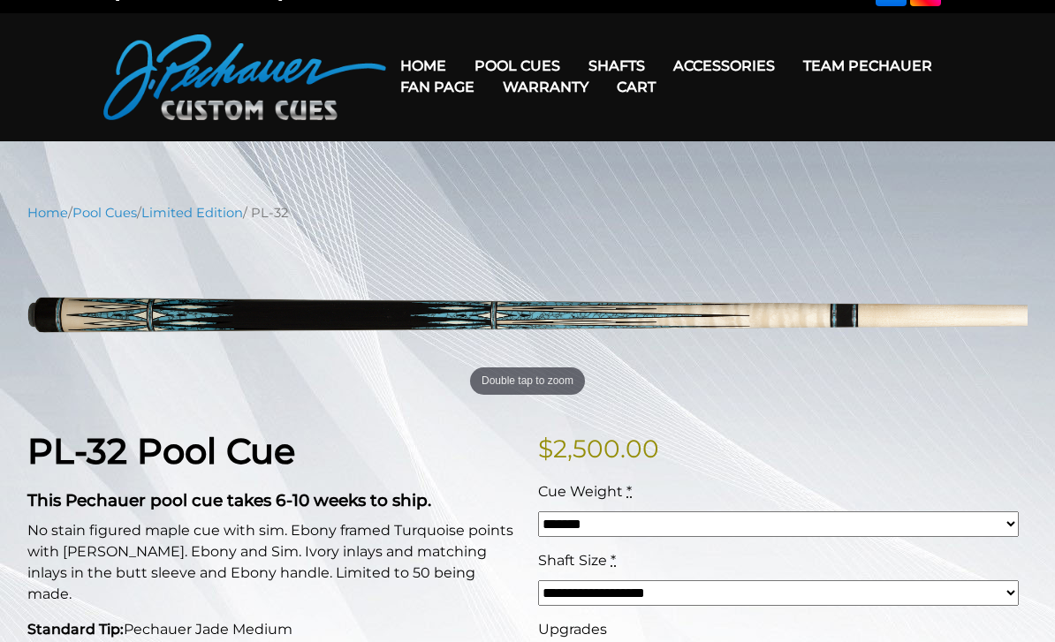
click at [477, 125] on link "JP Series (T) – NEW" at bounding box center [570, 115] width 217 height 25
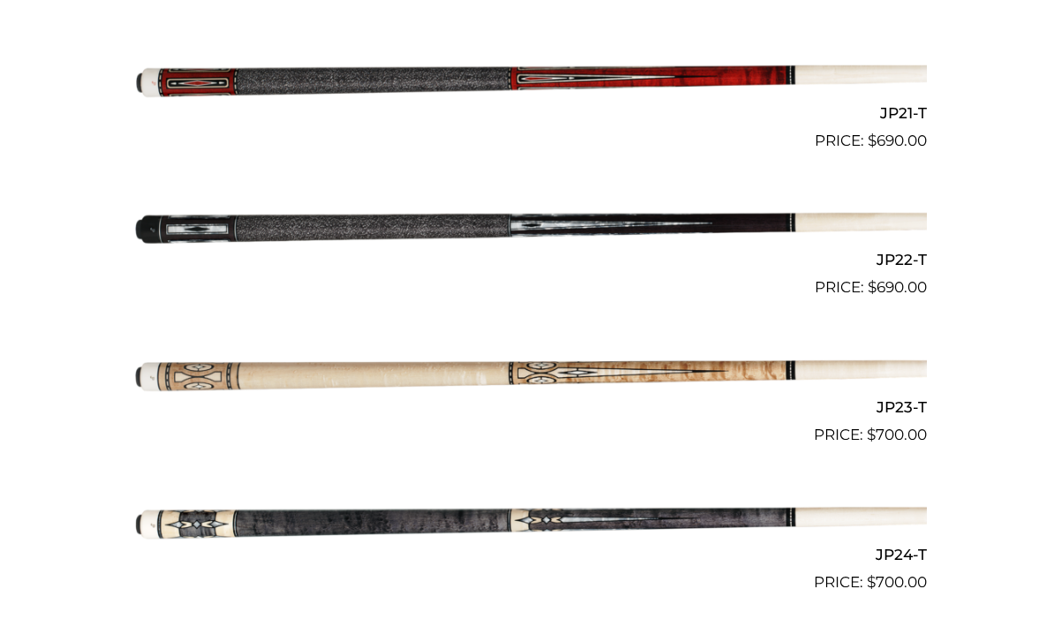
scroll to position [3805, 0]
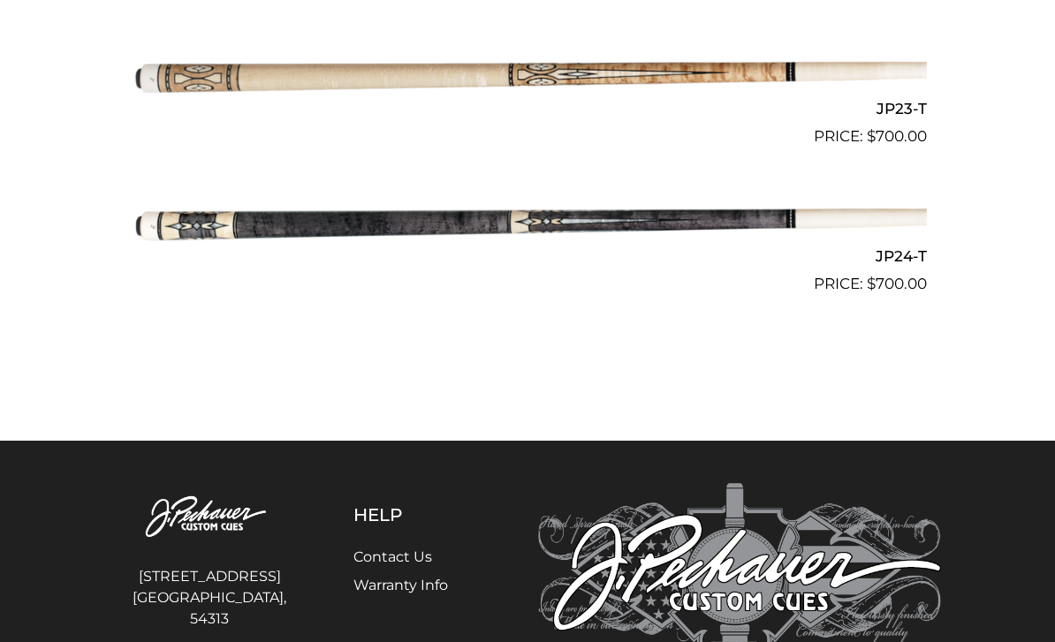
click at [901, 199] on img at bounding box center [527, 221] width 799 height 132
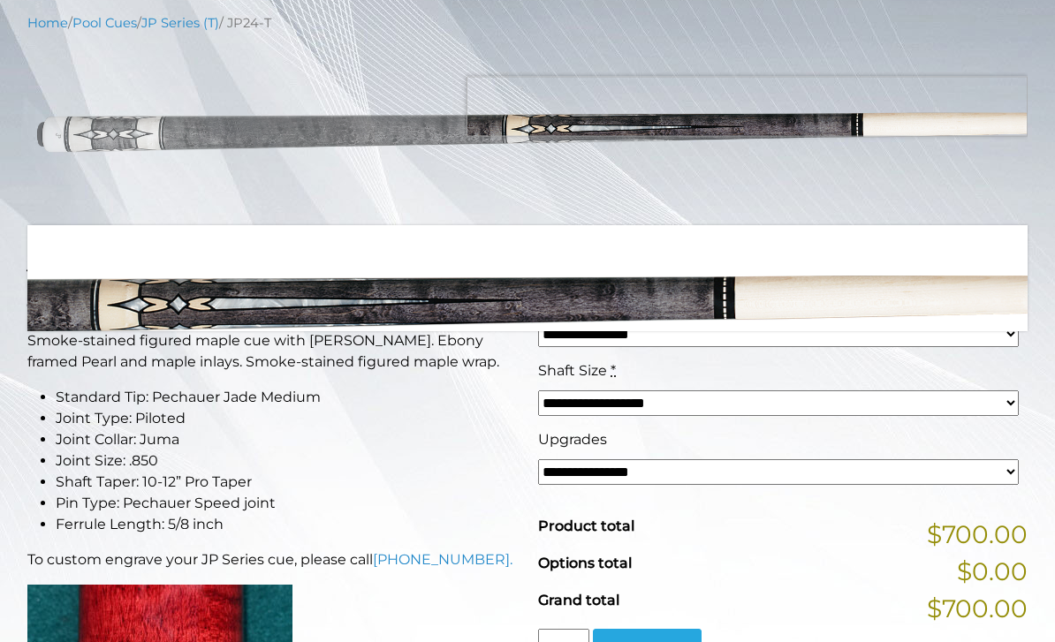
scroll to position [220, 0]
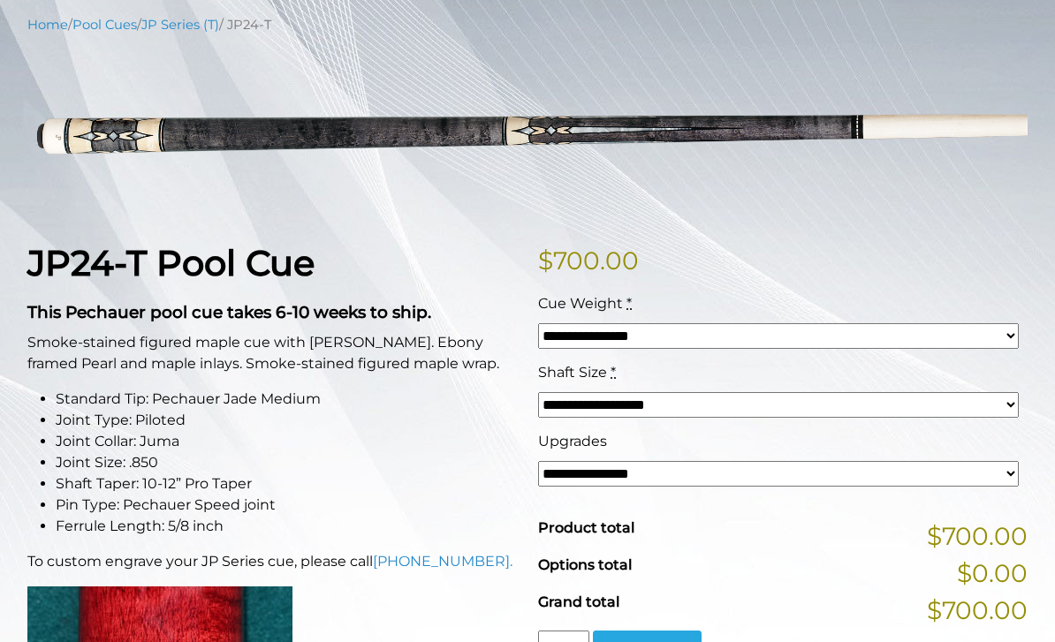
click at [850, 326] on select "**********" at bounding box center [778, 336] width 481 height 26
select select "*****"
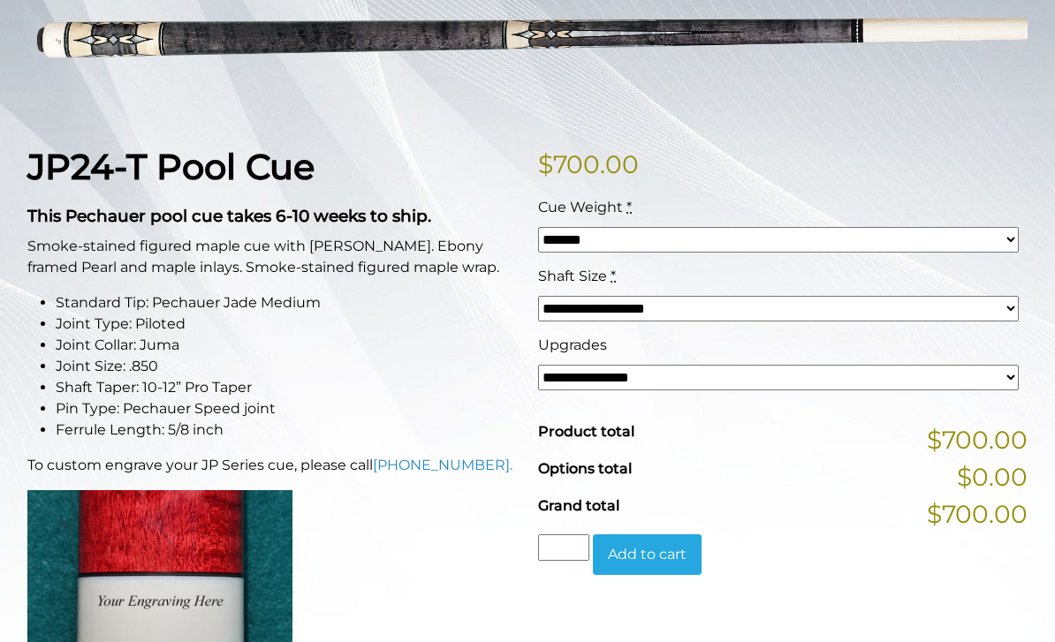
click at [774, 390] on select "**********" at bounding box center [778, 378] width 481 height 26
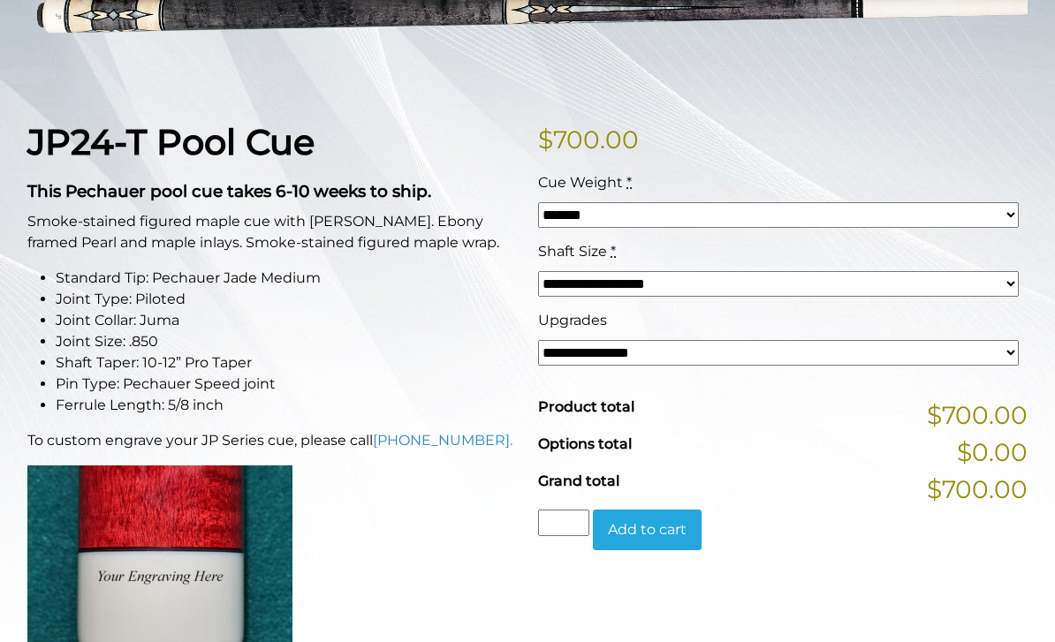
scroll to position [352, 0]
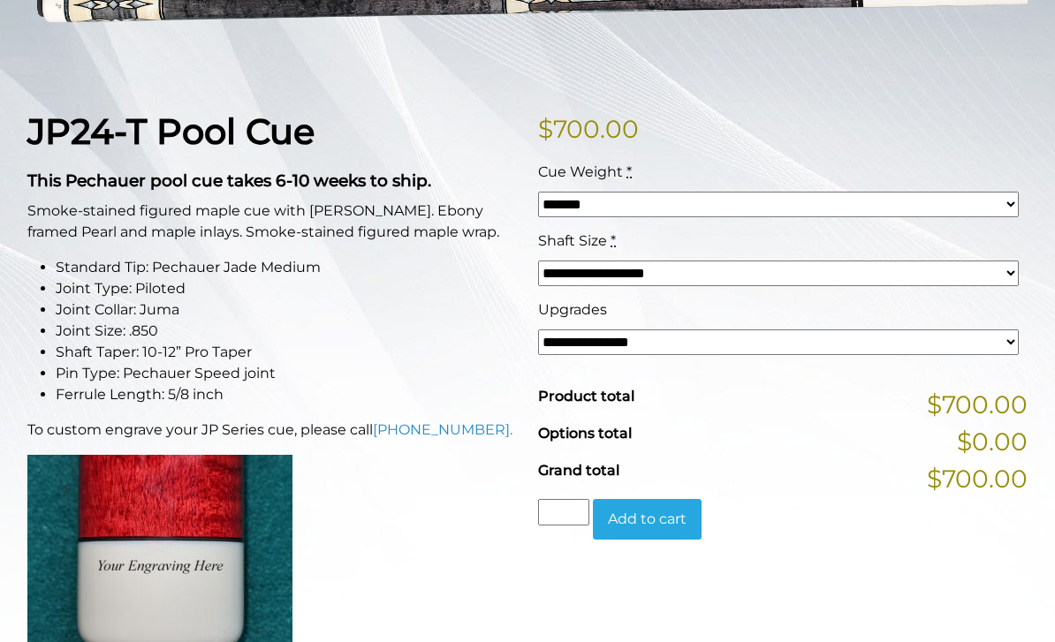
click at [683, 518] on button "Add to cart" at bounding box center [647, 519] width 109 height 41
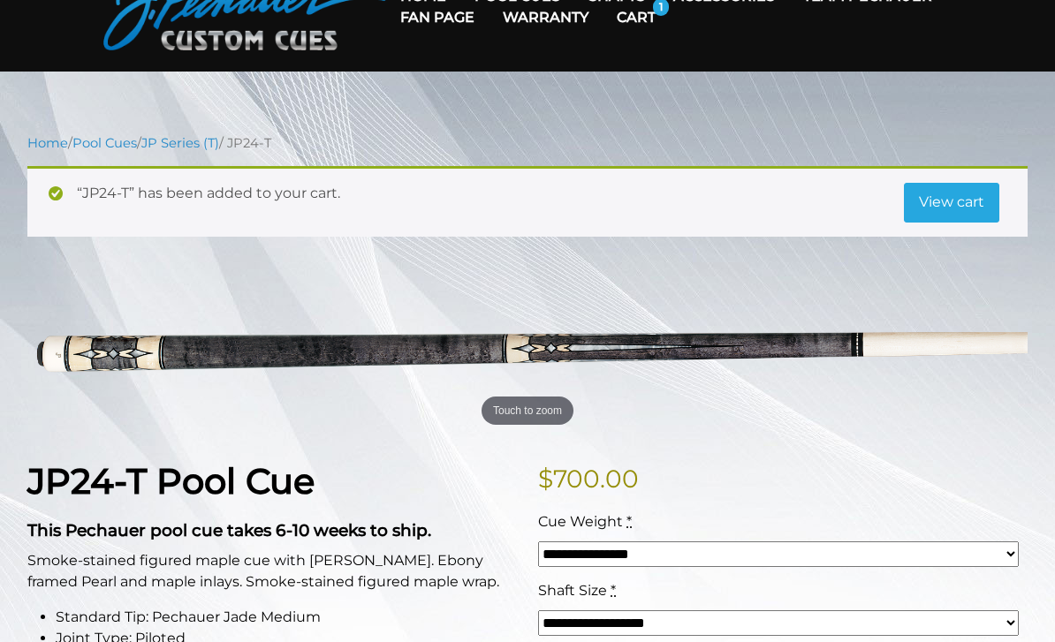
scroll to position [112, 0]
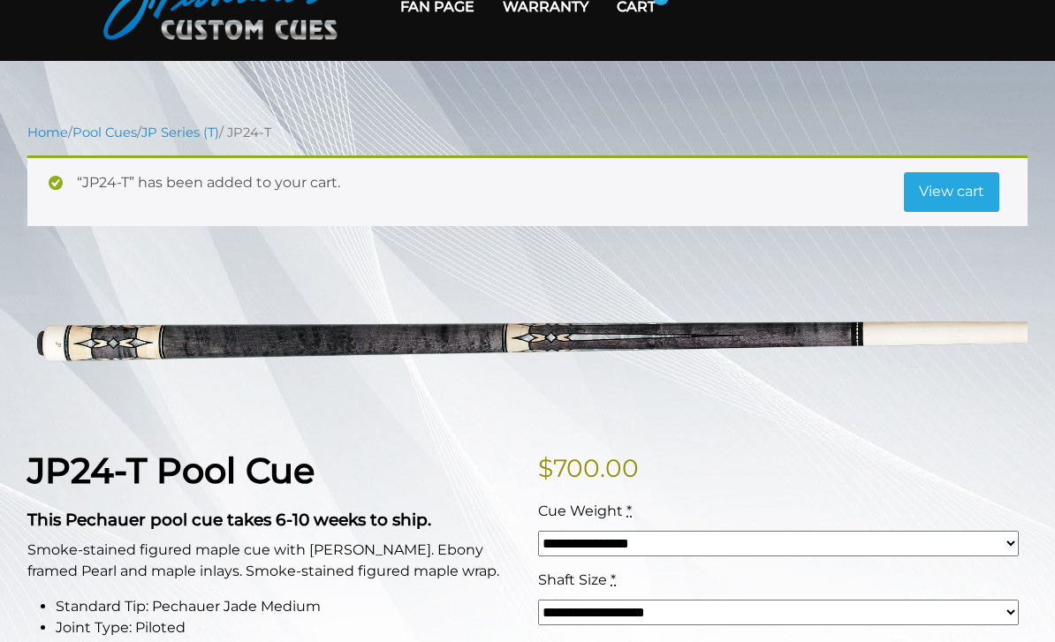
click at [965, 174] on link "View cart" at bounding box center [951, 192] width 95 height 41
click at [956, 172] on link "View cart" at bounding box center [951, 192] width 95 height 41
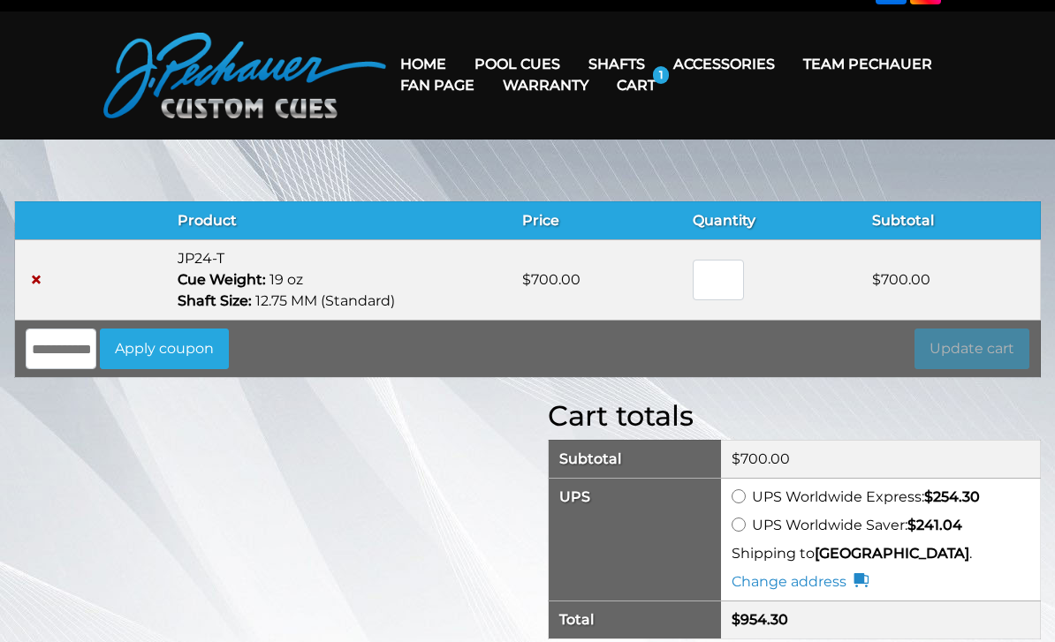
scroll to position [34, 0]
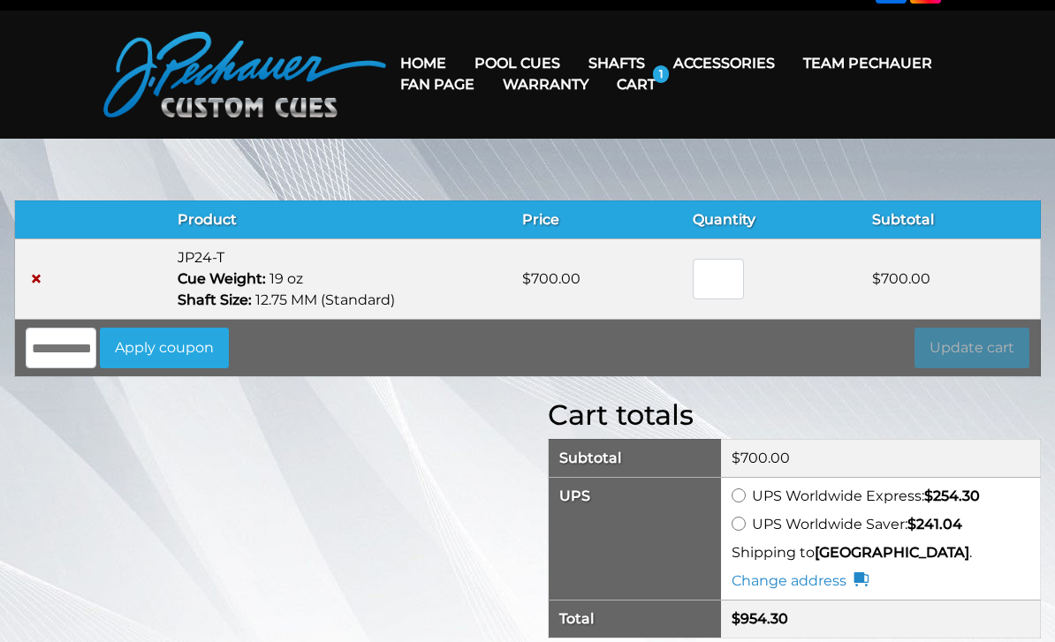
click at [861, 553] on strong "Australia" at bounding box center [891, 552] width 155 height 17
click at [725, 492] on td "**********" at bounding box center [881, 538] width 320 height 123
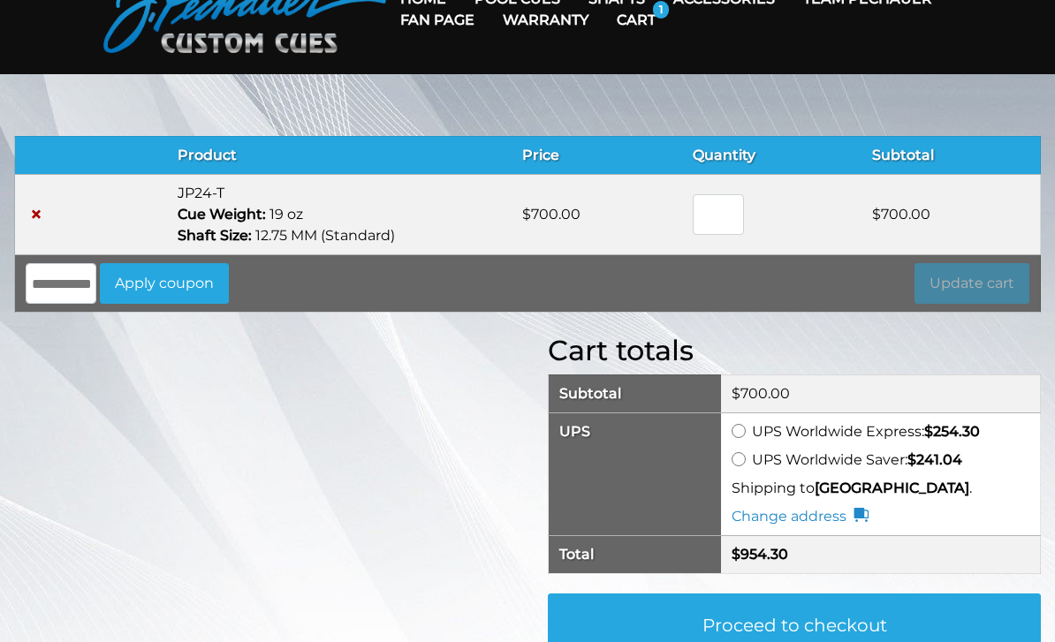
scroll to position [0, 0]
